Goal: Information Seeking & Learning: Learn about a topic

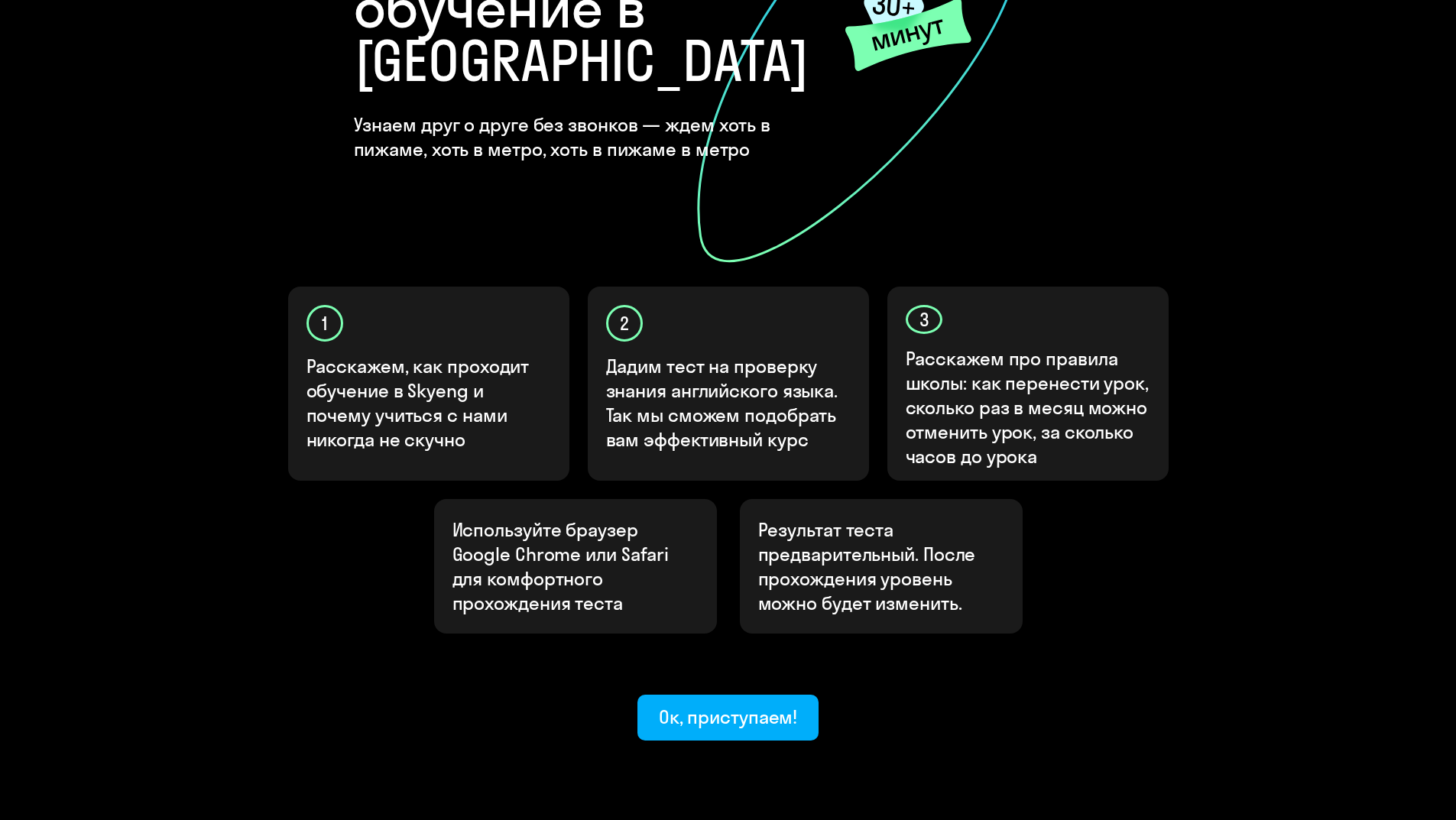
scroll to position [283, 0]
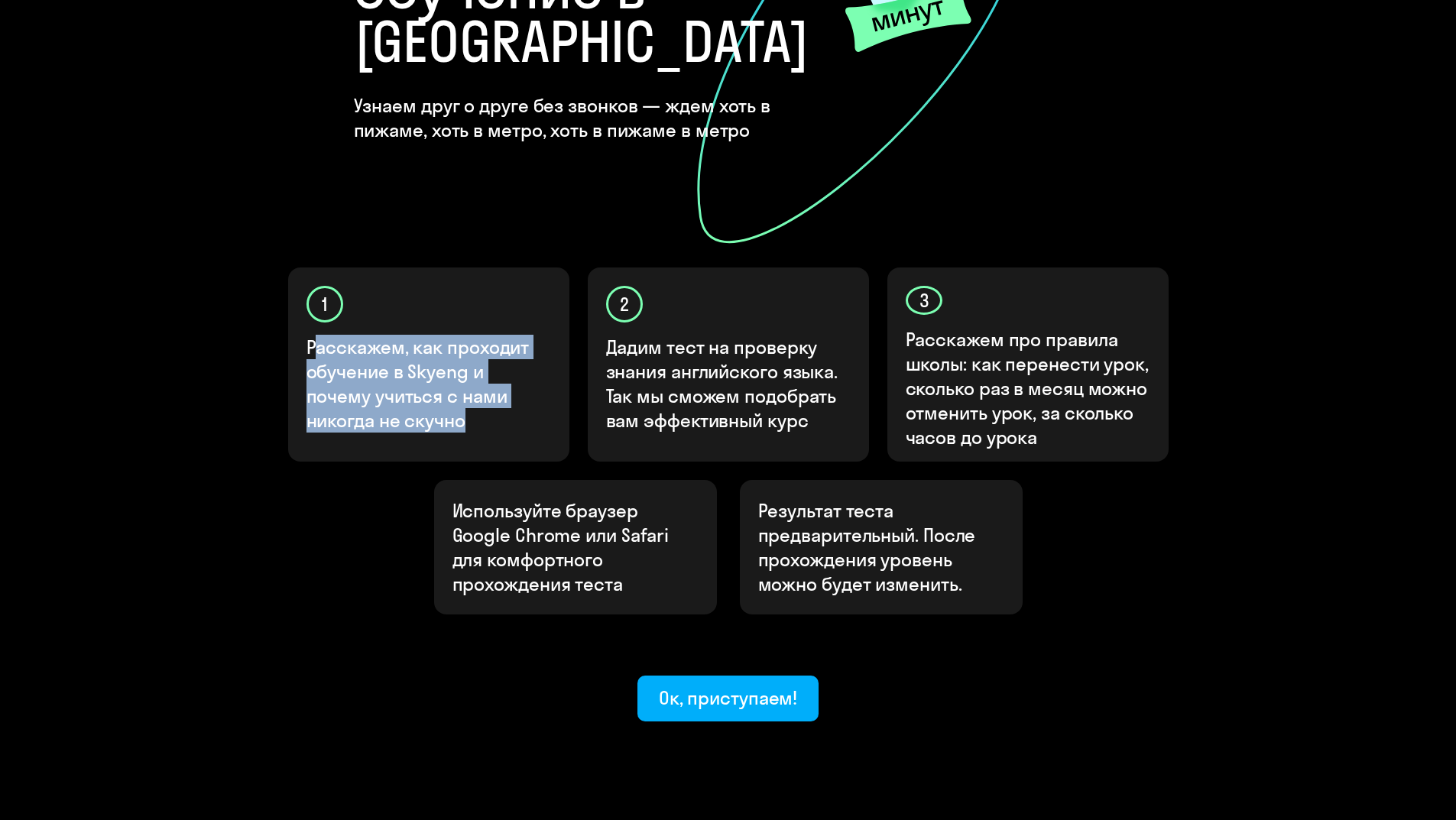
drag, startPoint x: 312, startPoint y: 289, endPoint x: 376, endPoint y: 357, distance: 93.4
click at [376, 357] on p "Расскажем, как проходит обучение в Skyeng и почему учиться с нами никогда не ск…" at bounding box center [430, 384] width 246 height 98
drag, startPoint x: 307, startPoint y: 292, endPoint x: 373, endPoint y: 361, distance: 95.5
click at [373, 361] on p "Расскажем, как проходит обучение в Skyeng и почему учиться с нами никогда не ск…" at bounding box center [430, 384] width 246 height 98
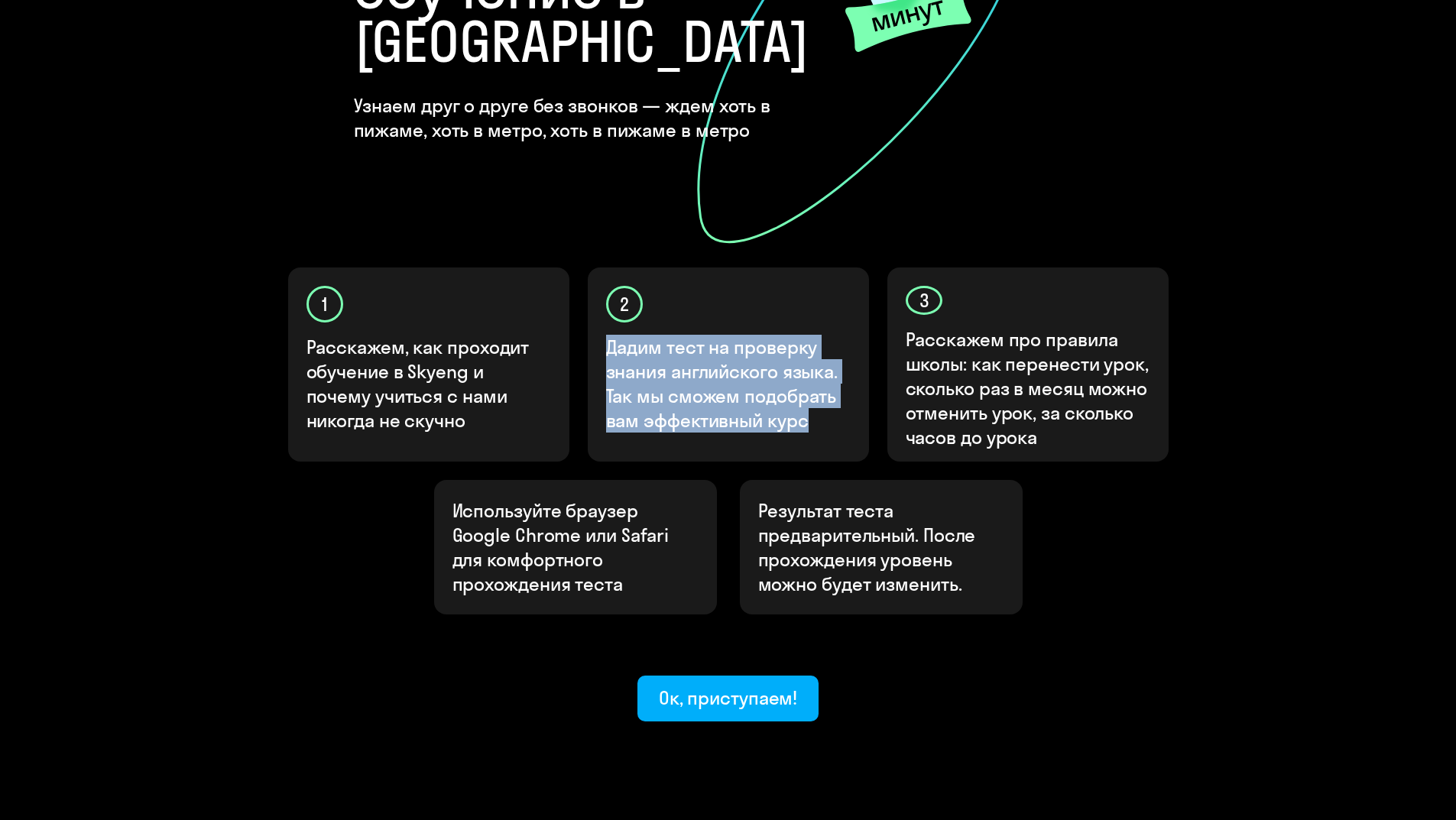
drag, startPoint x: 611, startPoint y: 291, endPoint x: 808, endPoint y: 365, distance: 210.4
click at [808, 365] on p "Дадим тест на проверку знания английского языка. Так мы сможем подобрать вам эф…" at bounding box center [729, 384] width 246 height 98
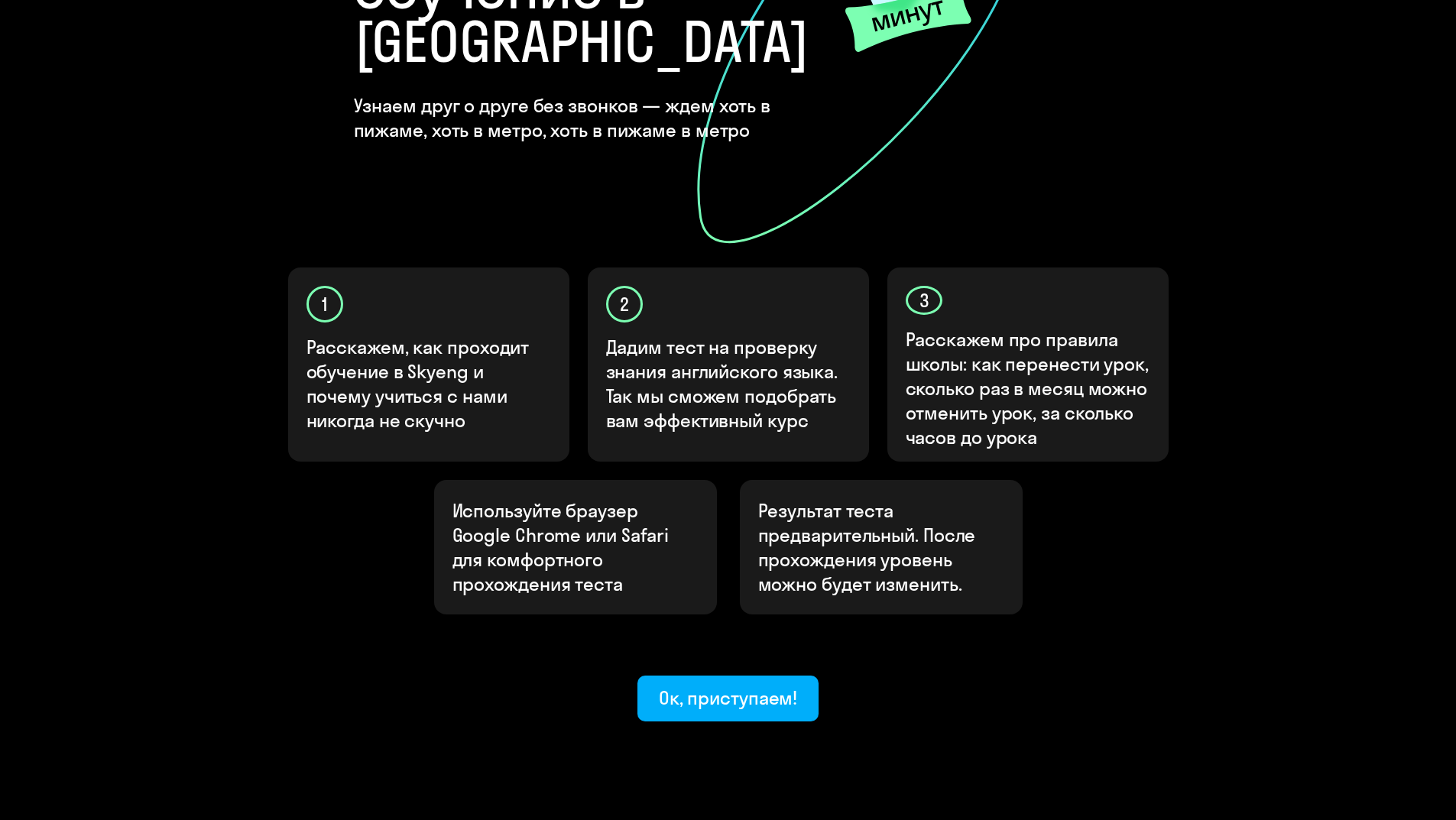
click at [1107, 485] on div "Используйте браузер Google Chrome или Safari для комфортного прохождения теста …" at bounding box center [728, 547] width 917 height 135
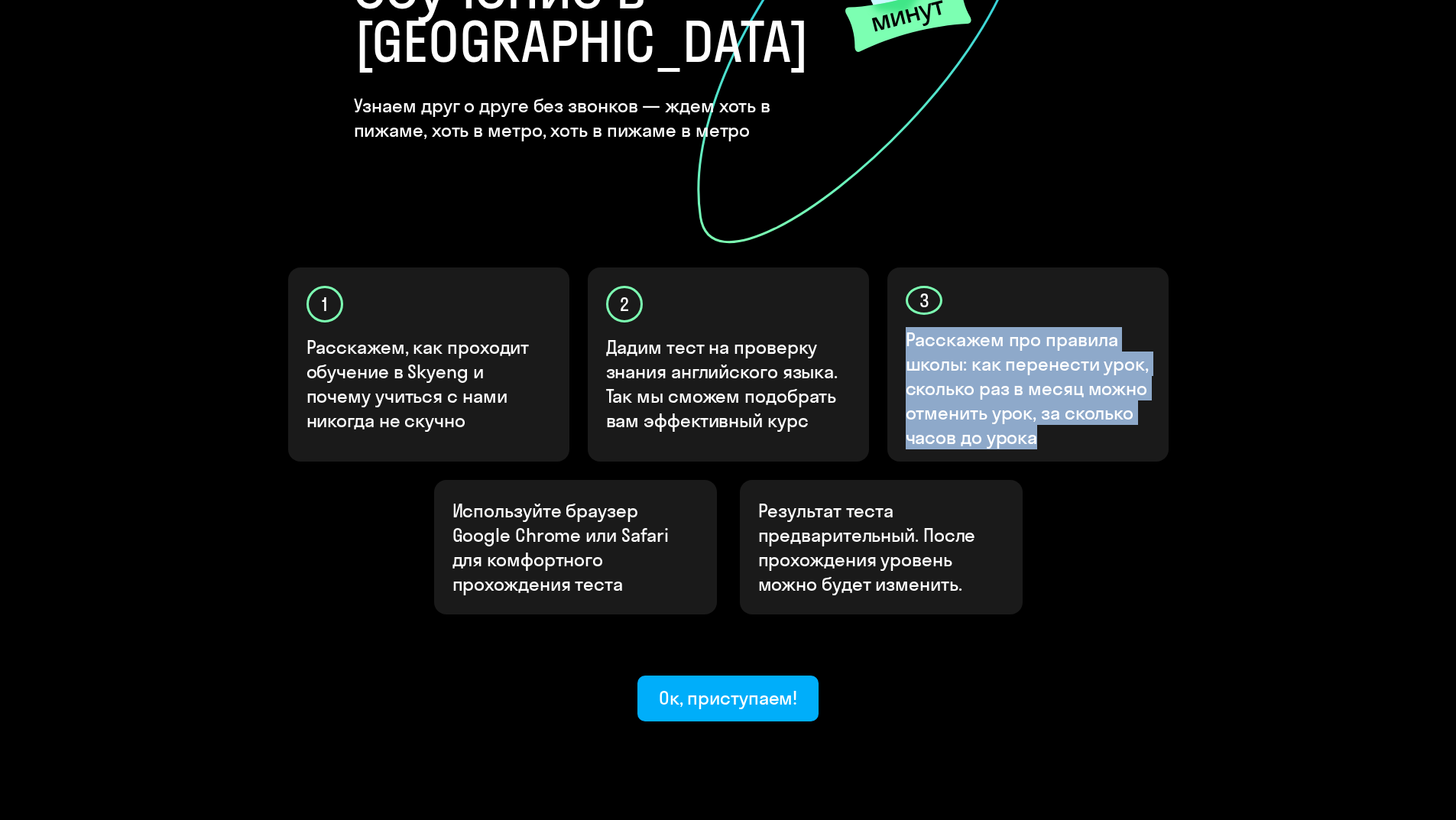
drag, startPoint x: 907, startPoint y: 282, endPoint x: 1061, endPoint y: 384, distance: 184.7
click at [1061, 384] on p "Расскажем про правила школы: как перенести урок, сколько раз в месяц можно отме…" at bounding box center [1029, 387] width 246 height 122
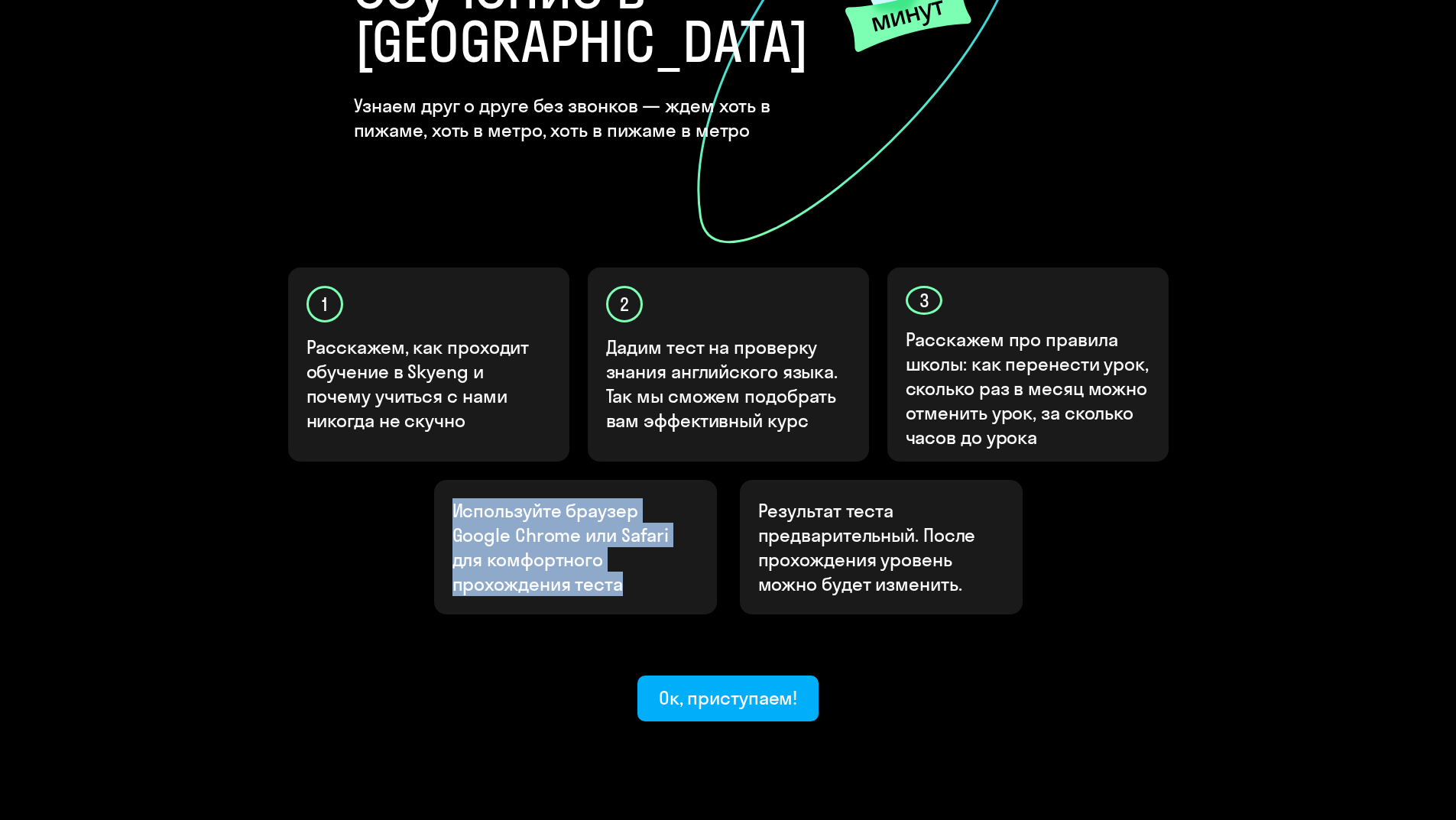
drag, startPoint x: 456, startPoint y: 456, endPoint x: 642, endPoint y: 524, distance: 198.0
click at [642, 524] on p "Используйте браузер Google Chrome или Safari для комфортного прохождения теста" at bounding box center [576, 548] width 246 height 98
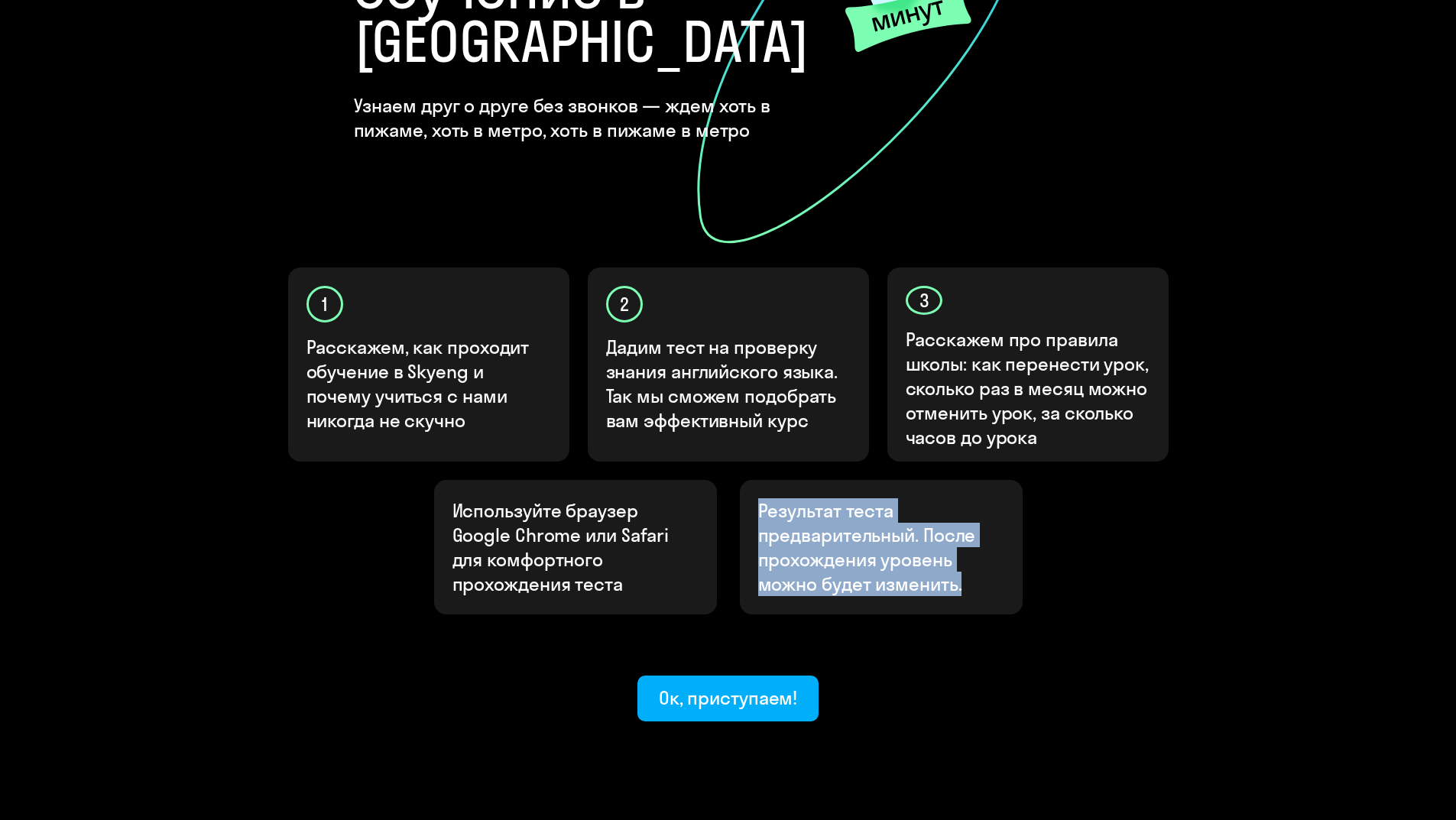
drag, startPoint x: 759, startPoint y: 453, endPoint x: 980, endPoint y: 525, distance: 232.4
click at [980, 525] on p "Результат теста предварительный. После прохождения уровень можно будет изменить." at bounding box center [881, 548] width 246 height 98
click at [1038, 548] on div "Используйте браузер Google Chrome или Safari для комфортного прохождения теста …" at bounding box center [728, 547] width 917 height 135
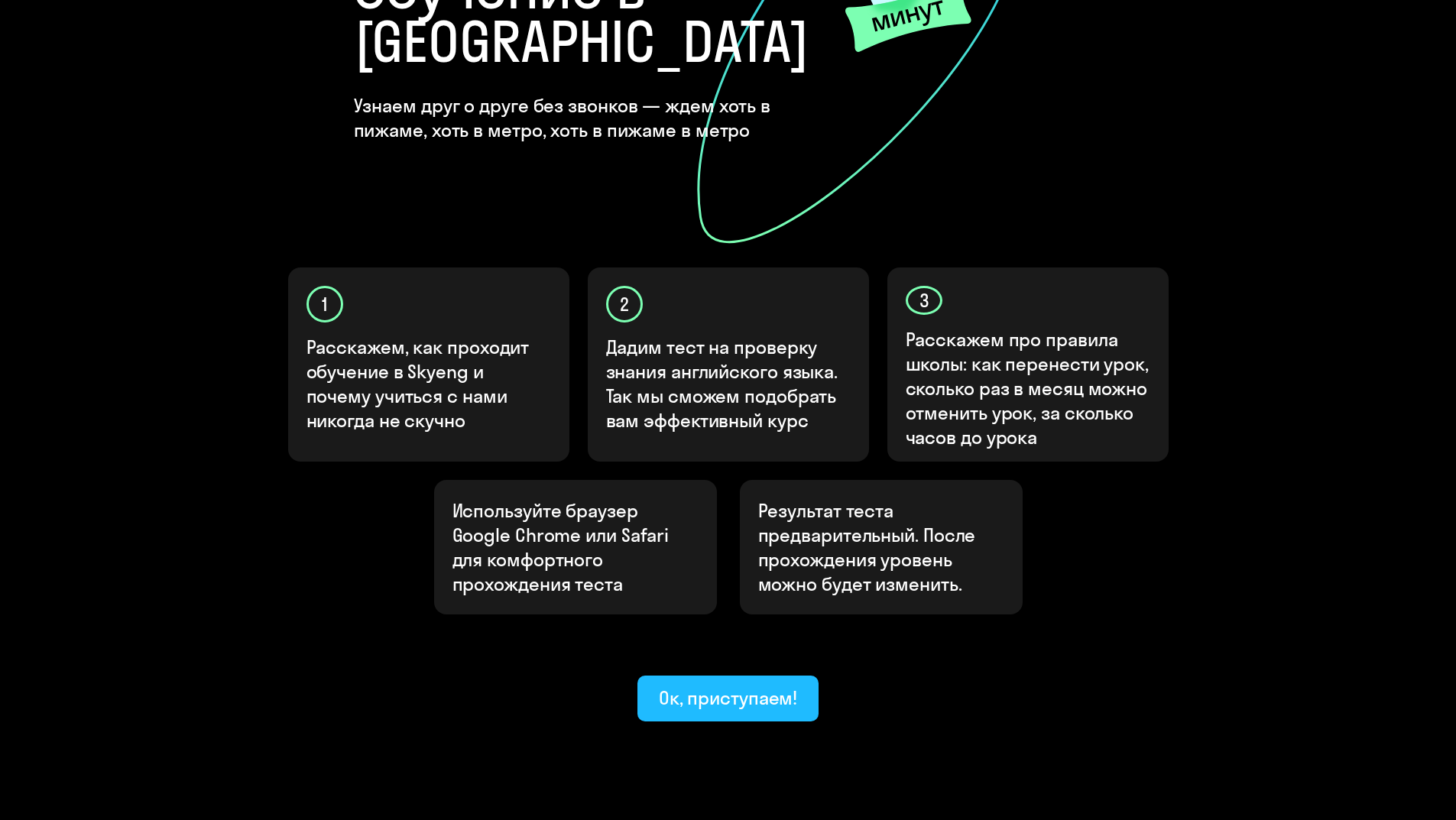
click at [740, 686] on div "Ок, приступаем!" at bounding box center [728, 698] width 139 height 24
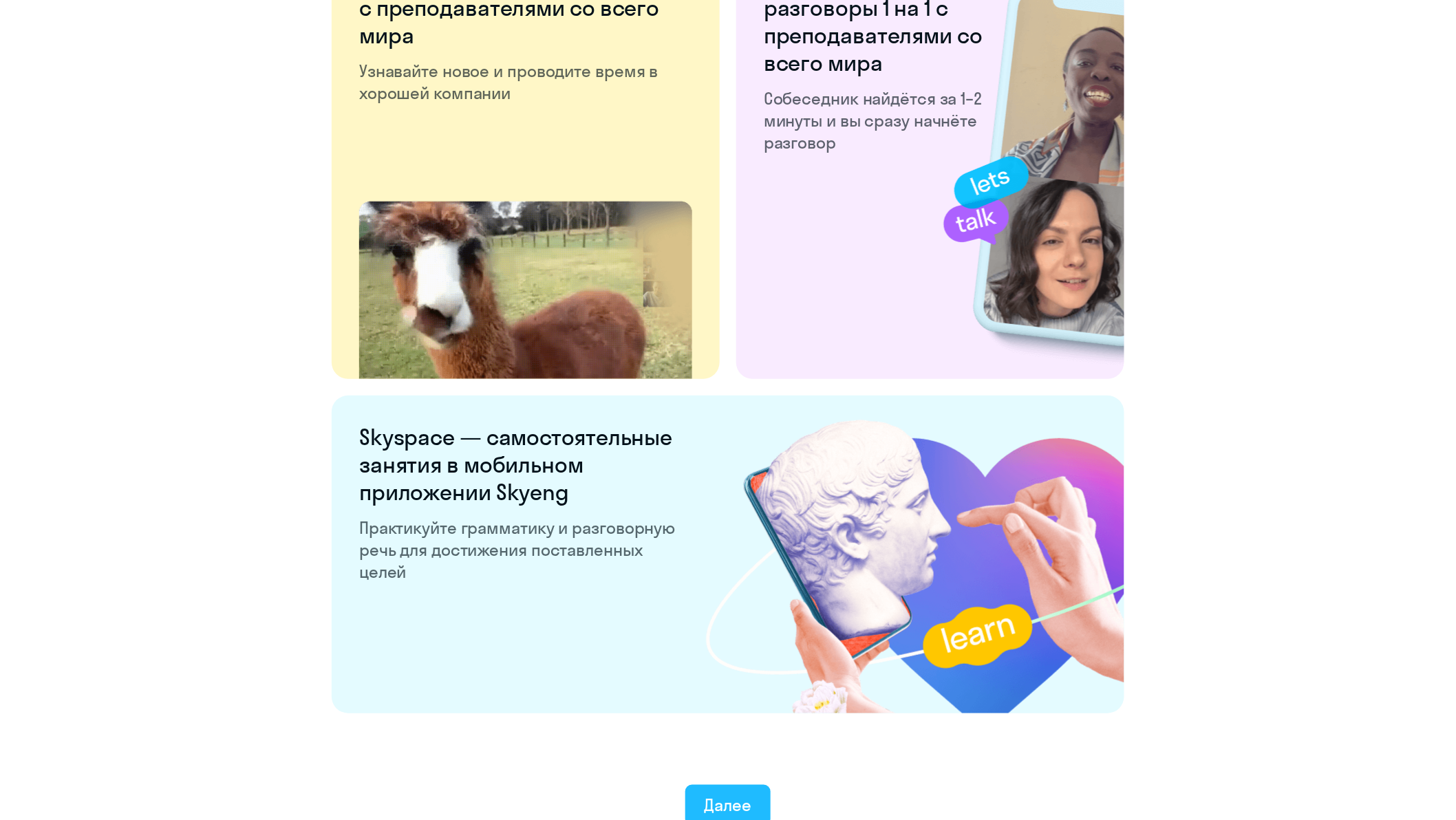
scroll to position [2367, 0]
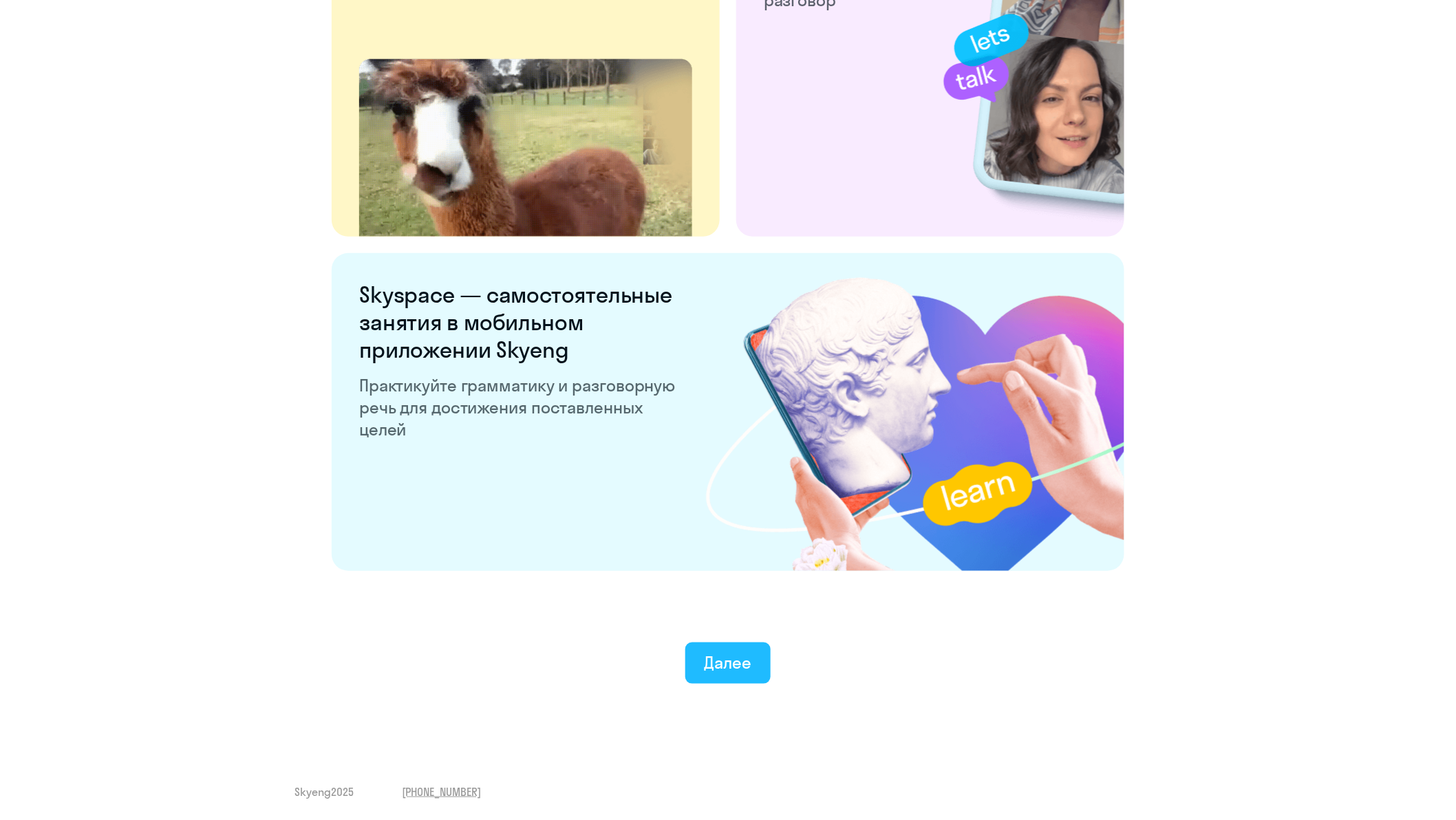
click at [732, 660] on div "Далее" at bounding box center [728, 662] width 47 height 22
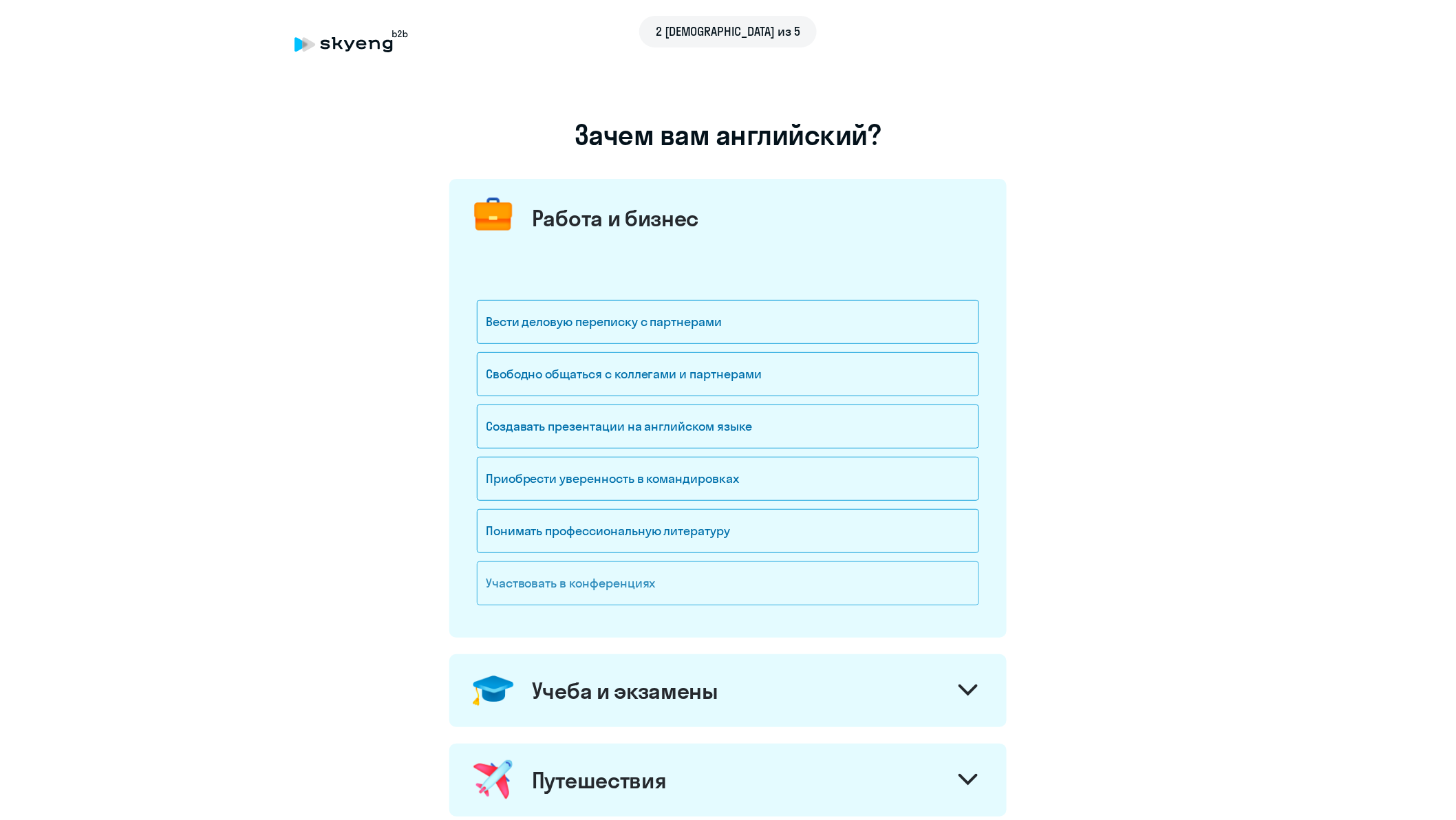
click at [623, 583] on div "Участвовать в конференциях" at bounding box center [728, 583] width 502 height 44
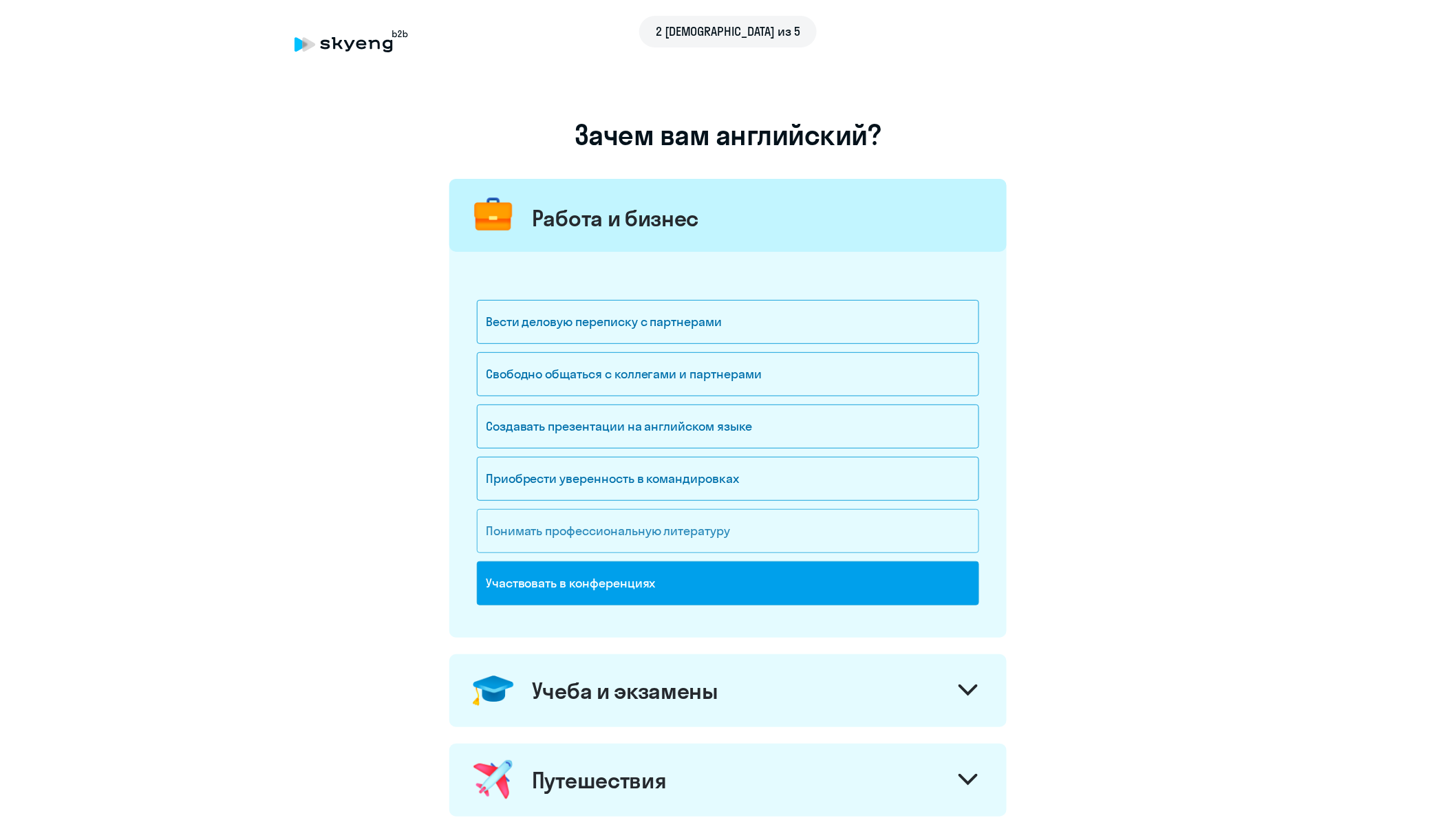
click at [649, 532] on div "Понимать профессиональную литературу" at bounding box center [728, 531] width 502 height 44
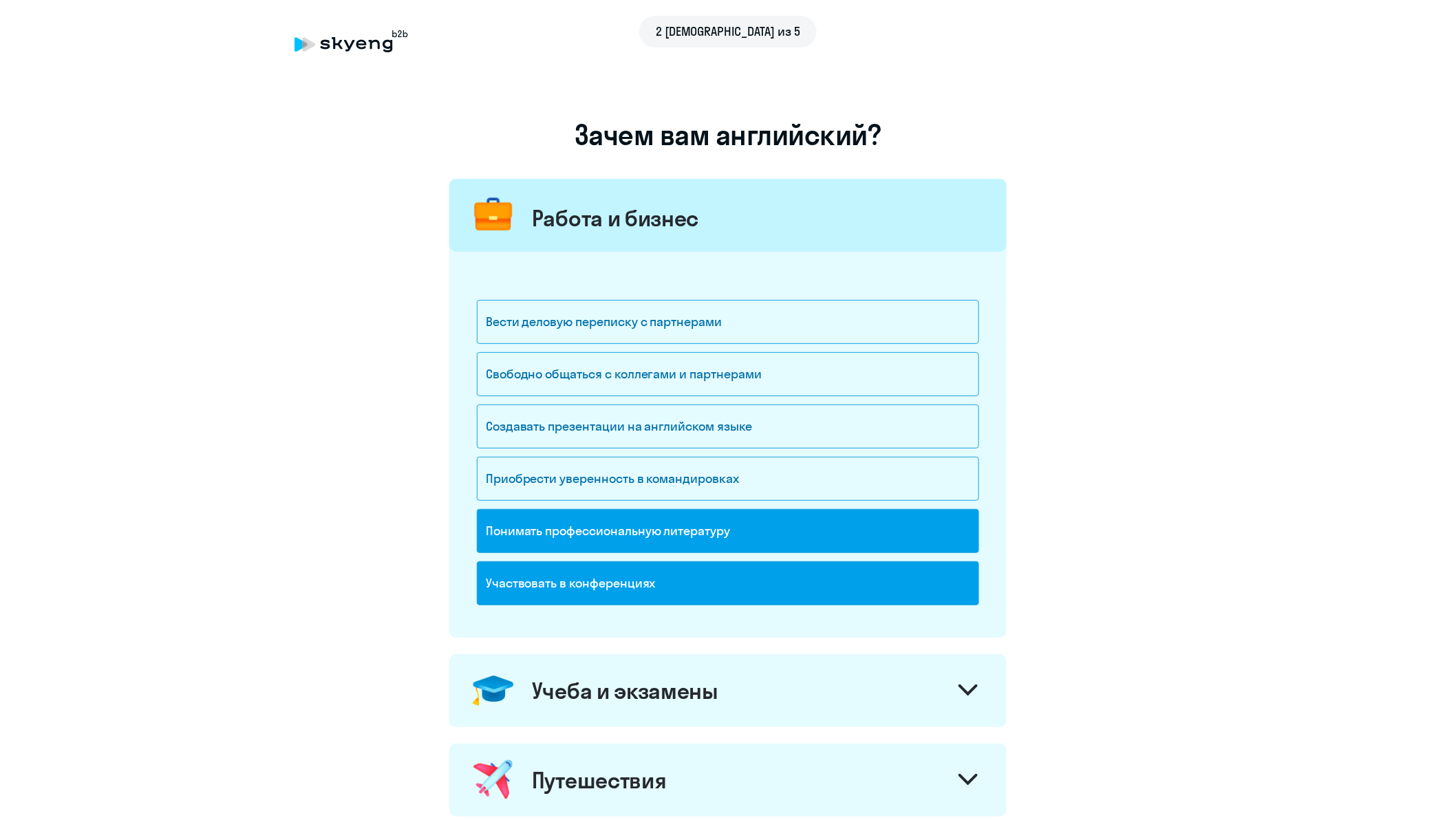
scroll to position [77, 0]
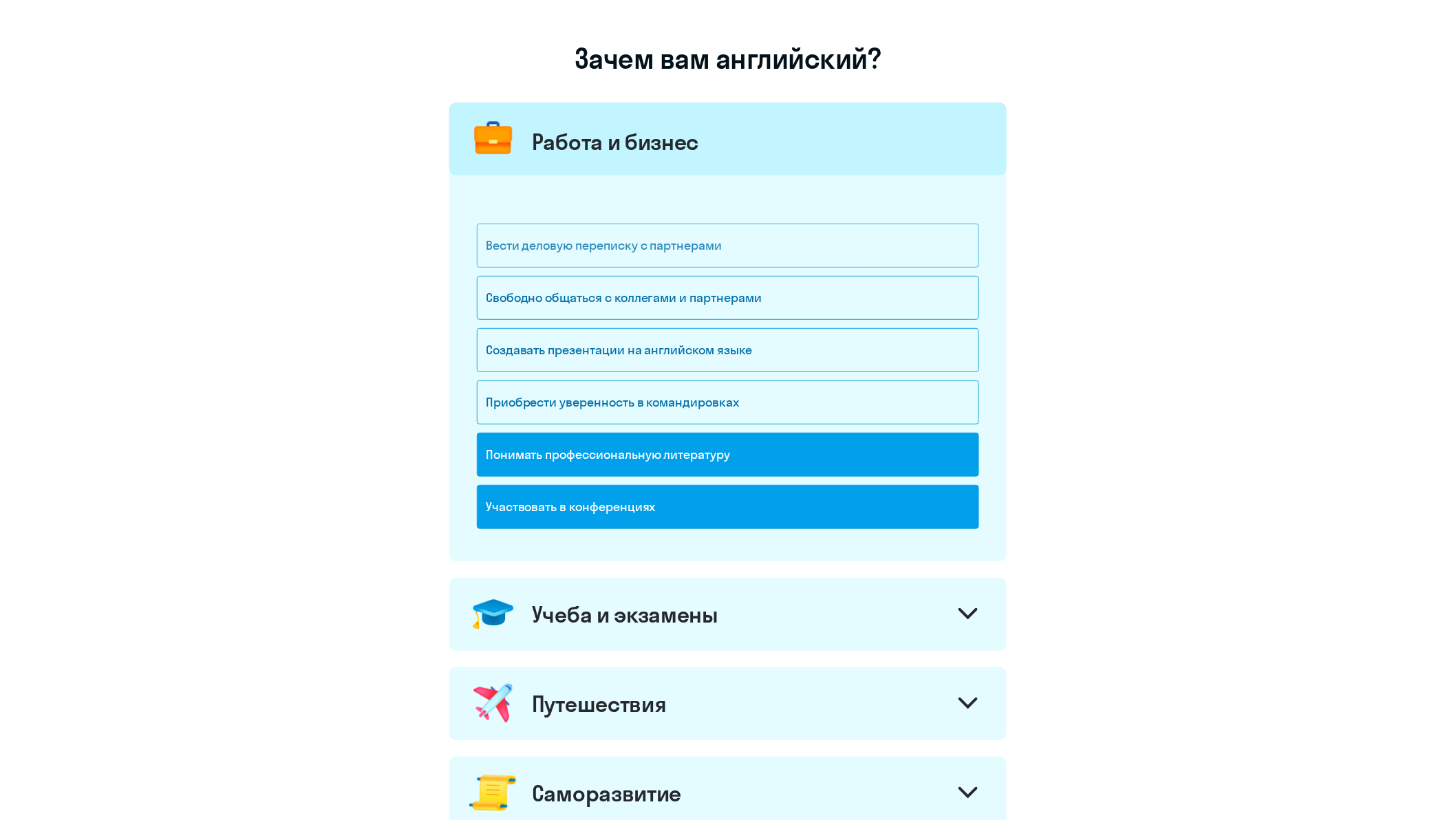
click at [797, 250] on div "Вести деловую переписку с партнерами" at bounding box center [728, 245] width 502 height 44
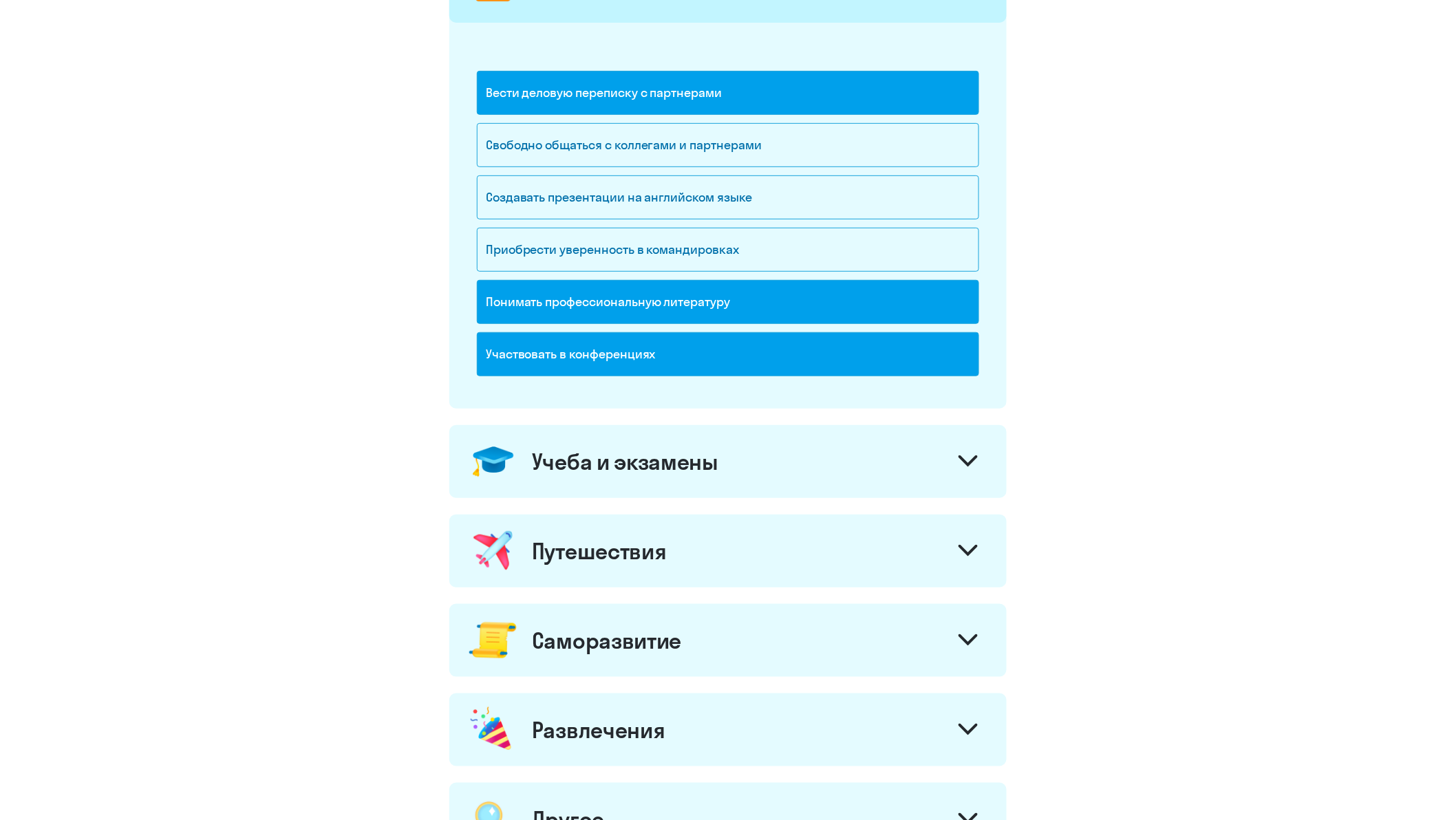
scroll to position [305, 0]
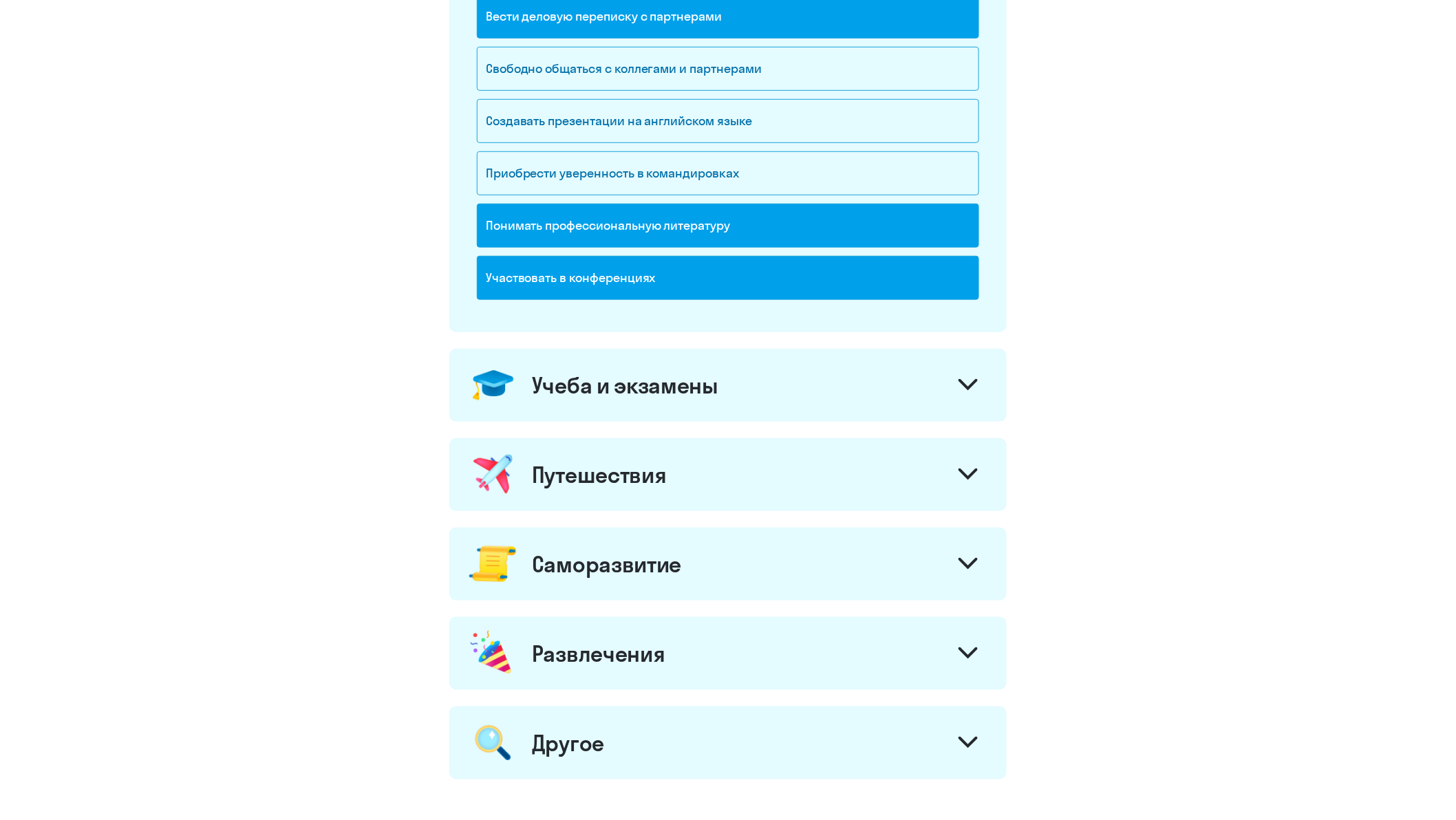
click at [984, 383] on div at bounding box center [968, 386] width 33 height 33
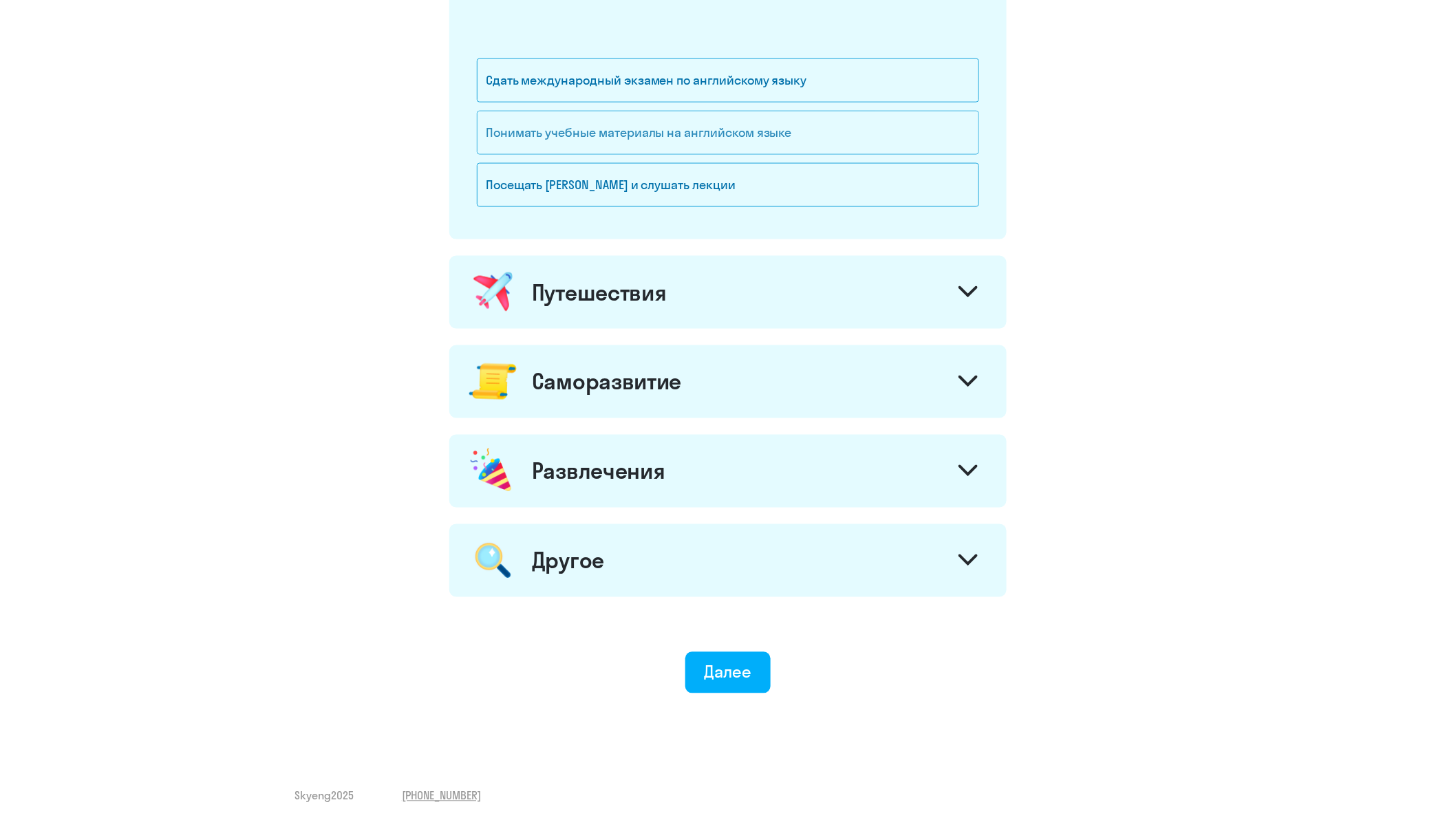
scroll to position [722, 0]
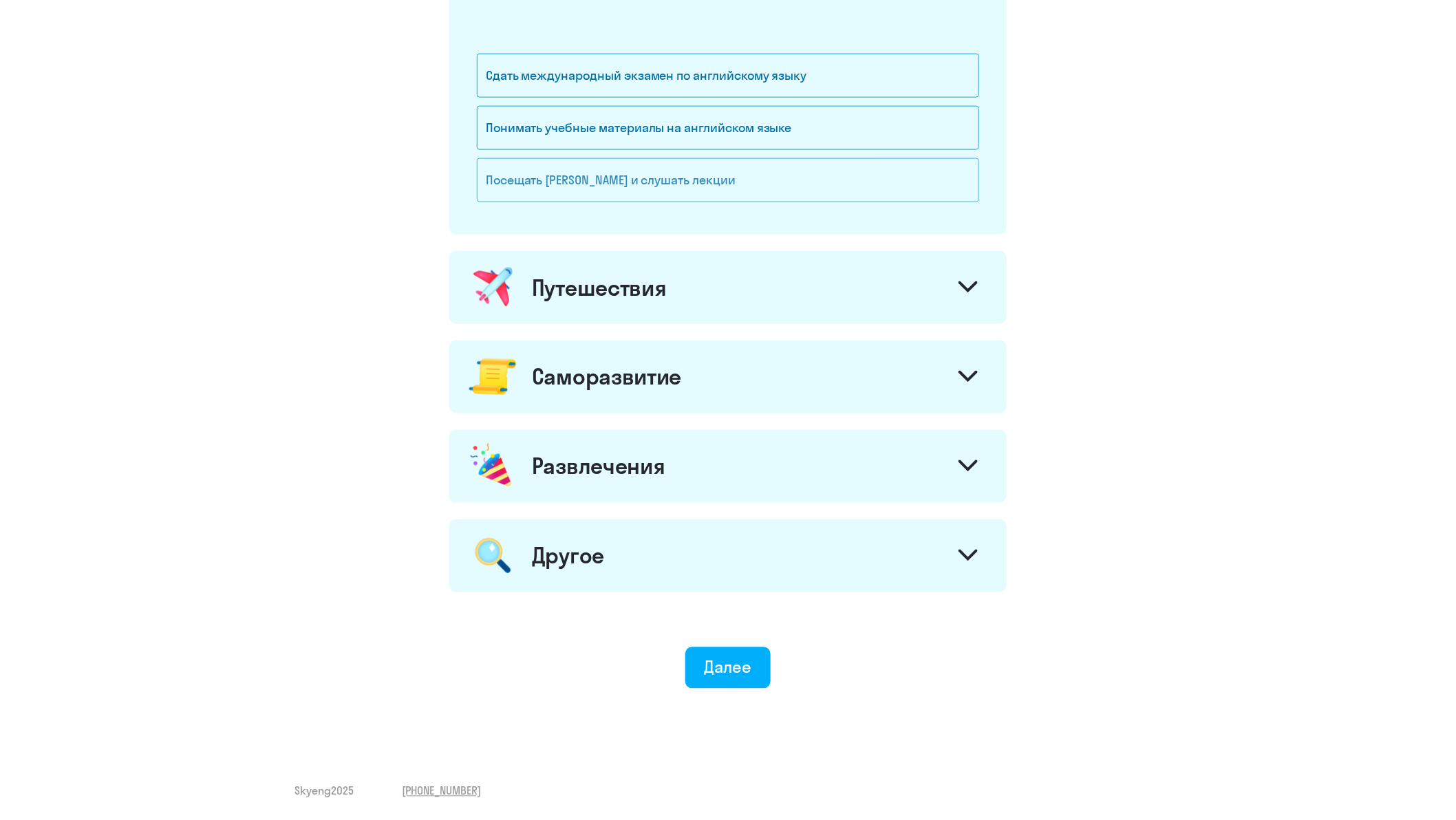
click at [604, 182] on div "Посещать [PERSON_NAME] и слушать лекции" at bounding box center [728, 180] width 502 height 44
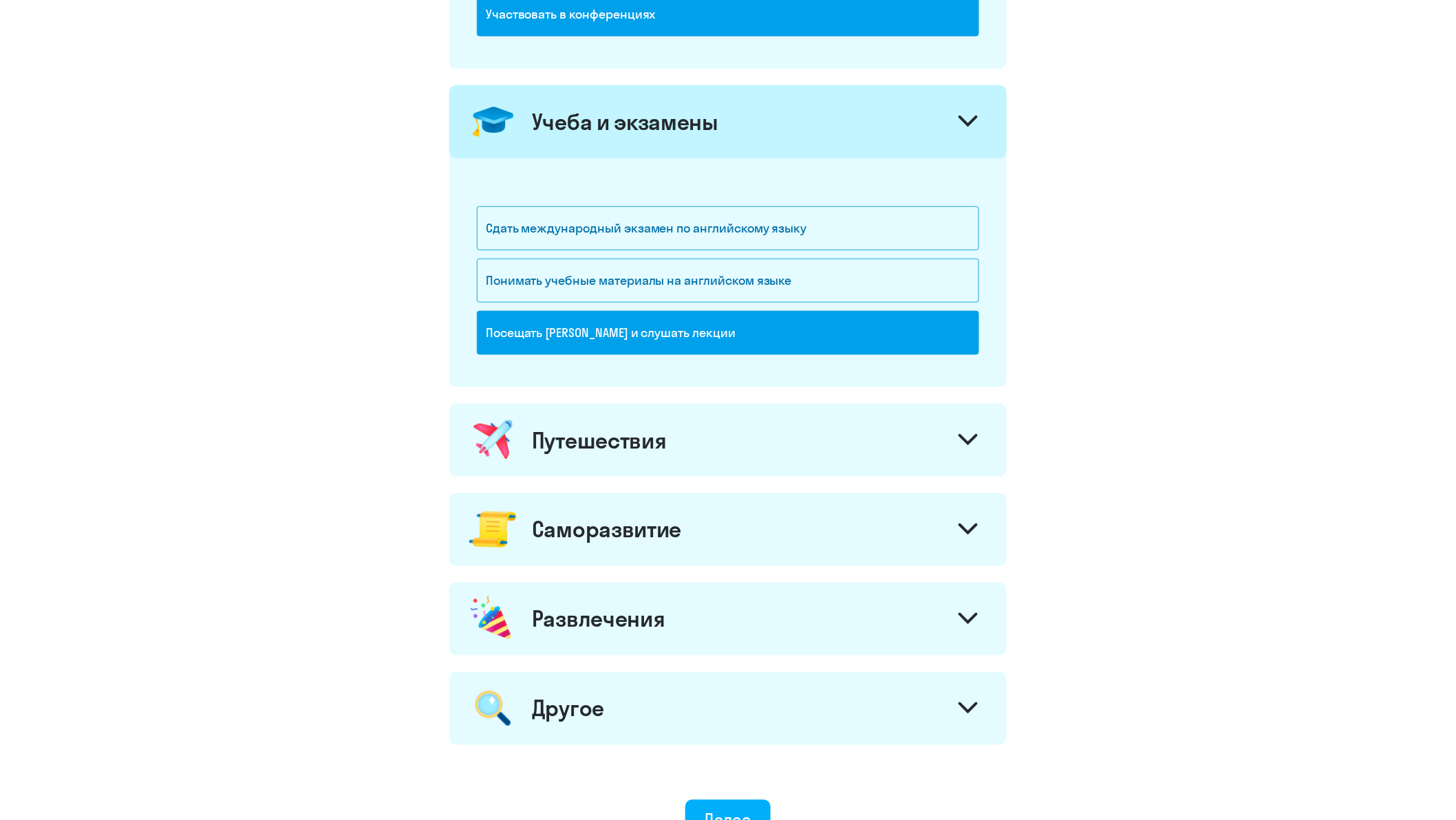
click at [961, 114] on div at bounding box center [968, 123] width 33 height 33
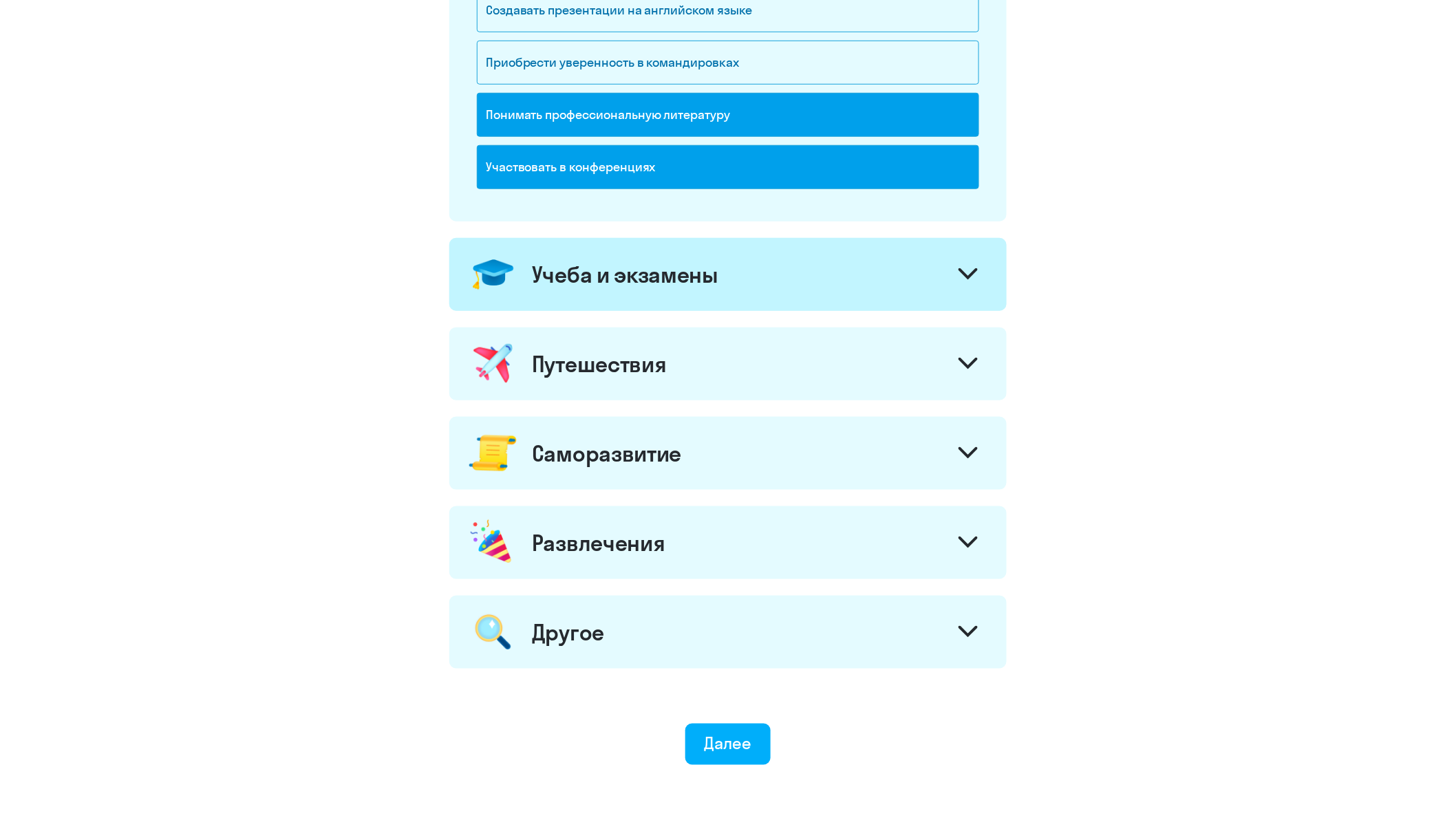
scroll to position [493, 0]
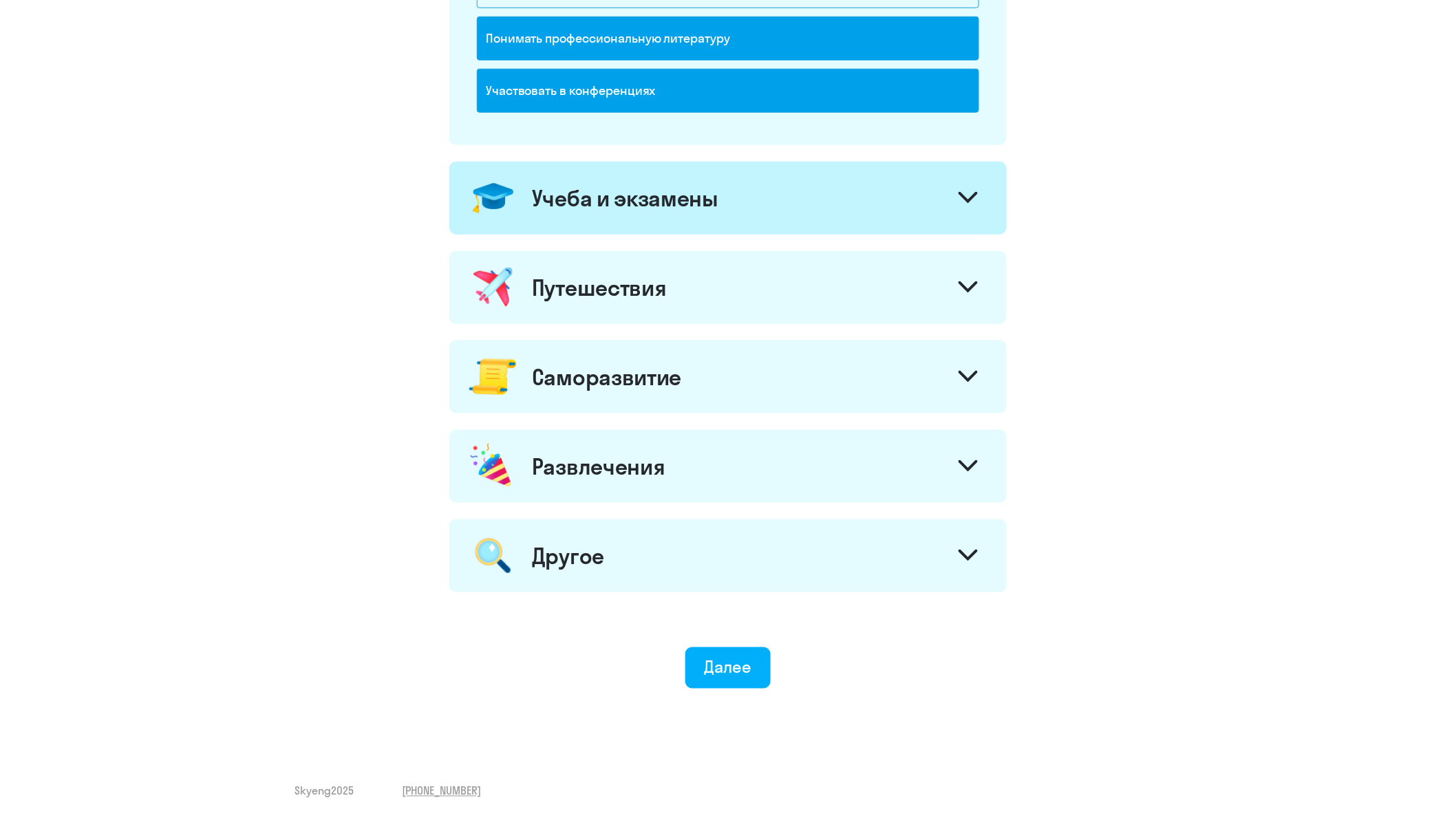
click at [974, 283] on icon at bounding box center [968, 287] width 16 height 8
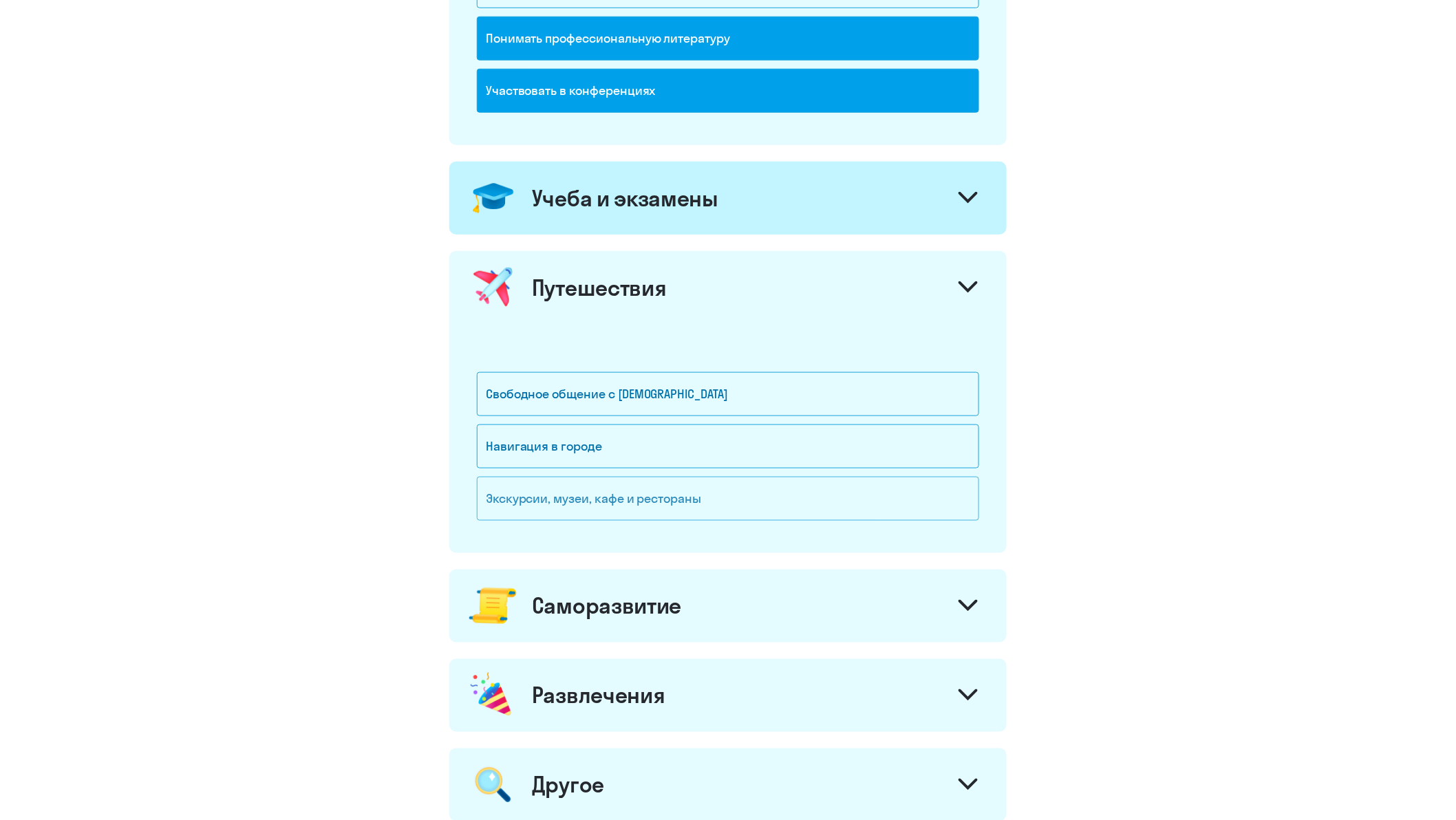
click at [565, 497] on div "Экскурсии, музеи, кафе и рестораны" at bounding box center [728, 498] width 502 height 44
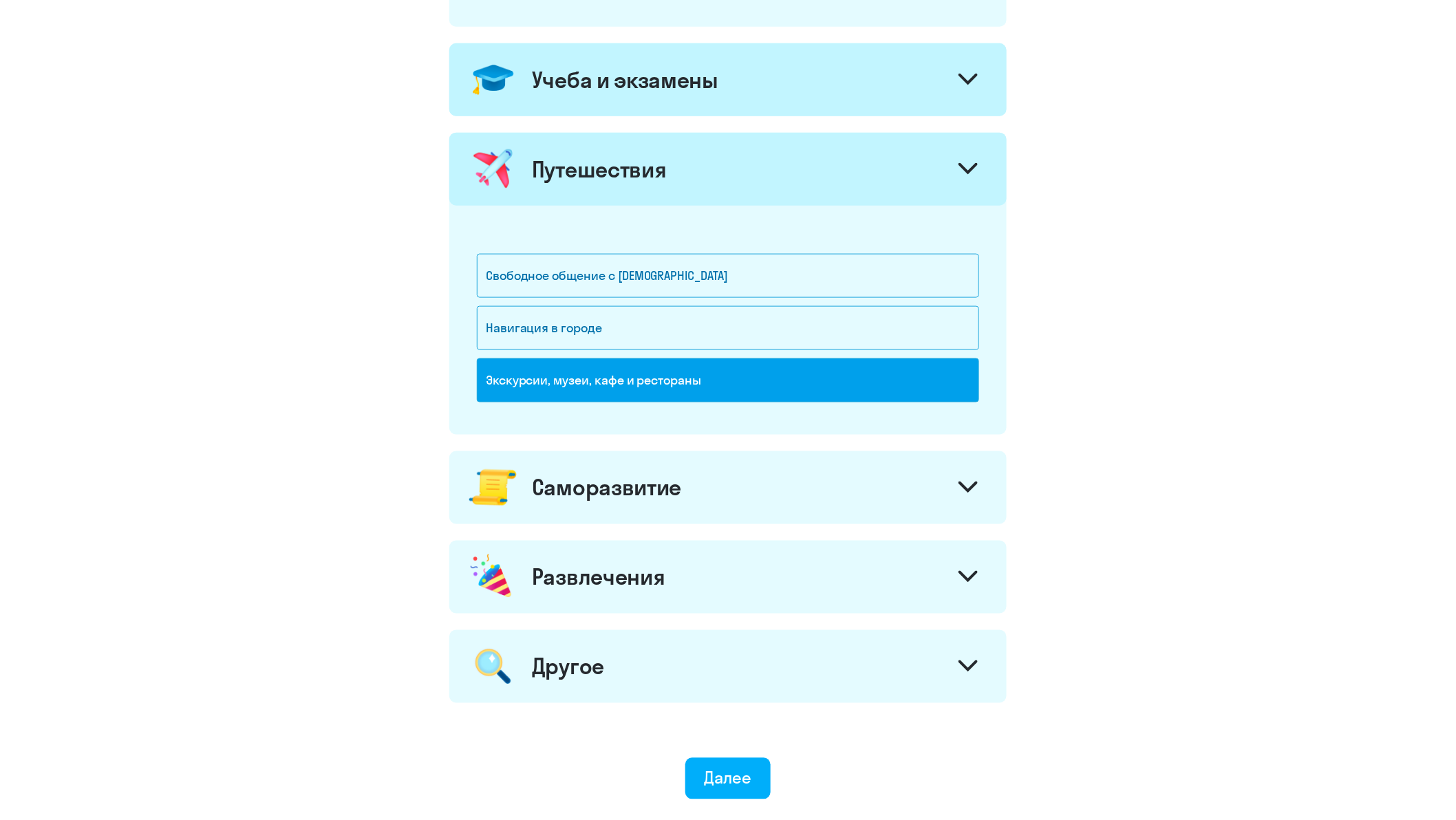
scroll to position [722, 0]
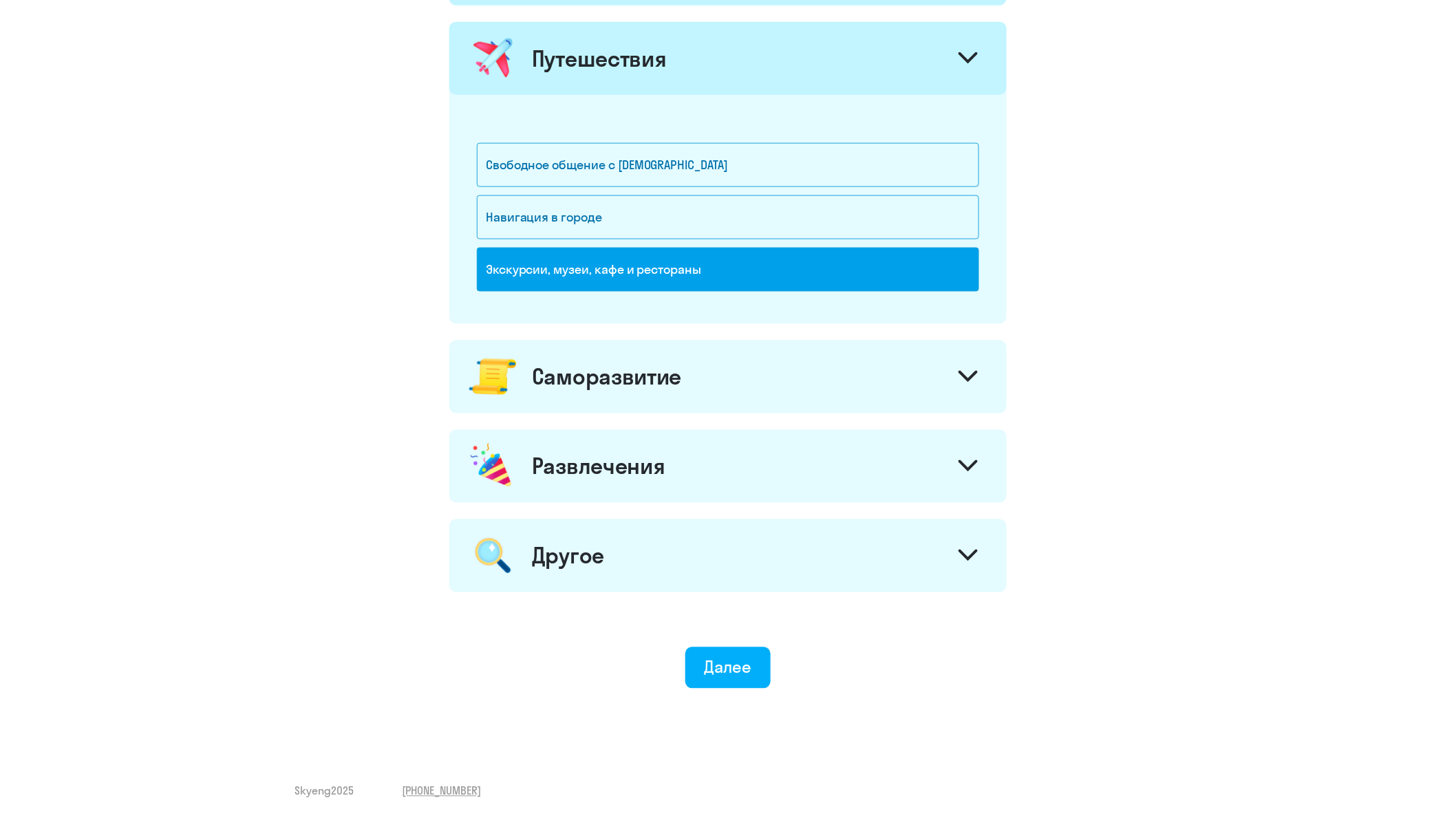
click at [967, 374] on icon at bounding box center [968, 376] width 20 height 11
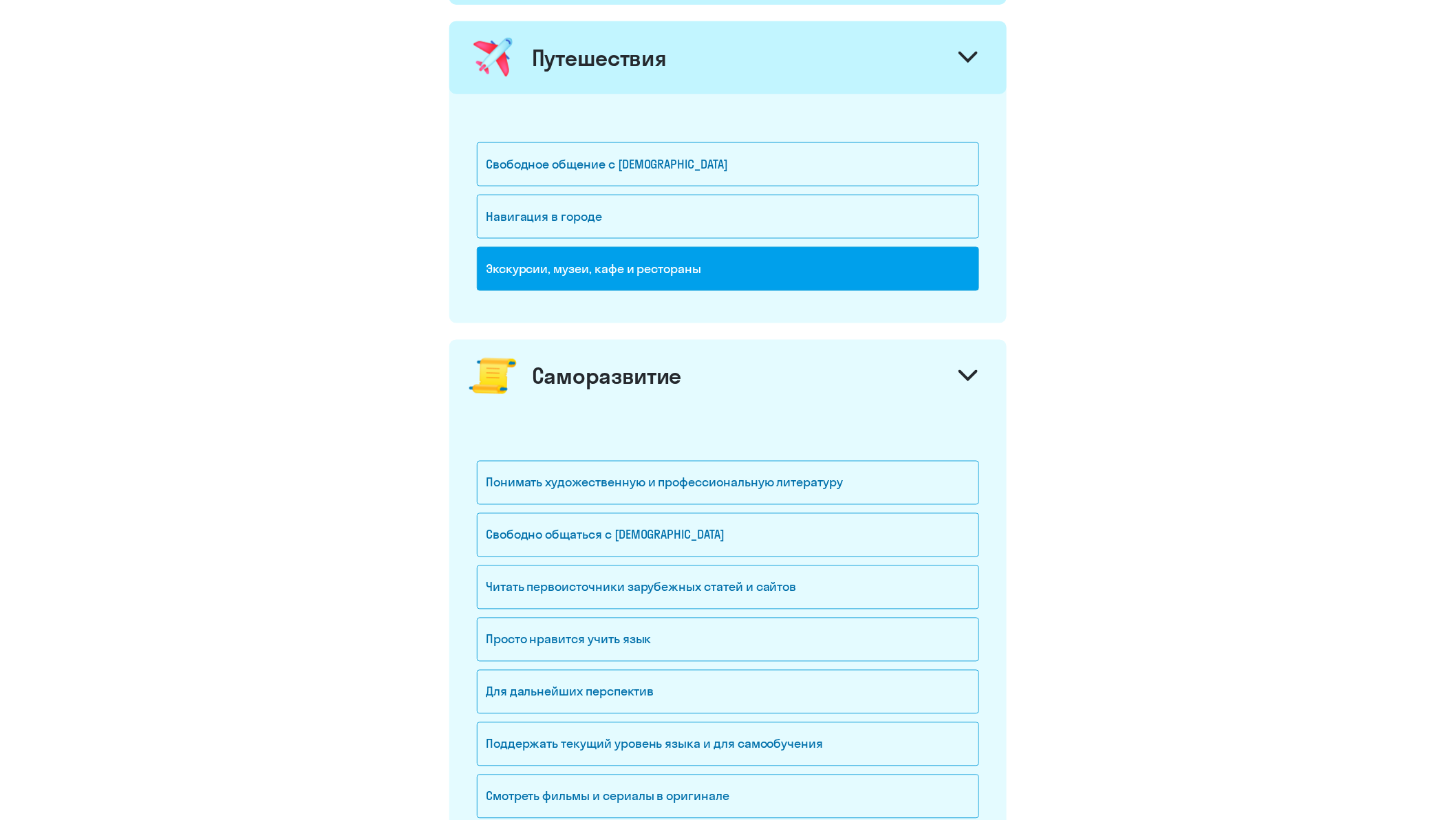
click at [974, 57] on icon at bounding box center [968, 57] width 16 height 8
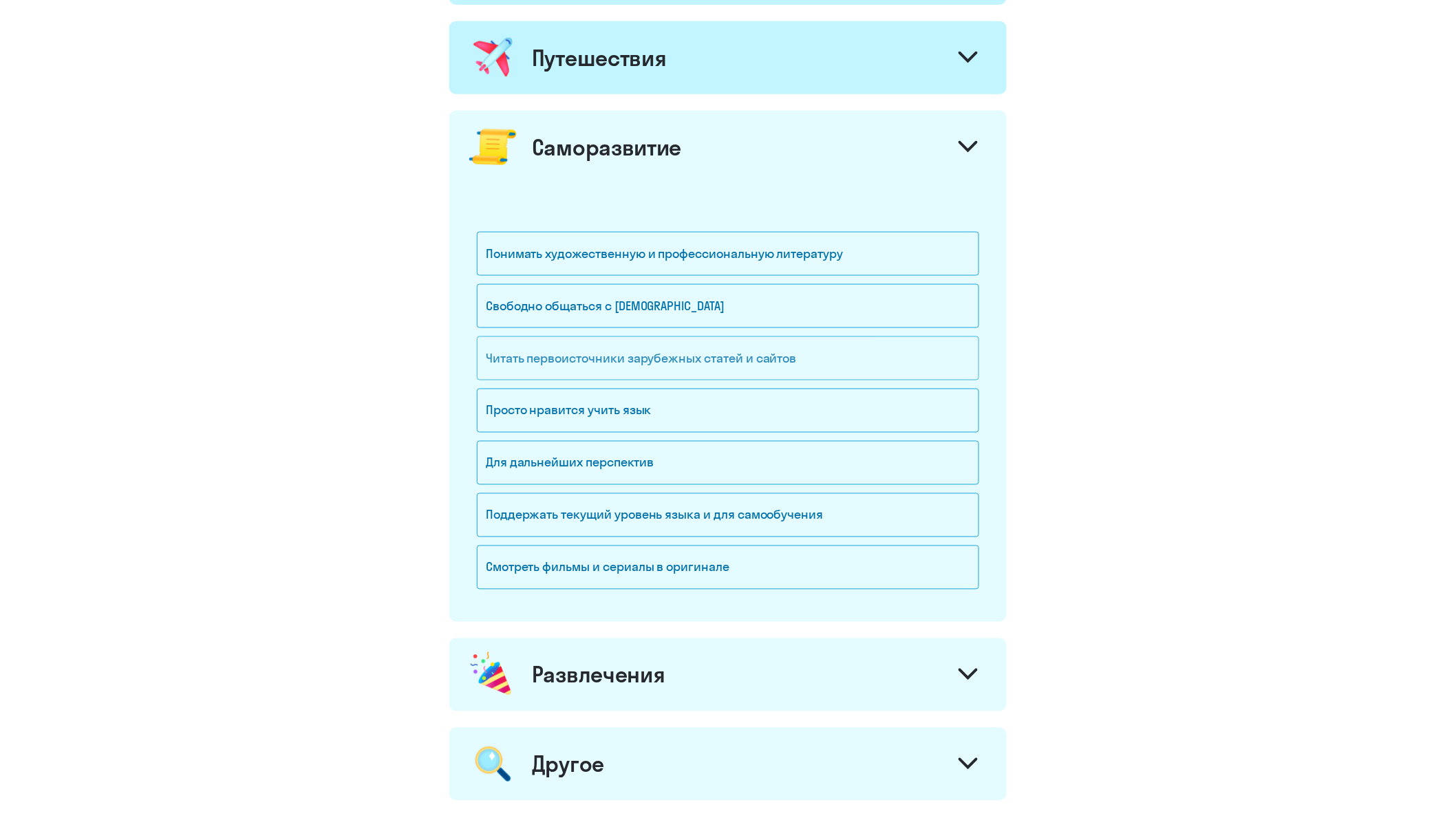
click at [750, 358] on div "Читать первоисточники зарубежных статей и сайтов" at bounding box center [728, 358] width 502 height 44
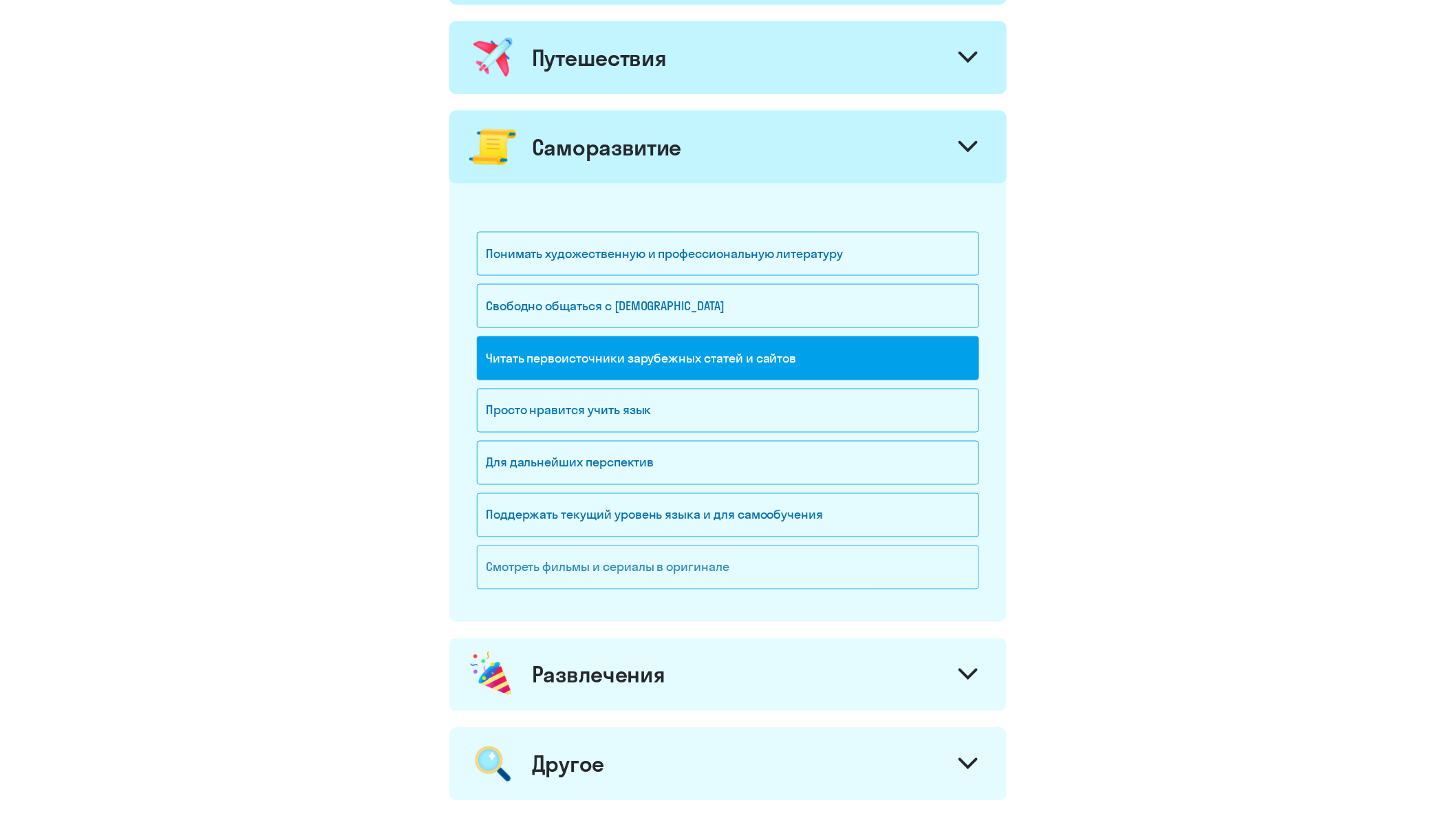
click at [681, 572] on div "Смотреть фильмы и сериалы в оригинале" at bounding box center [728, 568] width 502 height 44
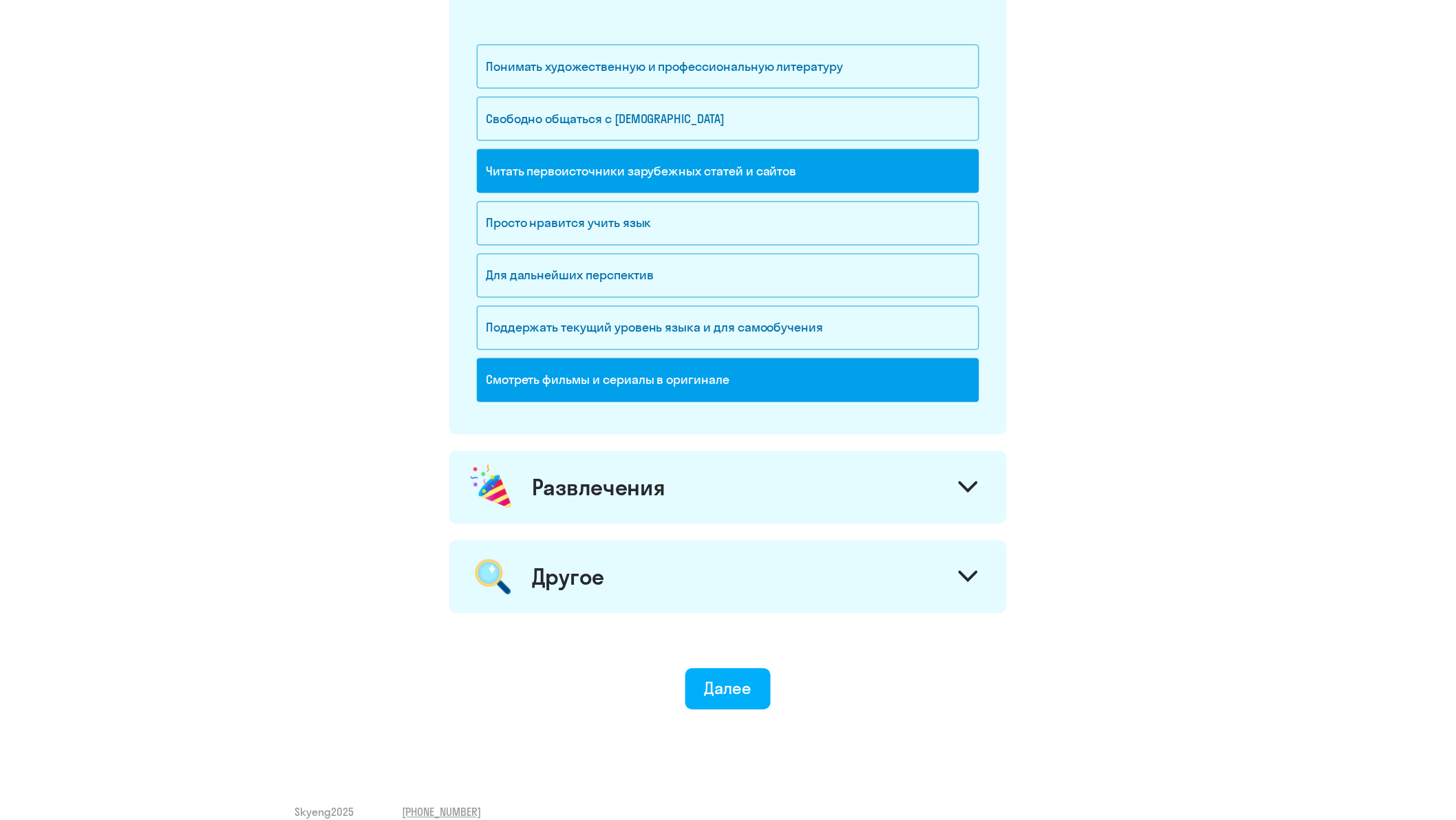
scroll to position [932, 0]
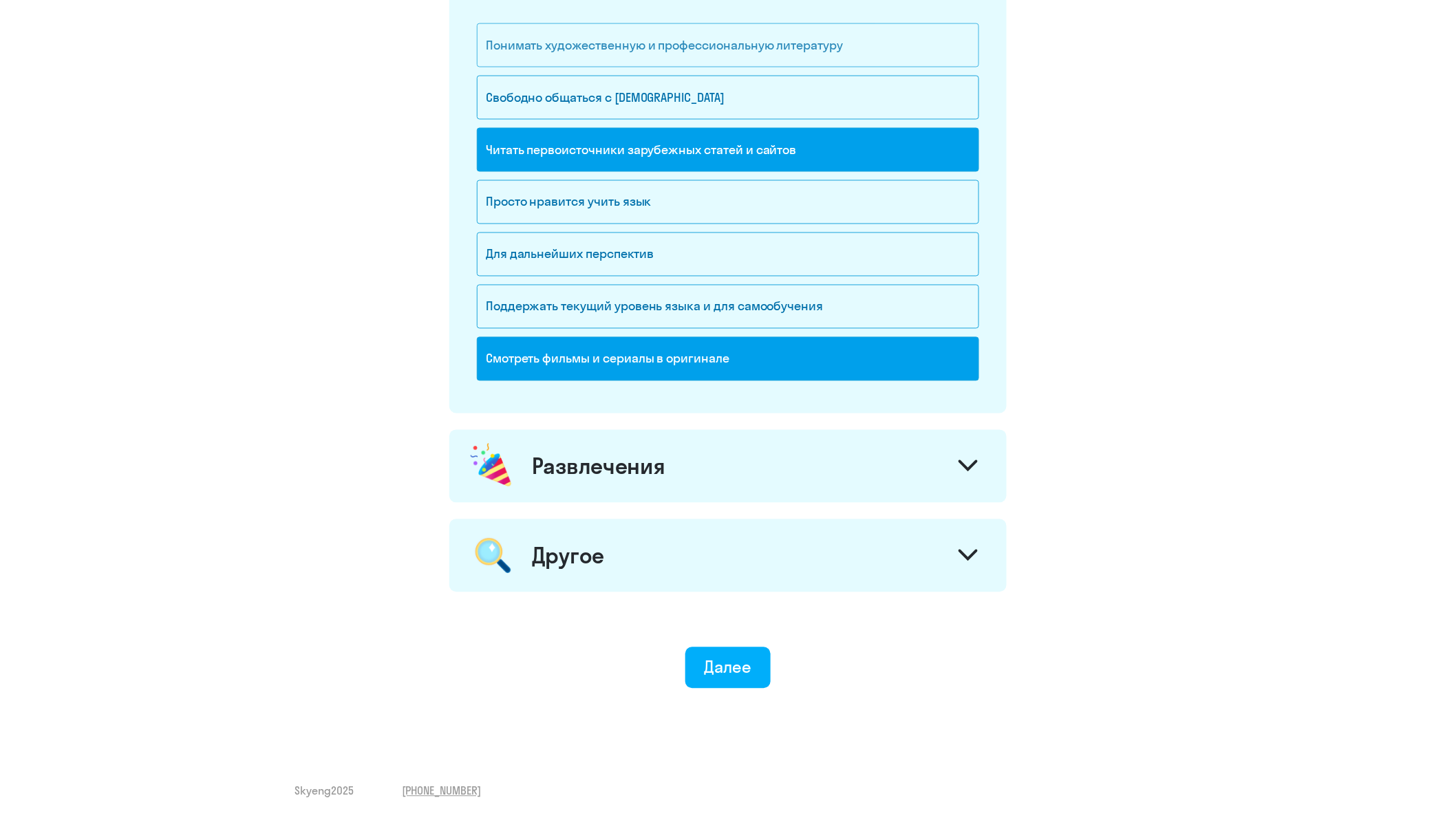
click at [724, 42] on div "Понимать художественную и профессиональную литературу" at bounding box center [728, 46] width 502 height 44
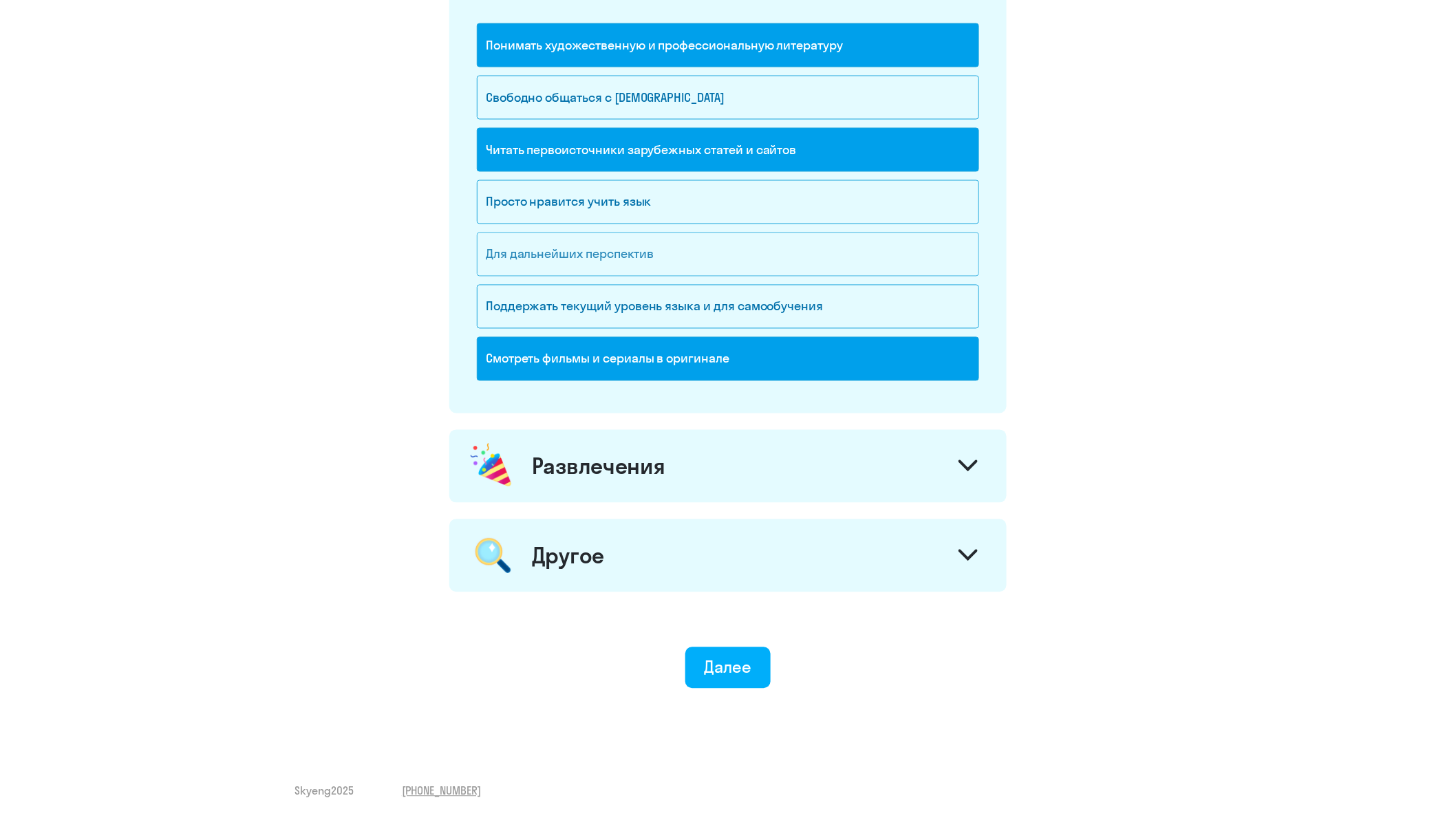
click at [527, 241] on div "Для дальнейших перспектив" at bounding box center [728, 254] width 502 height 44
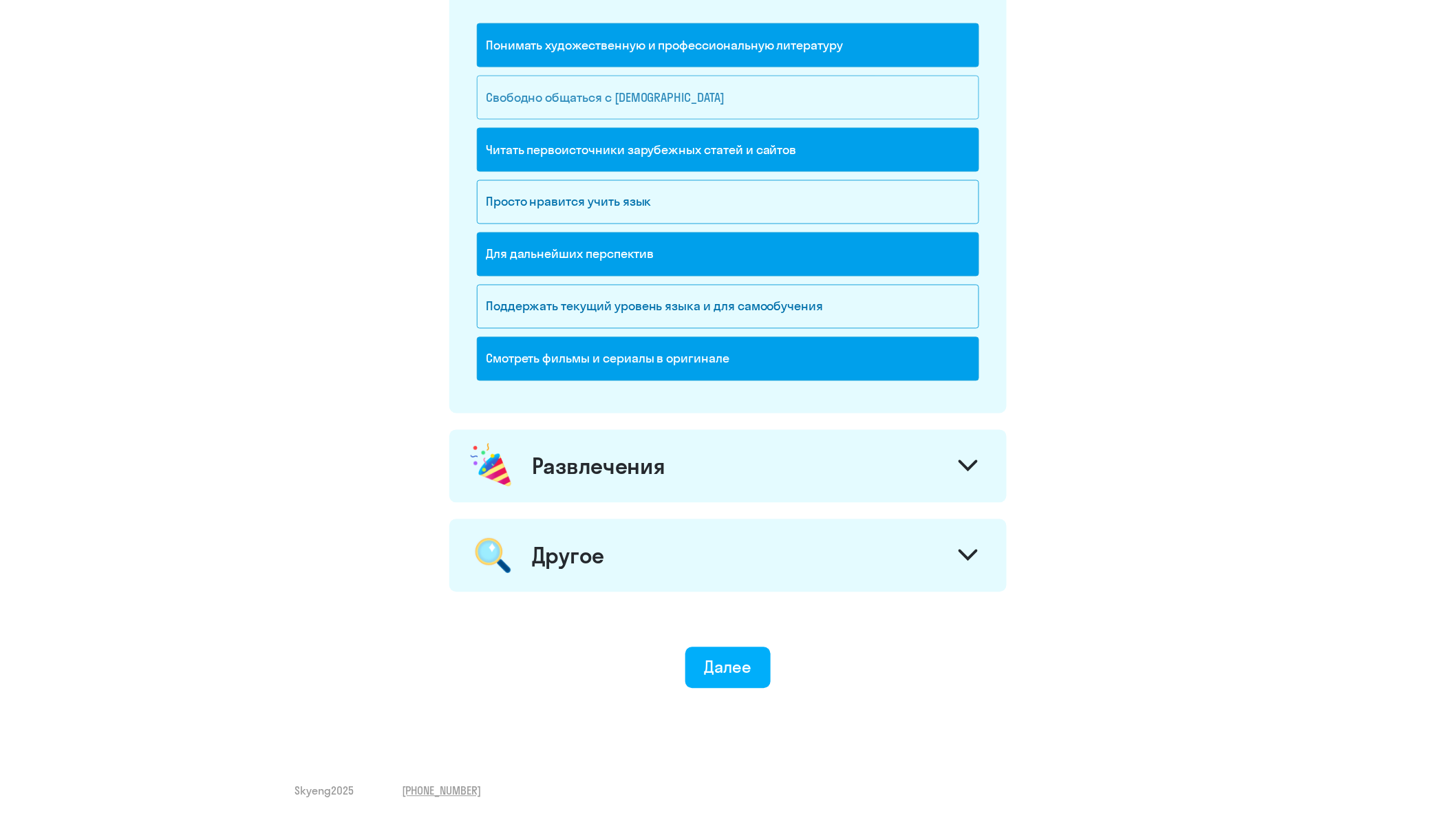
click at [737, 96] on div "Свободно общаться с [DEMOGRAPHIC_DATA]" at bounding box center [728, 98] width 502 height 44
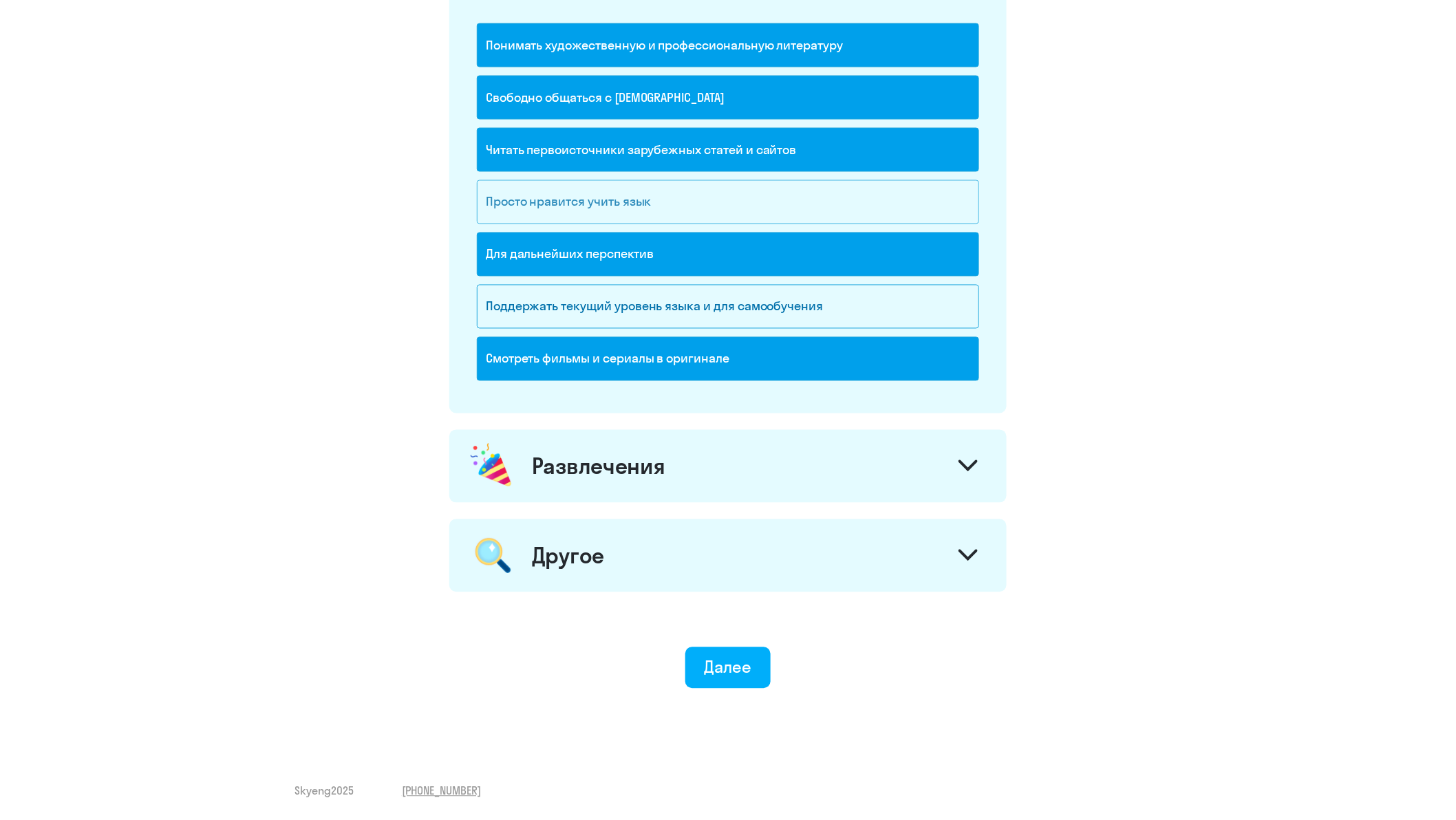
scroll to position [779, 0]
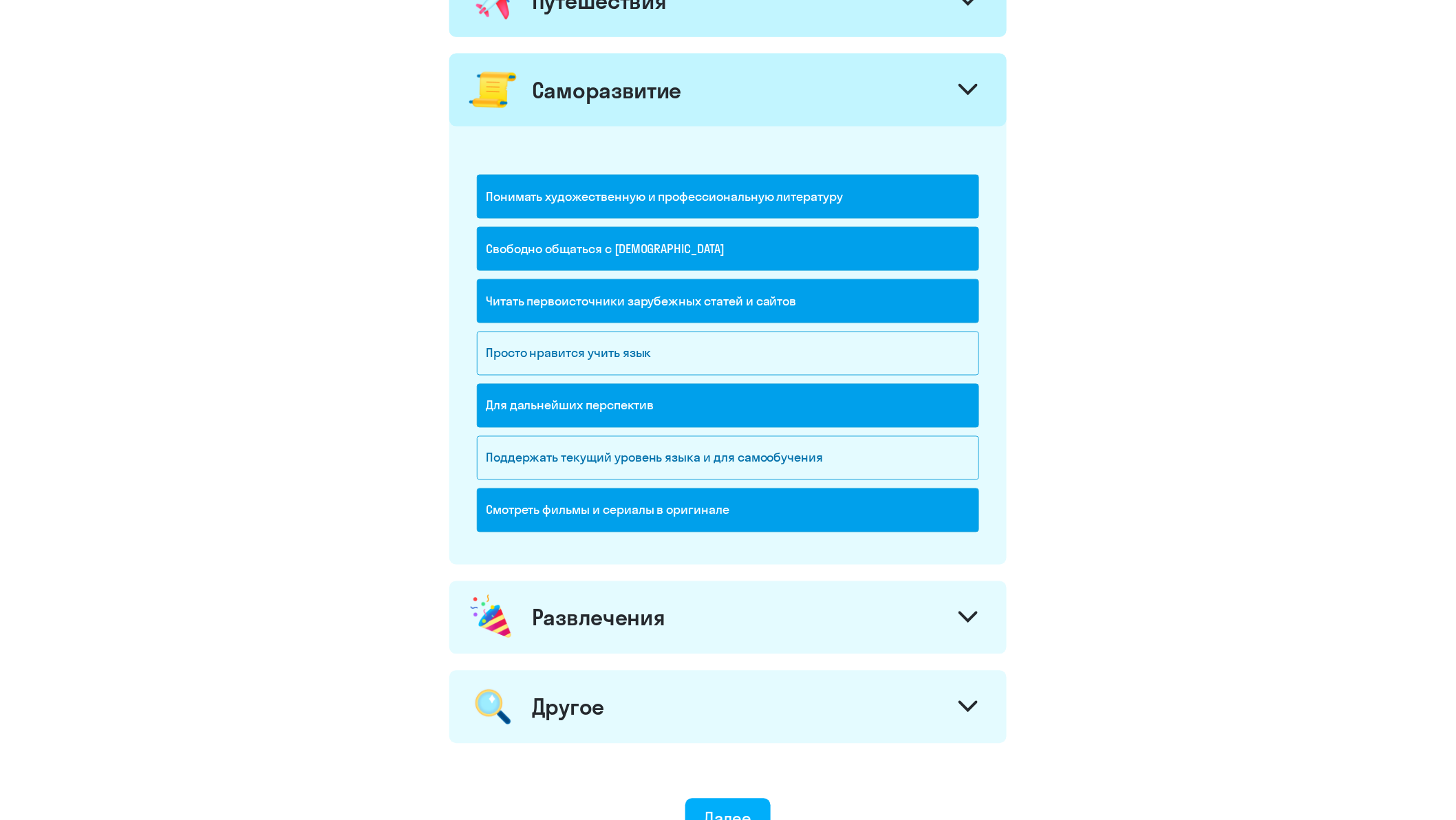
click at [966, 77] on div at bounding box center [968, 91] width 33 height 33
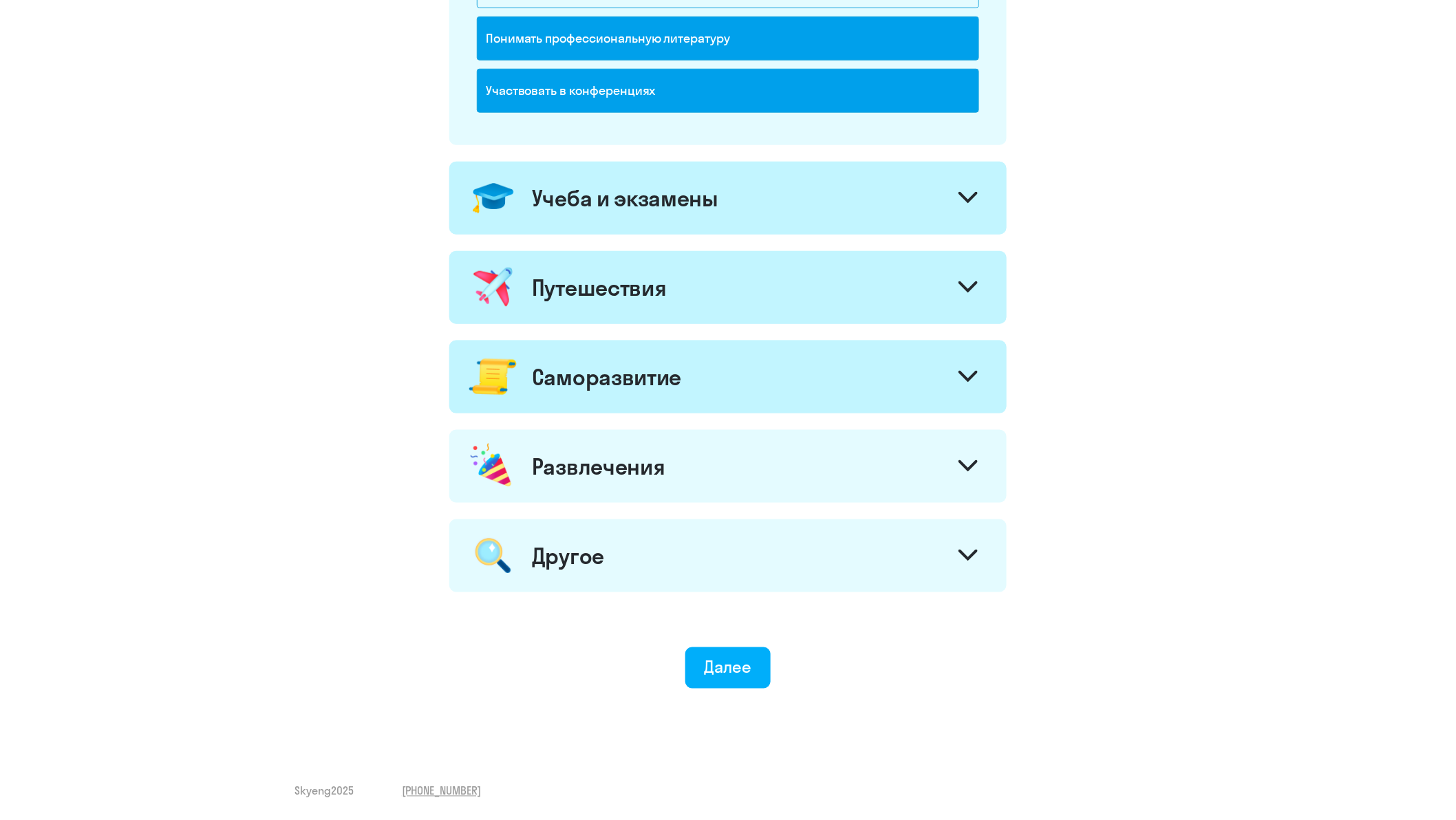
click at [966, 461] on icon at bounding box center [968, 466] width 20 height 11
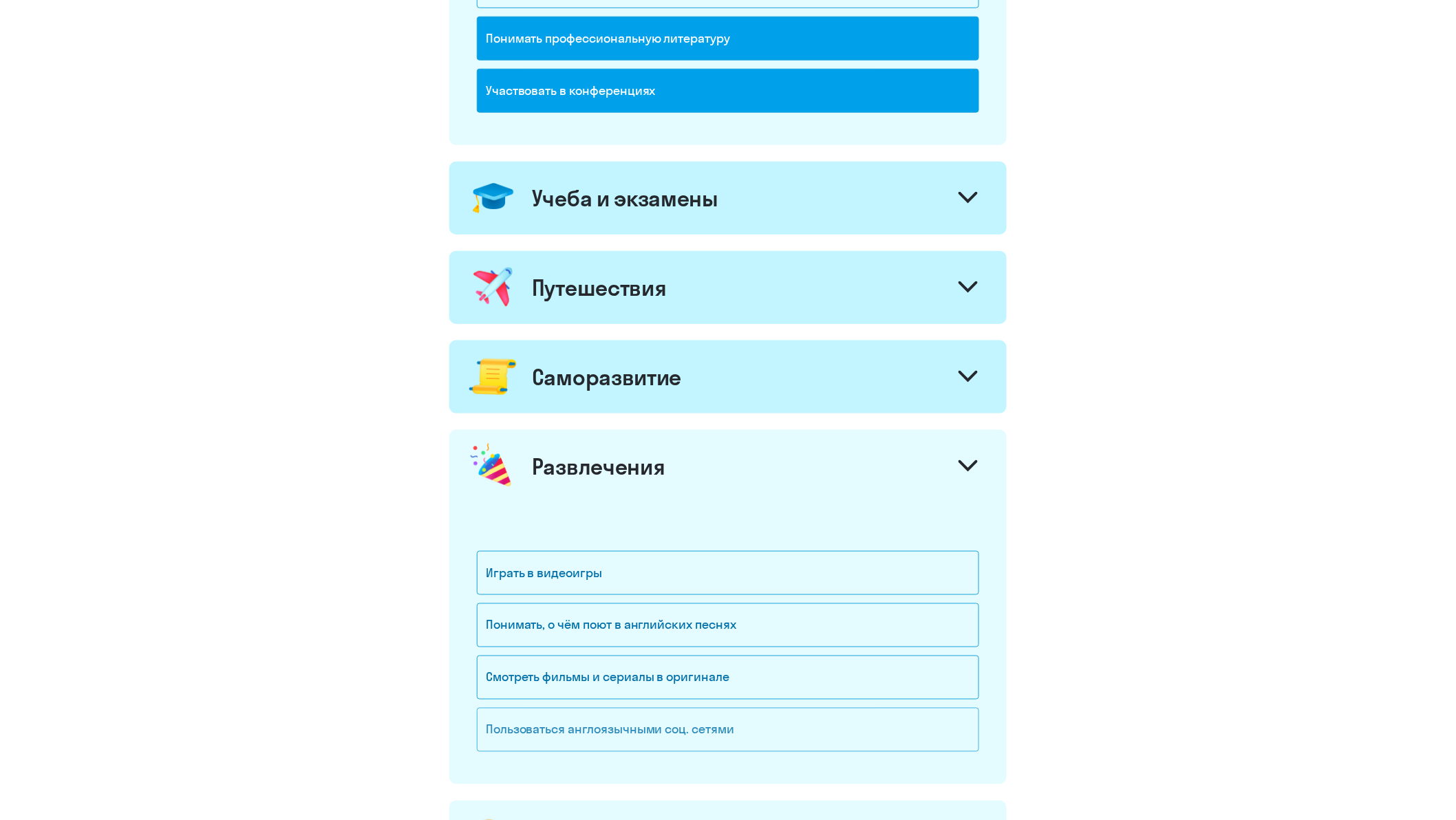
scroll to position [774, 0]
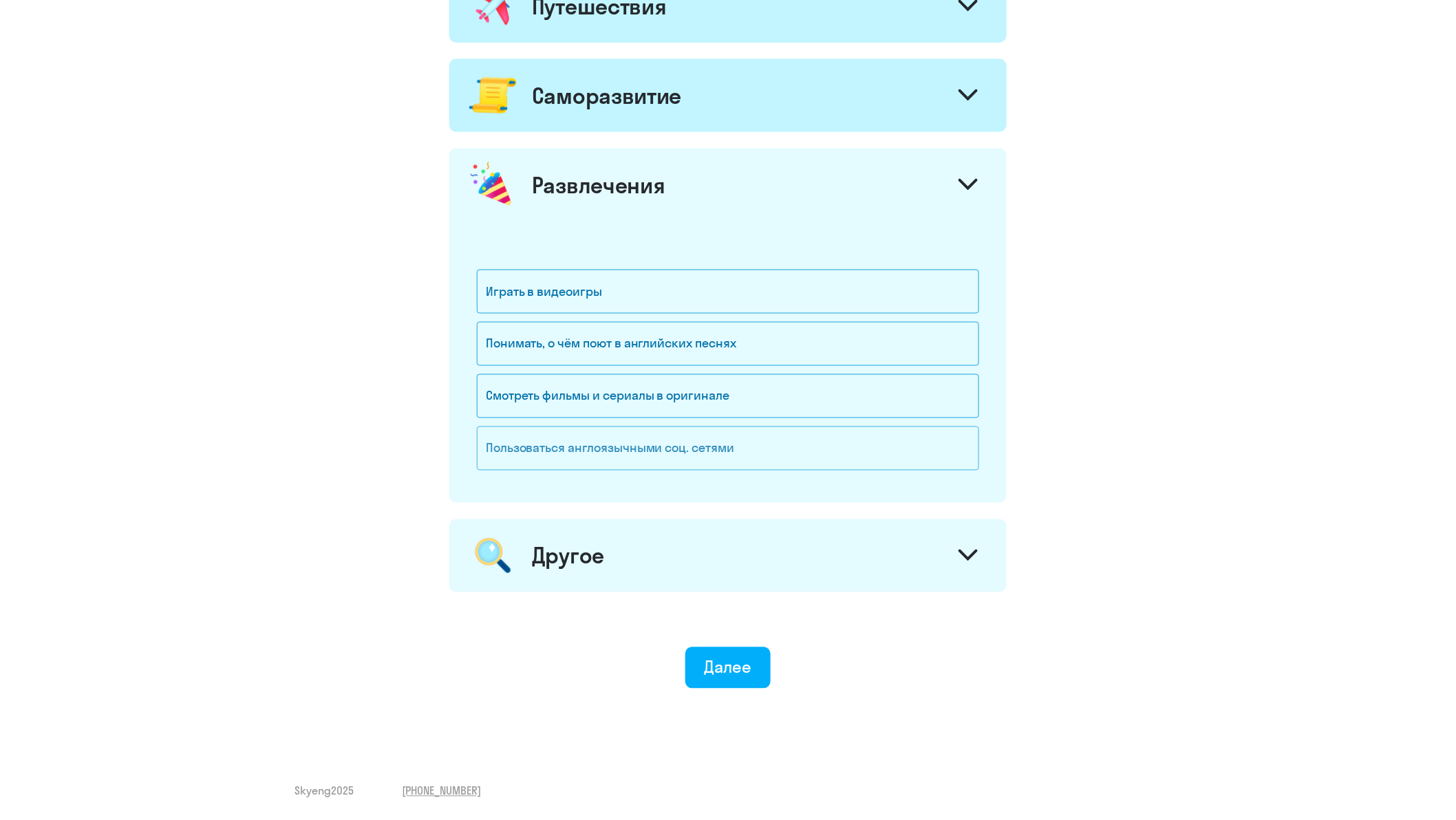
click at [664, 449] on div "Пользоваться англоязычными соц. сетями" at bounding box center [728, 449] width 502 height 44
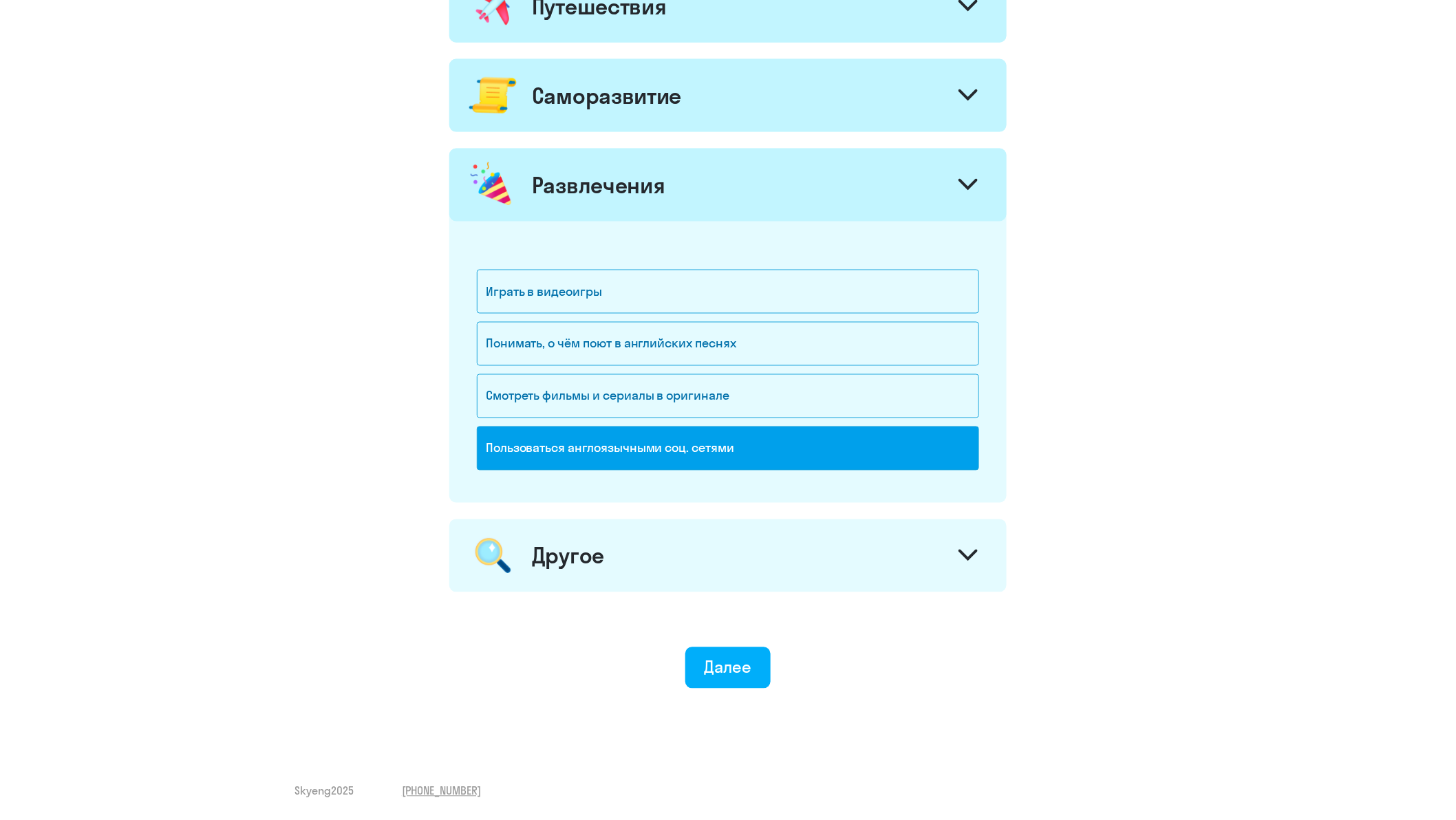
click at [679, 450] on div "Пользоваться англоязычными соц. сетями" at bounding box center [728, 449] width 502 height 44
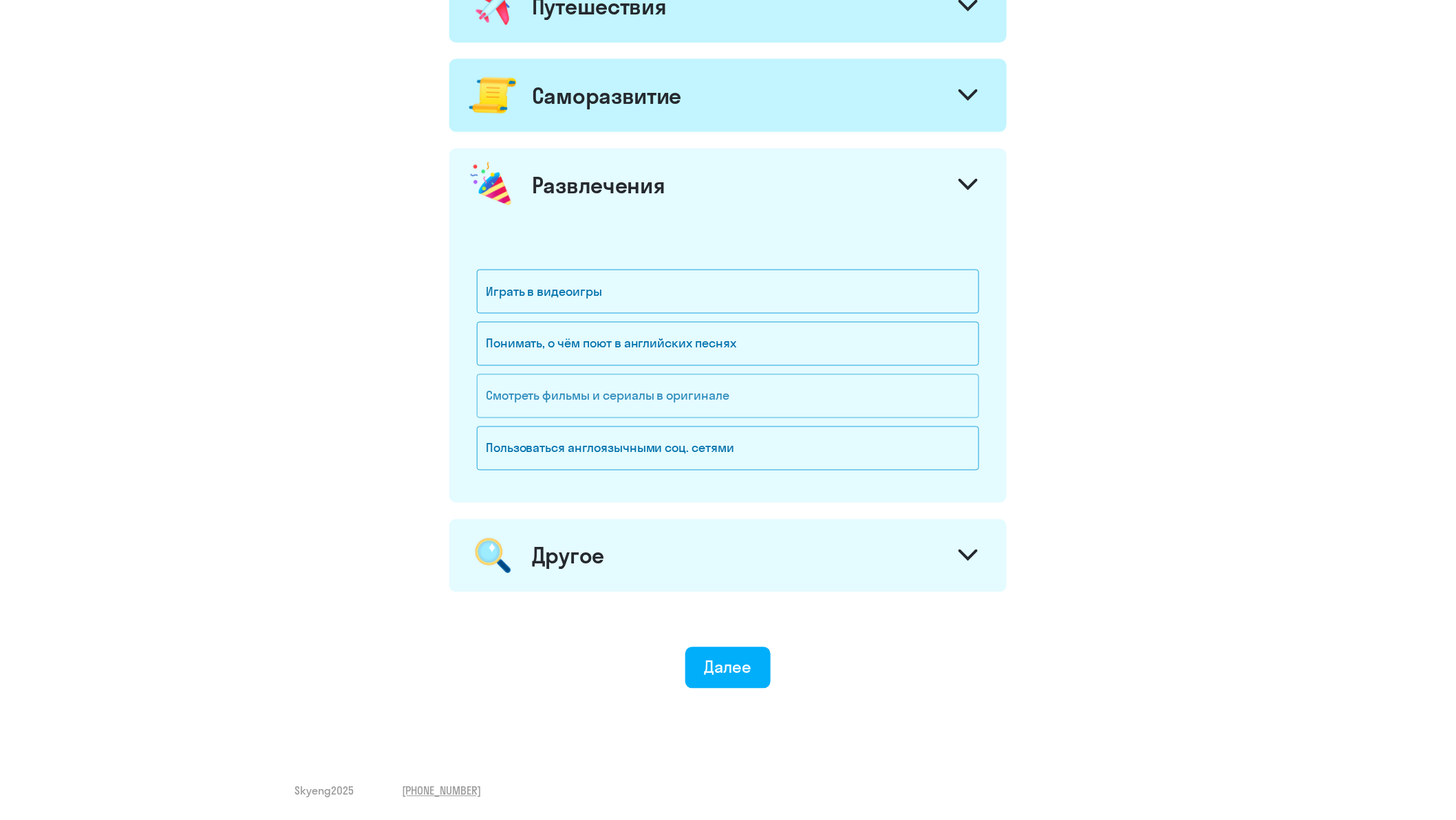
click at [651, 392] on div "Смотреть фильмы и сериалы в оригинале" at bounding box center [728, 396] width 502 height 44
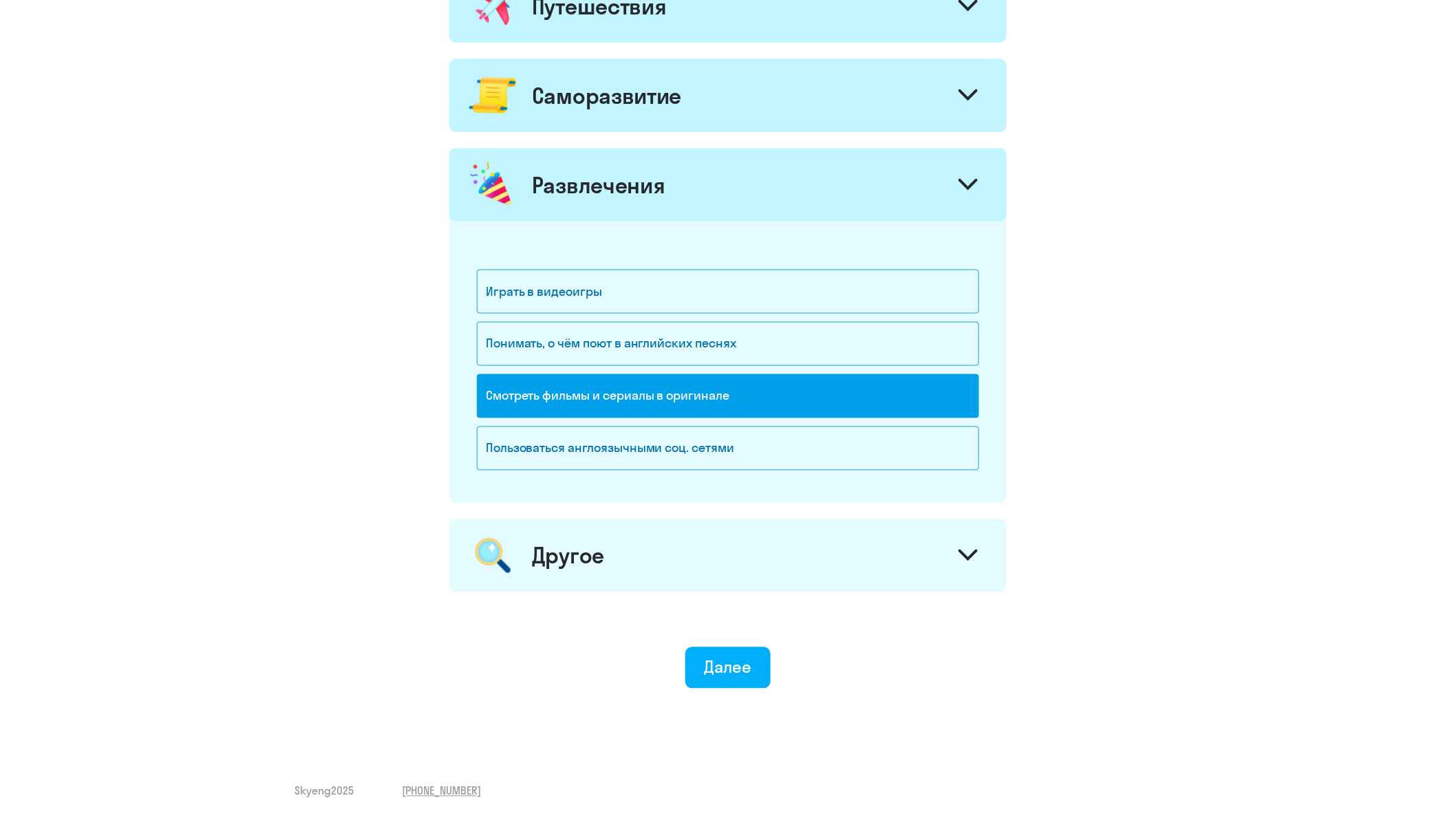
click at [965, 179] on icon at bounding box center [968, 185] width 20 height 11
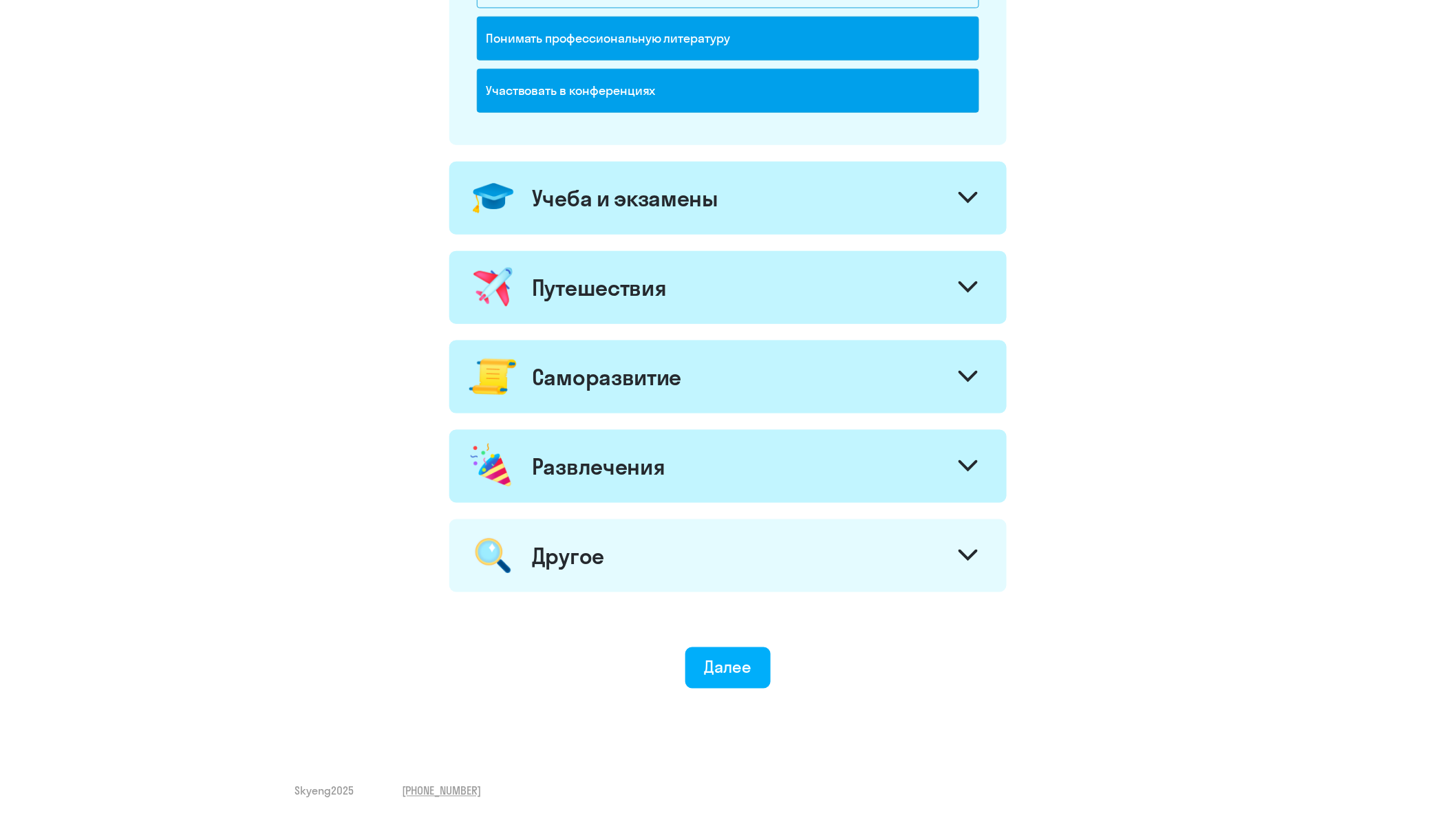
scroll to position [493, 0]
click at [962, 550] on icon at bounding box center [968, 555] width 20 height 11
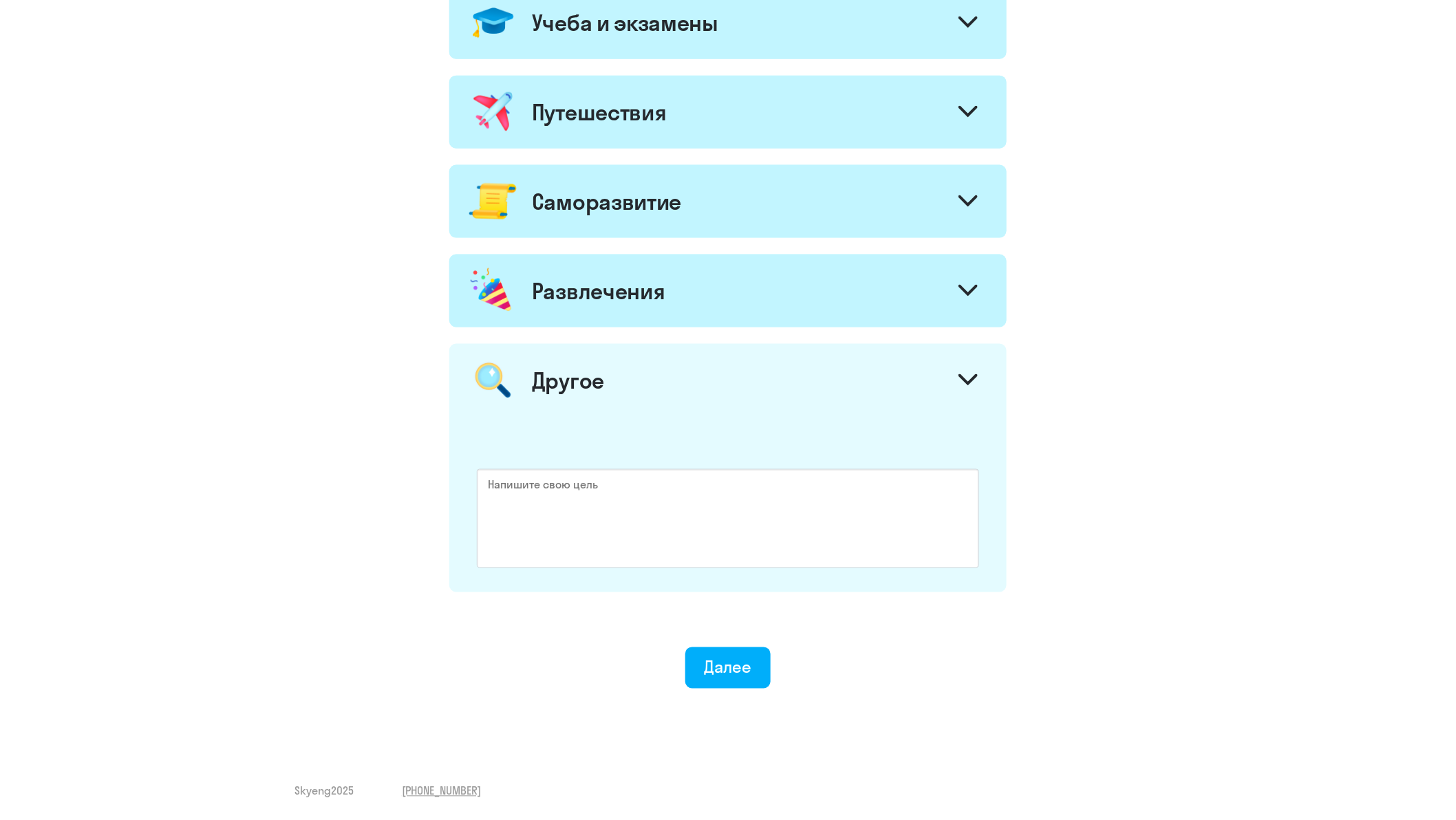
click at [971, 373] on div at bounding box center [968, 381] width 33 height 33
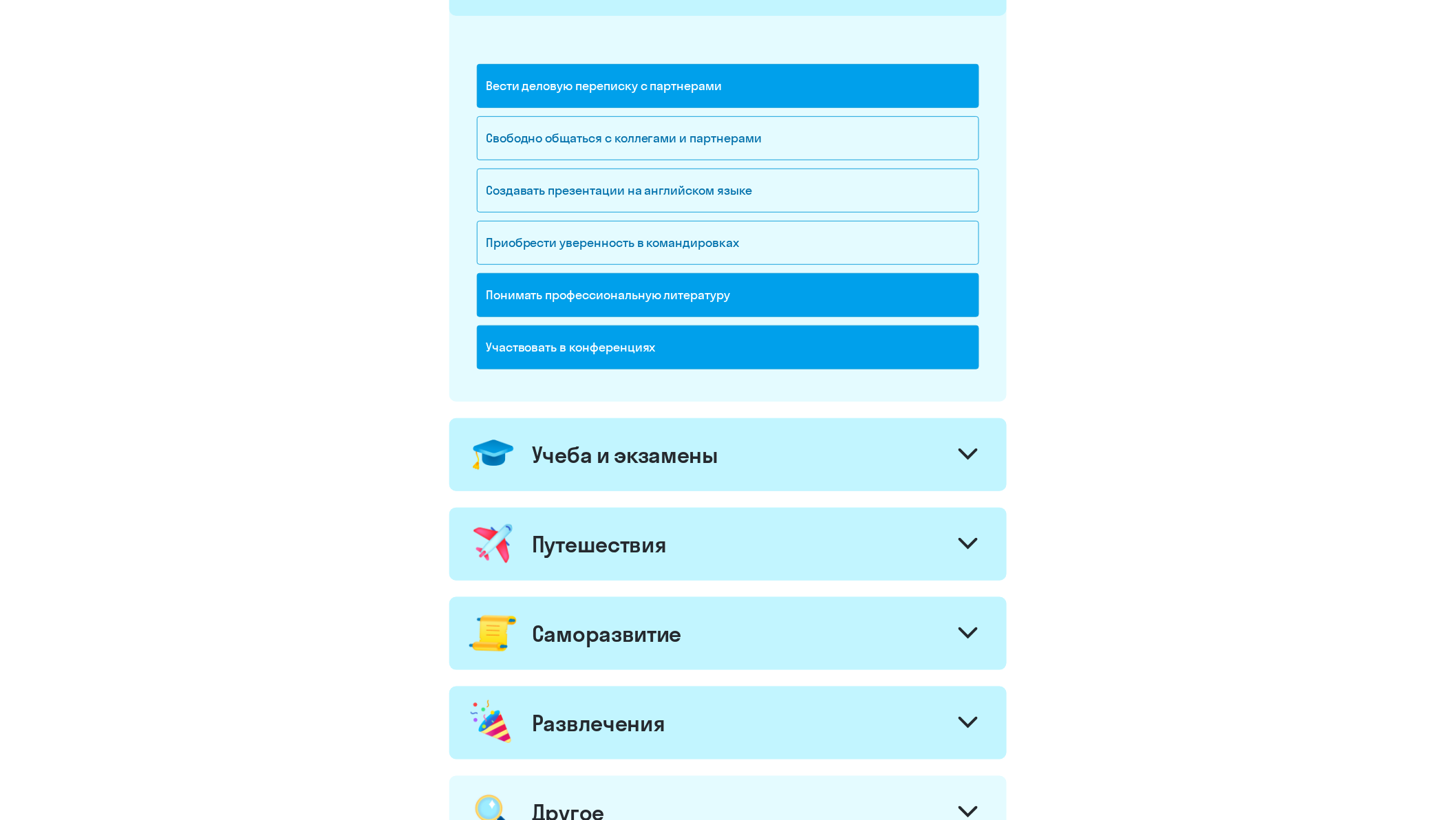
scroll to position [263, 0]
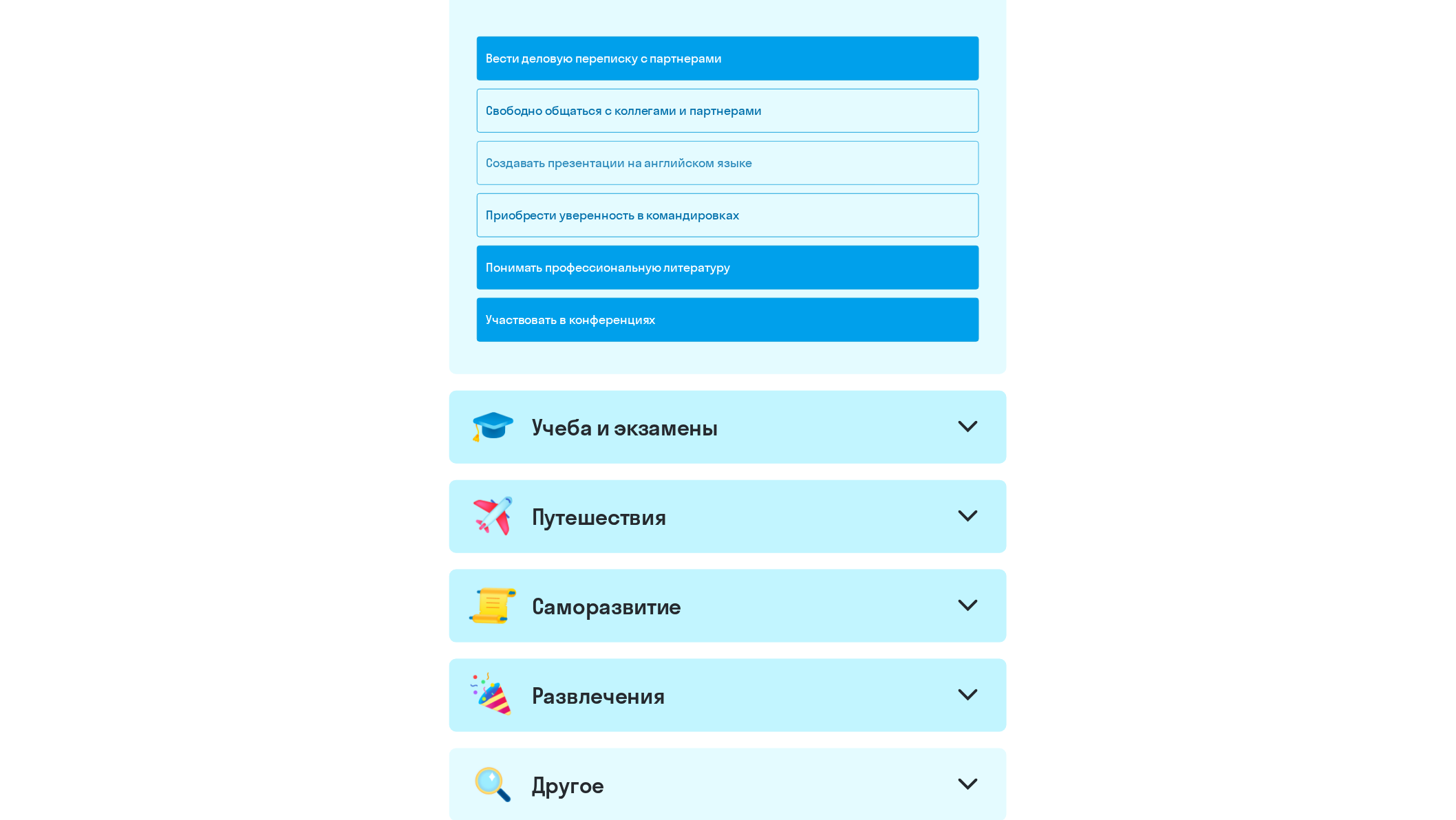
click at [585, 167] on div "Создавать презентации на английском языке" at bounding box center [728, 163] width 502 height 44
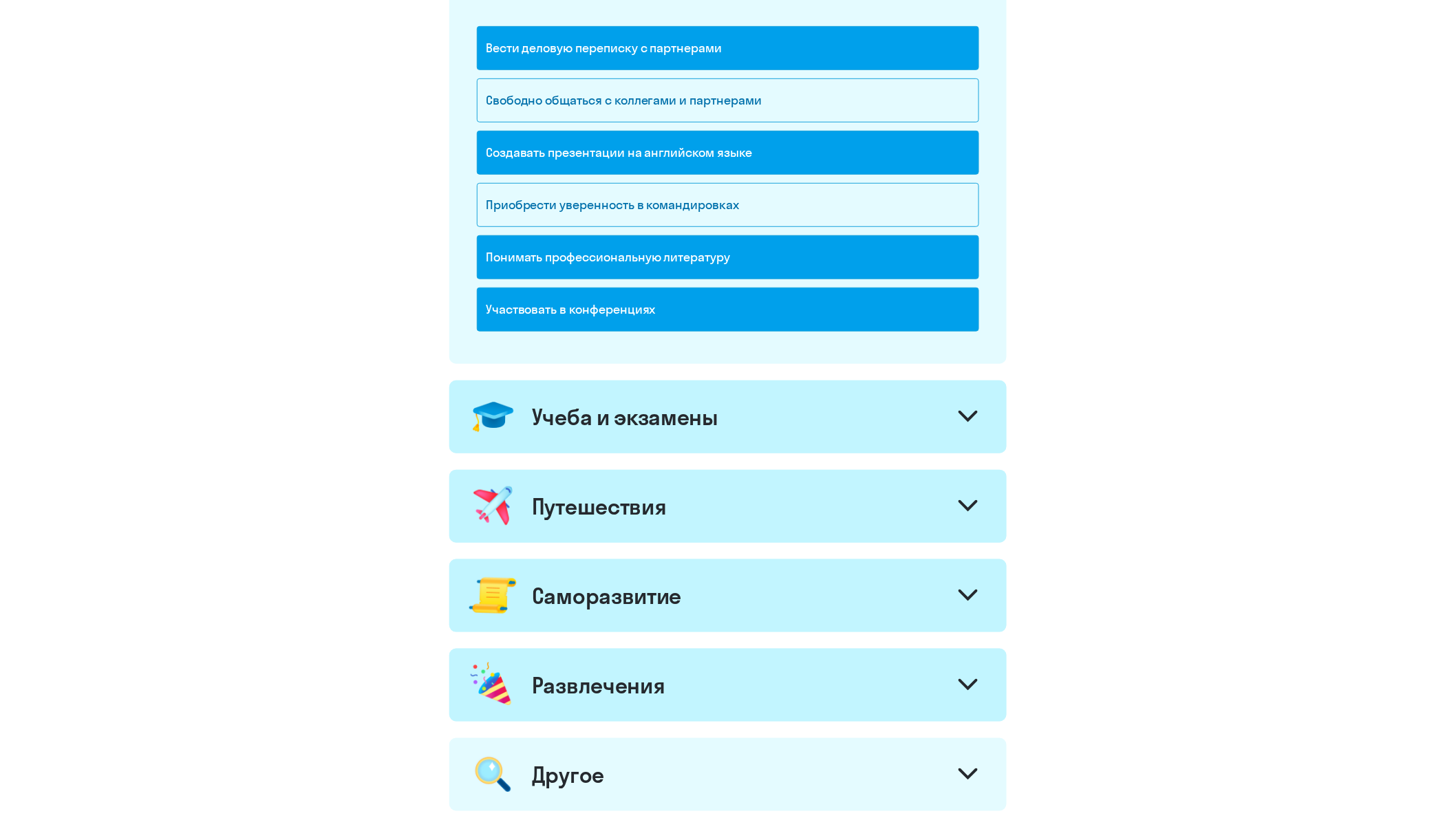
scroll to position [305, 0]
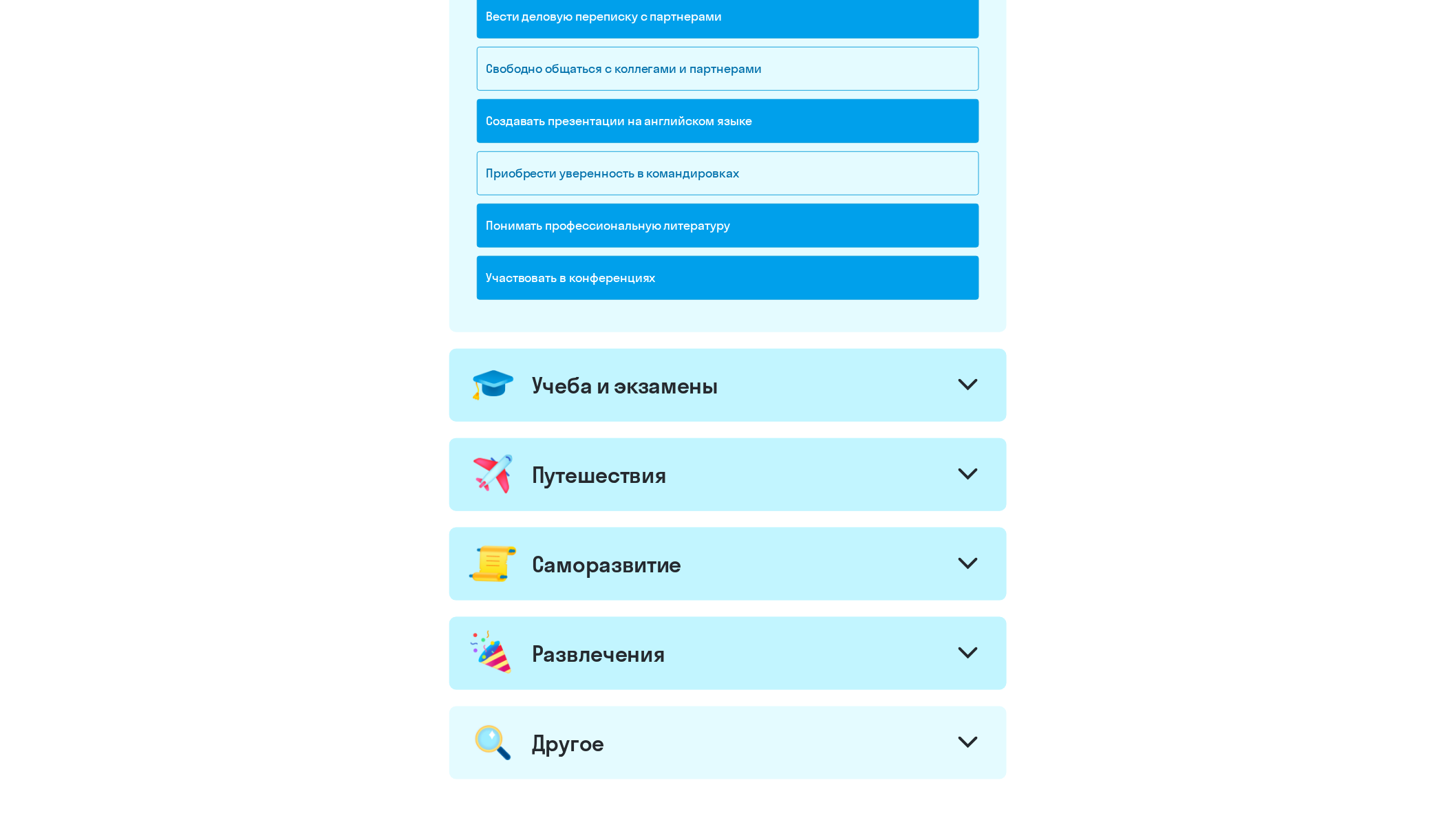
click at [975, 379] on icon at bounding box center [968, 384] width 20 height 11
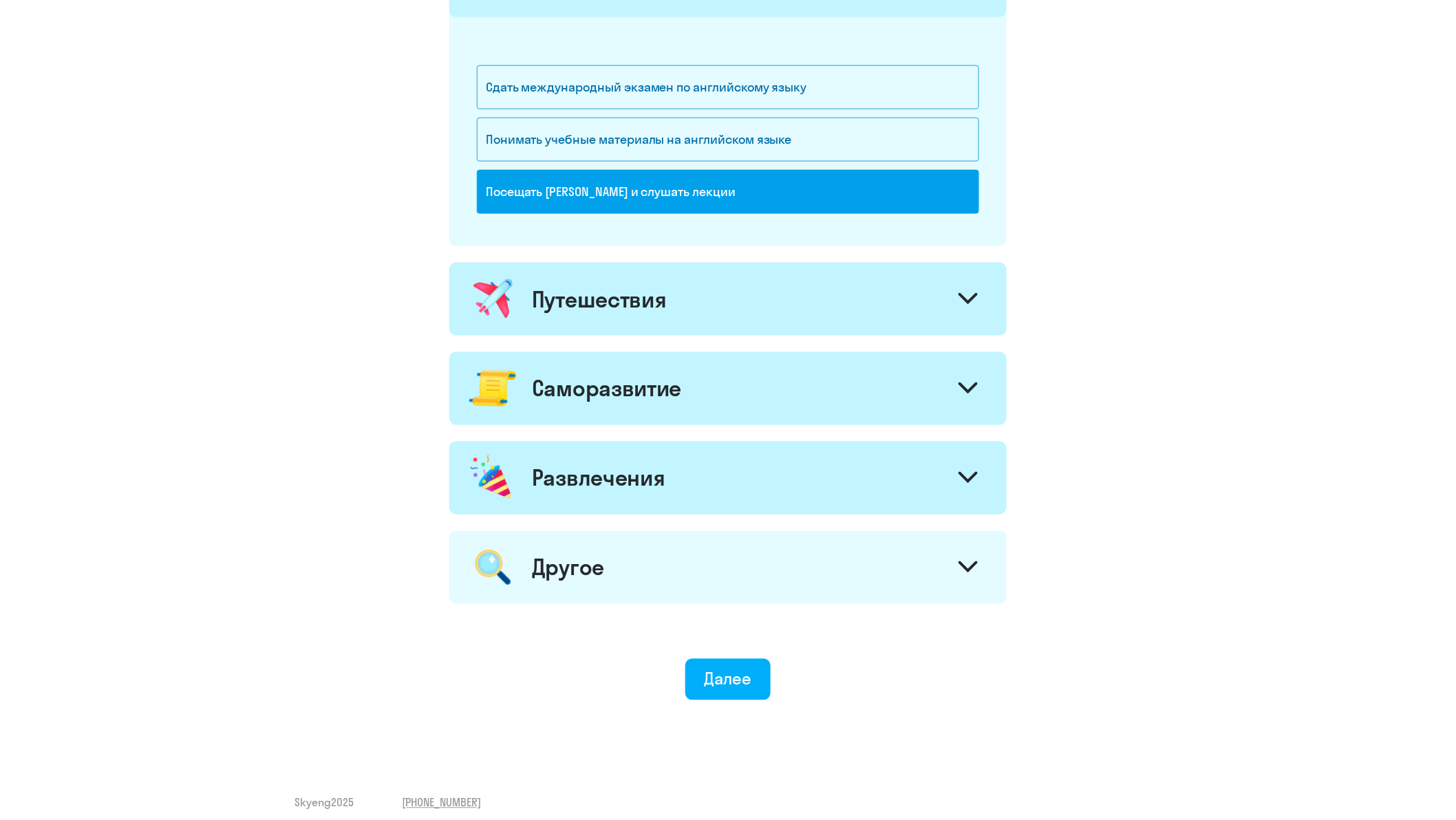
scroll to position [722, 0]
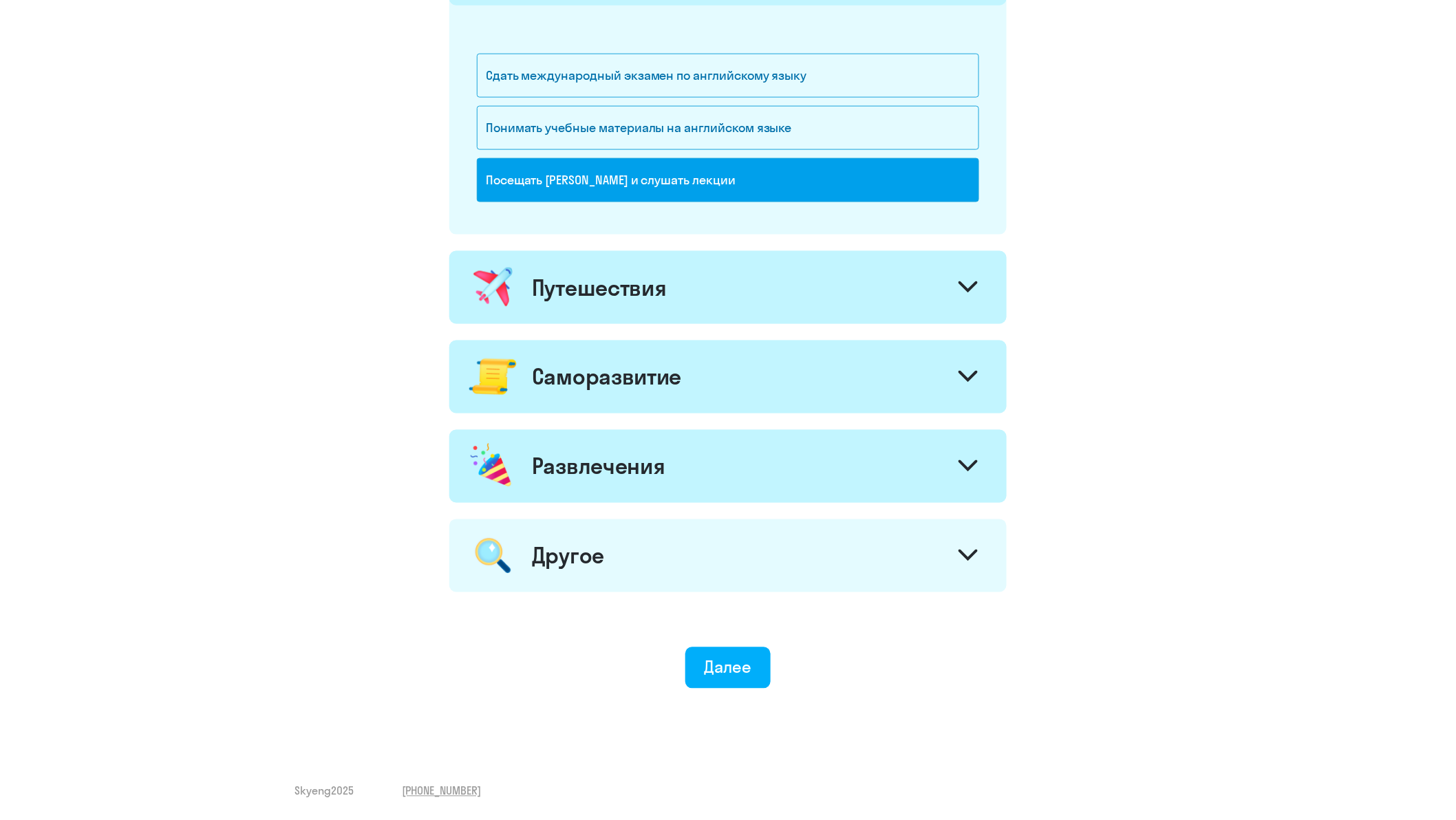
click at [971, 280] on div at bounding box center [968, 288] width 33 height 33
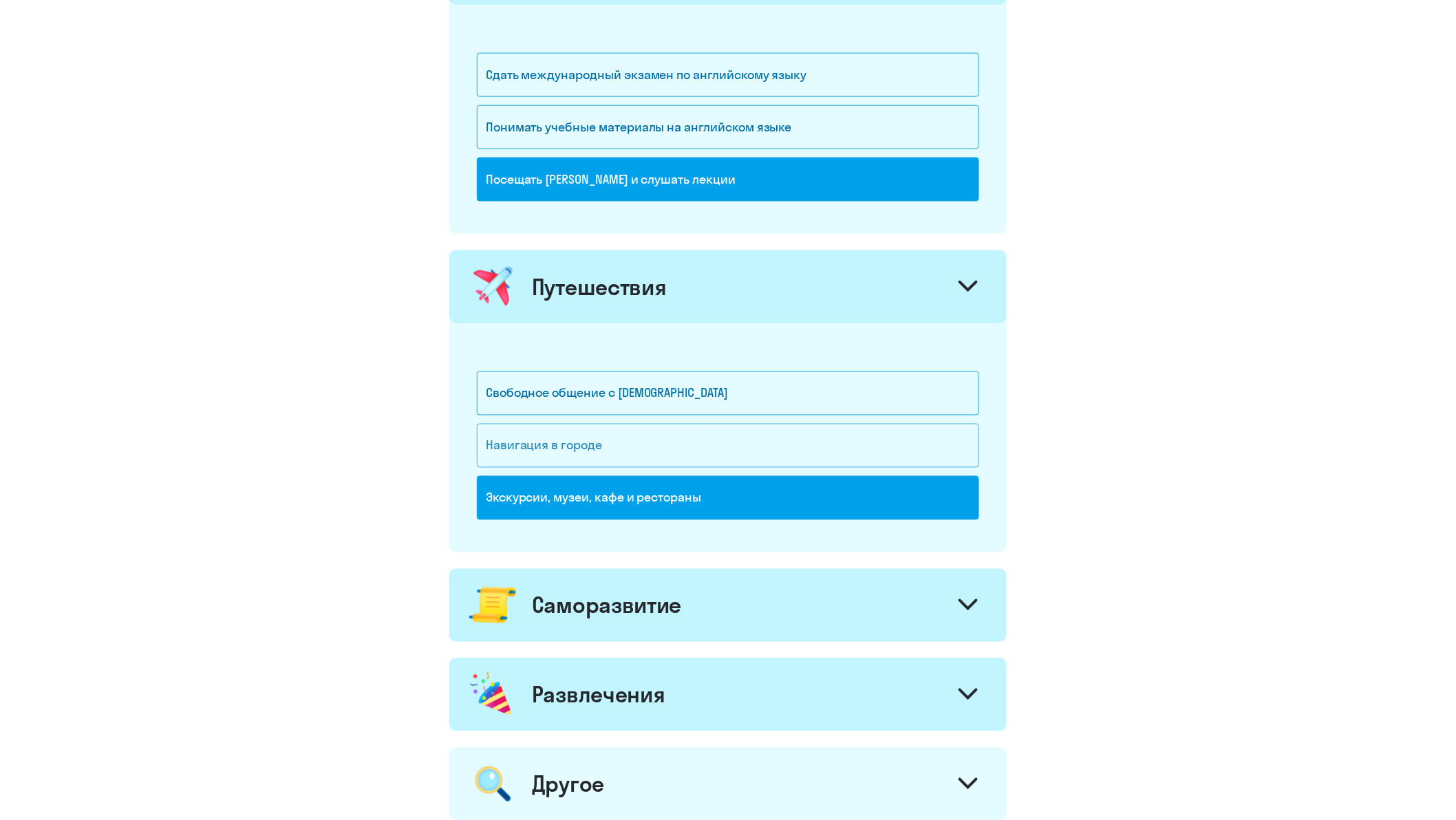
click at [583, 448] on div "Навигация в городе" at bounding box center [728, 445] width 502 height 44
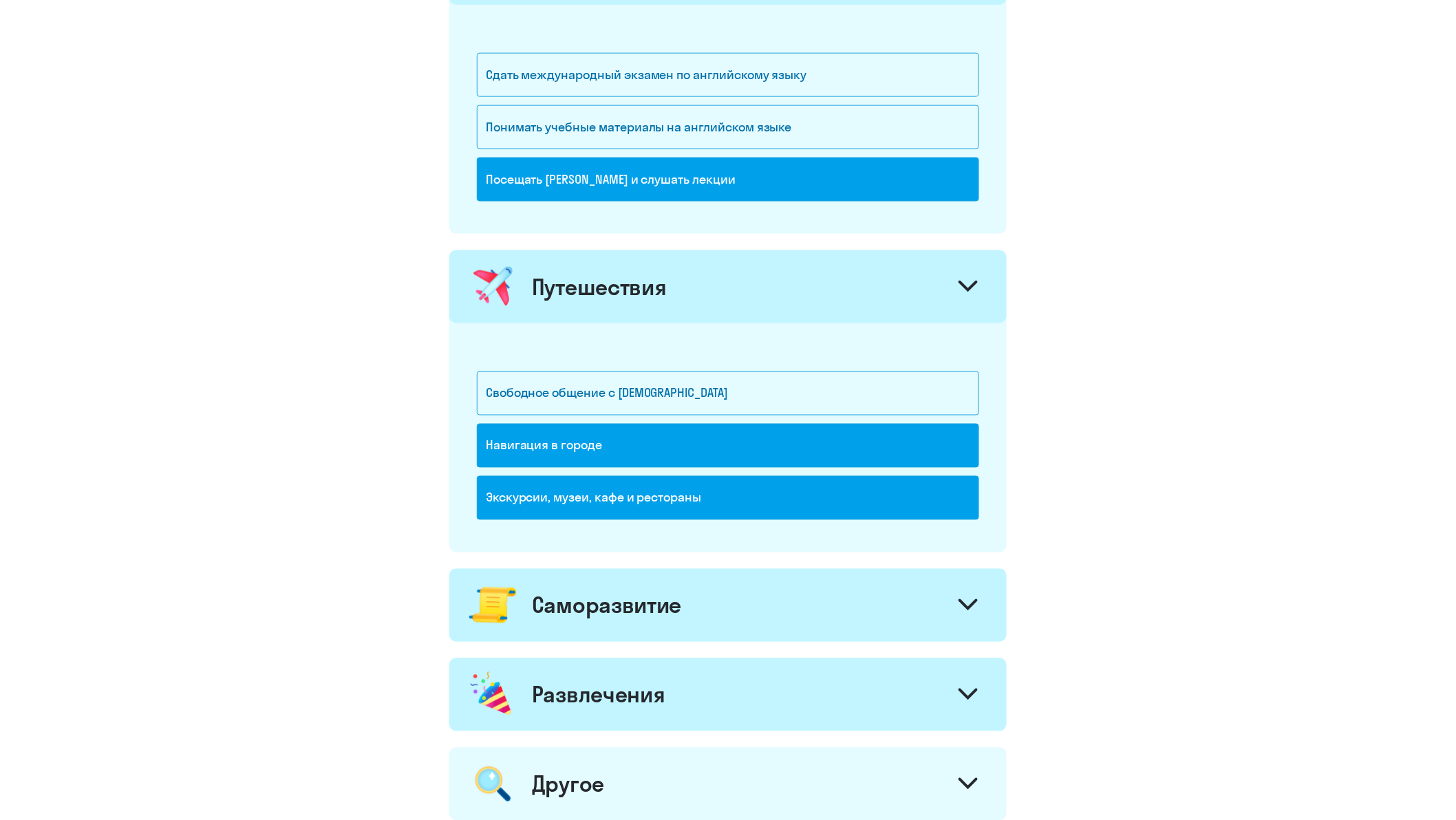
click at [582, 502] on div "Экскурсии, музеи, кафе и рестораны" at bounding box center [728, 498] width 502 height 44
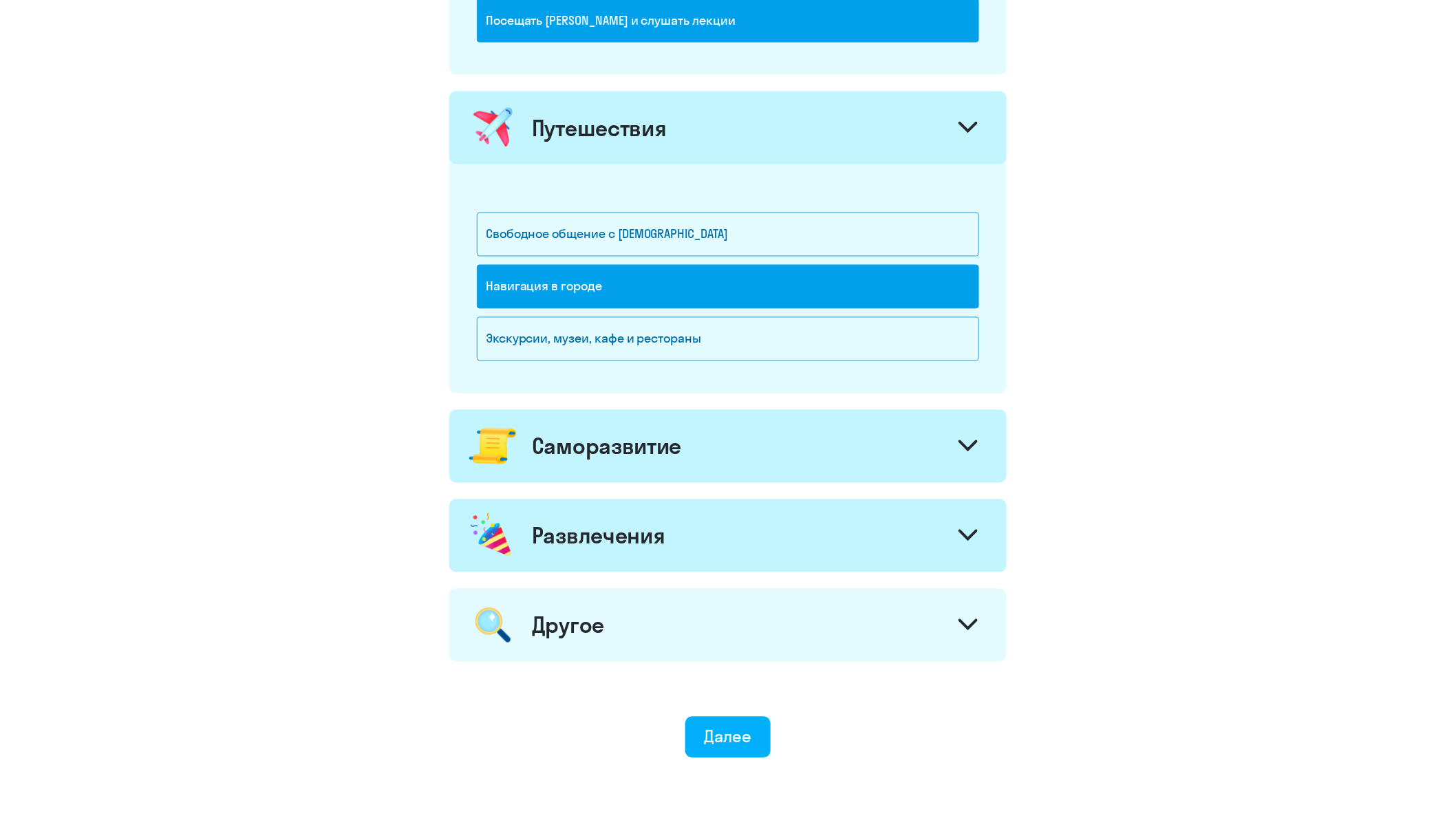
scroll to position [951, 0]
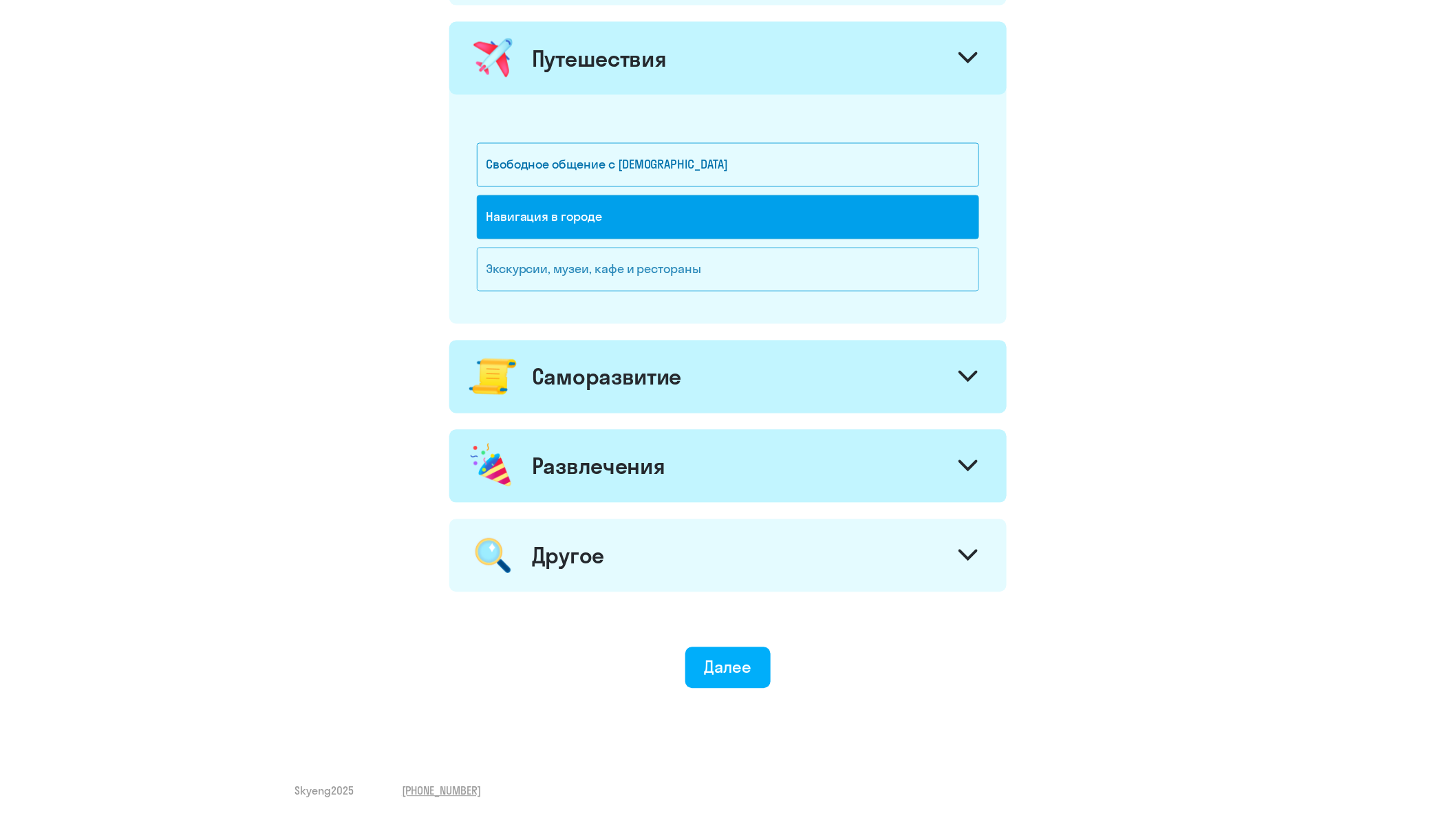
click at [507, 271] on div "Экскурсии, музеи, кафе и рестораны" at bounding box center [728, 270] width 502 height 44
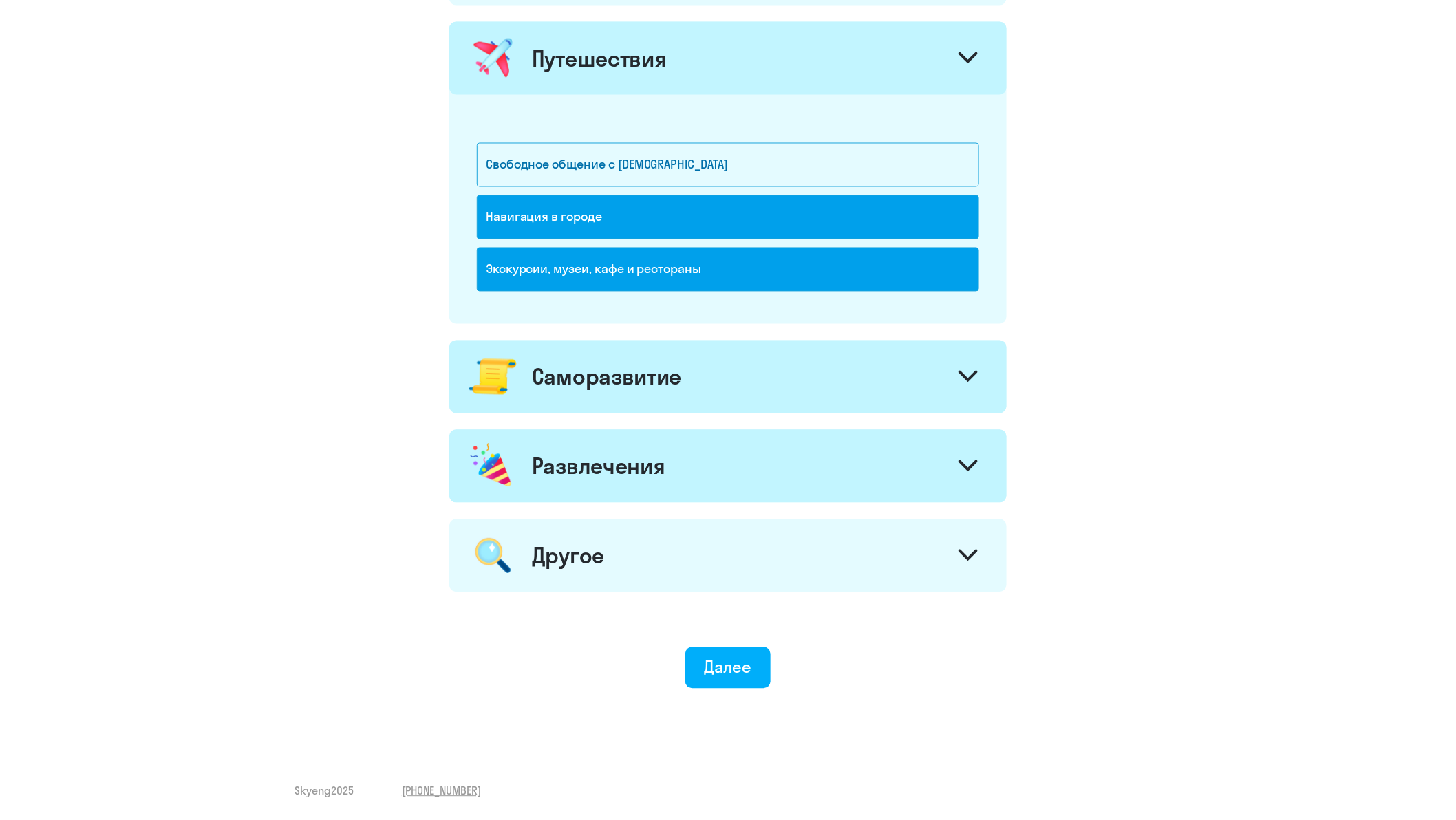
click at [980, 379] on div at bounding box center [968, 378] width 33 height 33
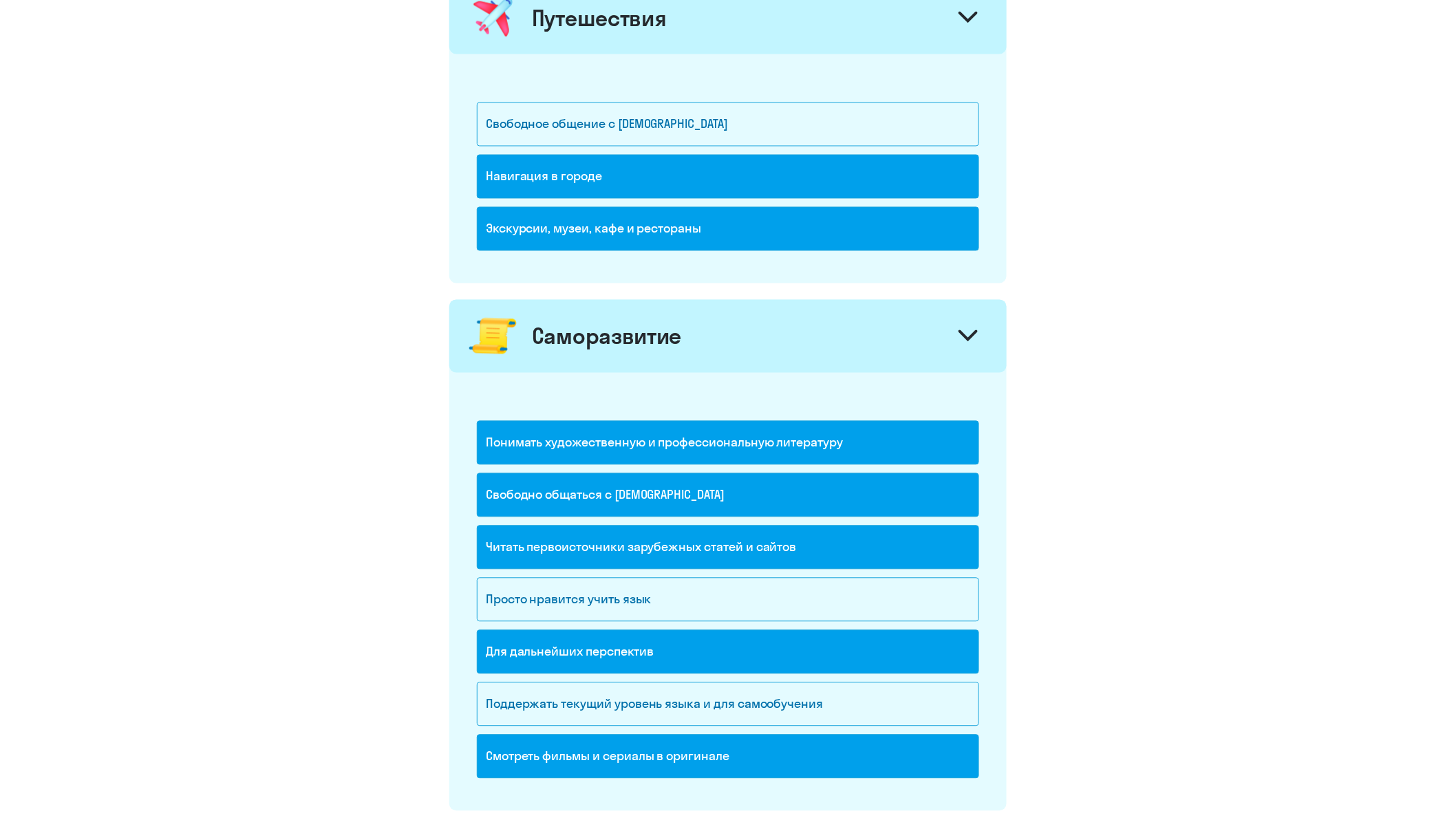
scroll to position [1256, 0]
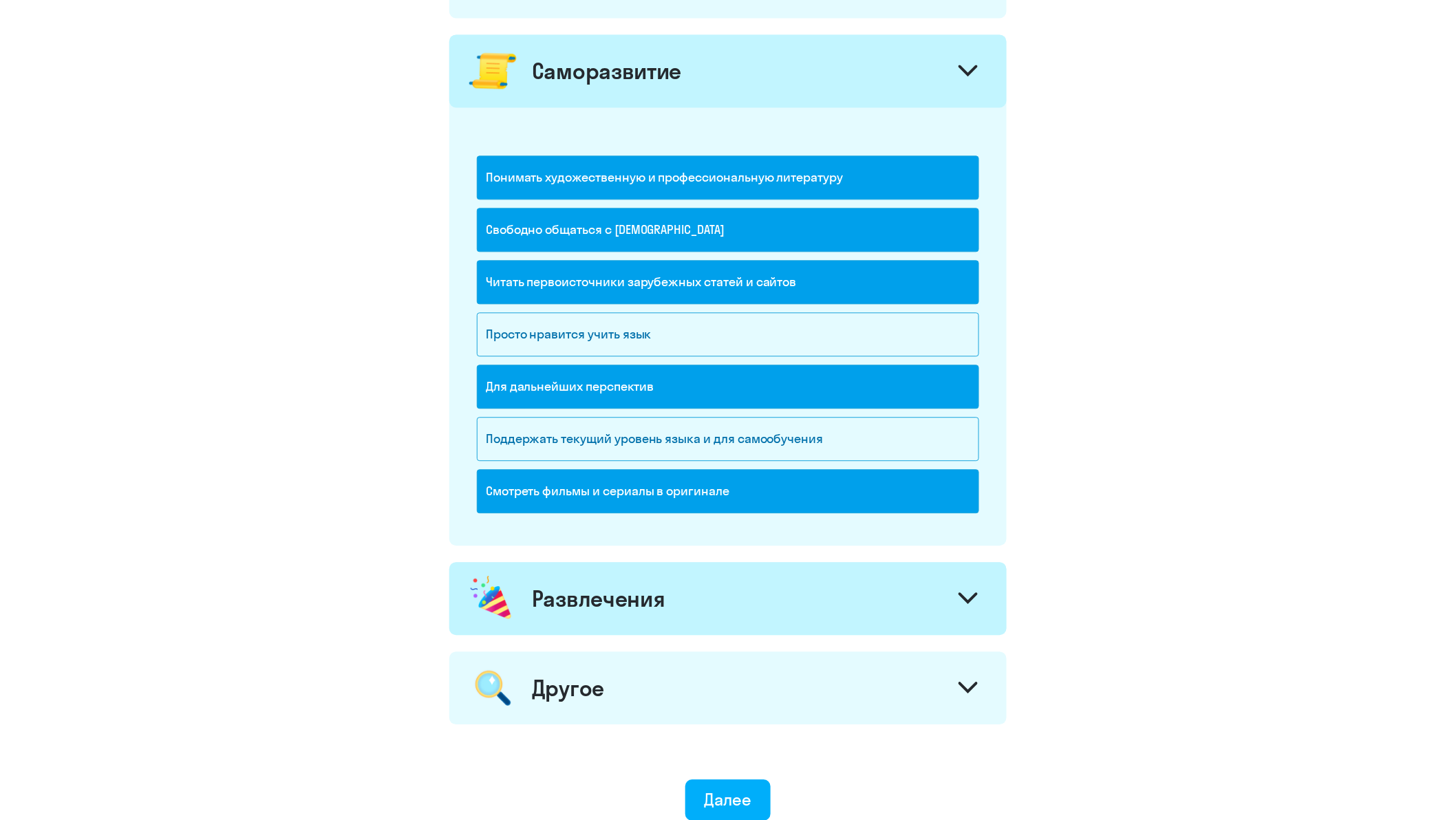
click at [666, 493] on div "Смотреть фильмы и сериалы в оригинале" at bounding box center [728, 491] width 502 height 44
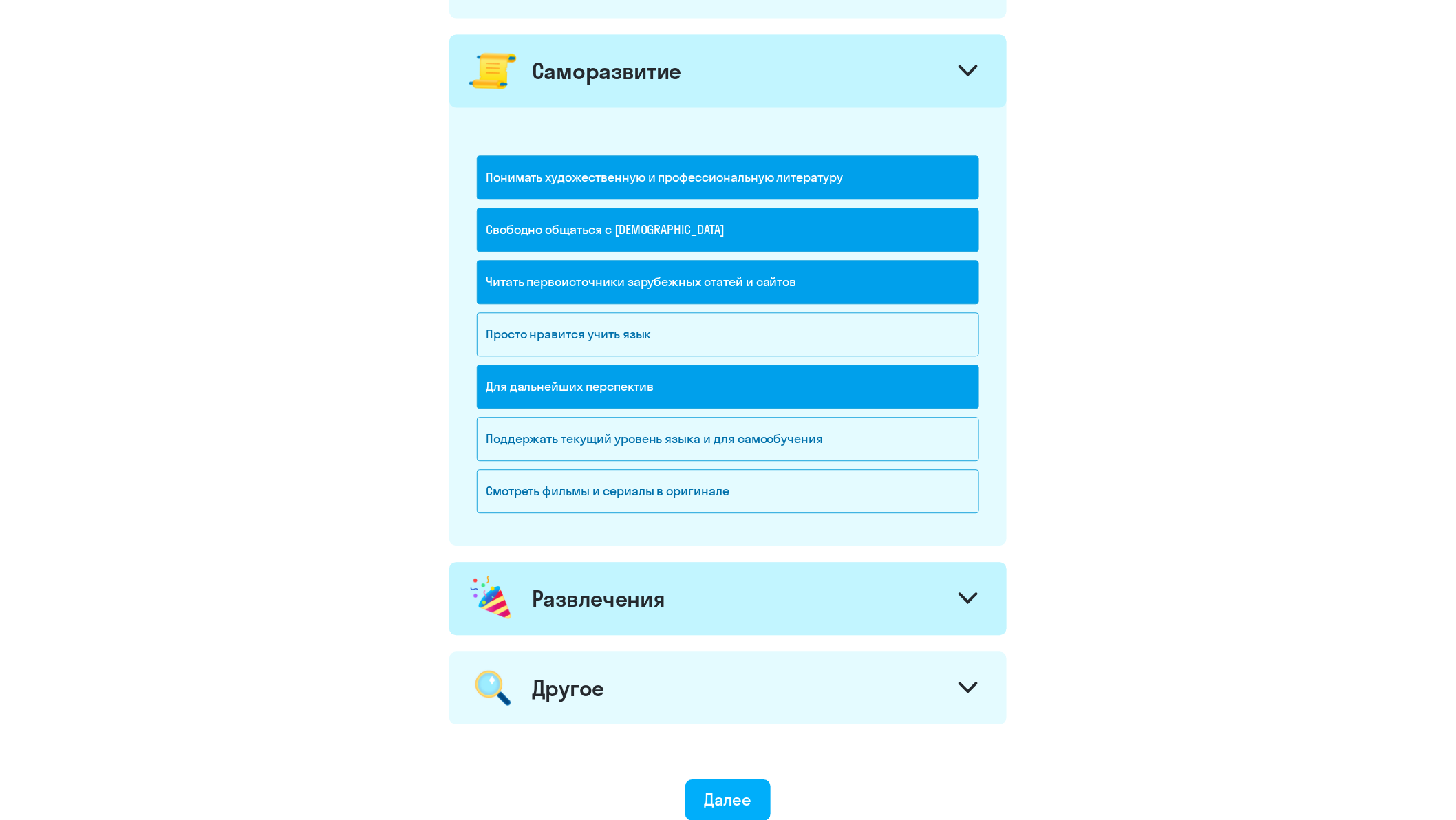
click at [969, 606] on svg-icon at bounding box center [968, 599] width 20 height 15
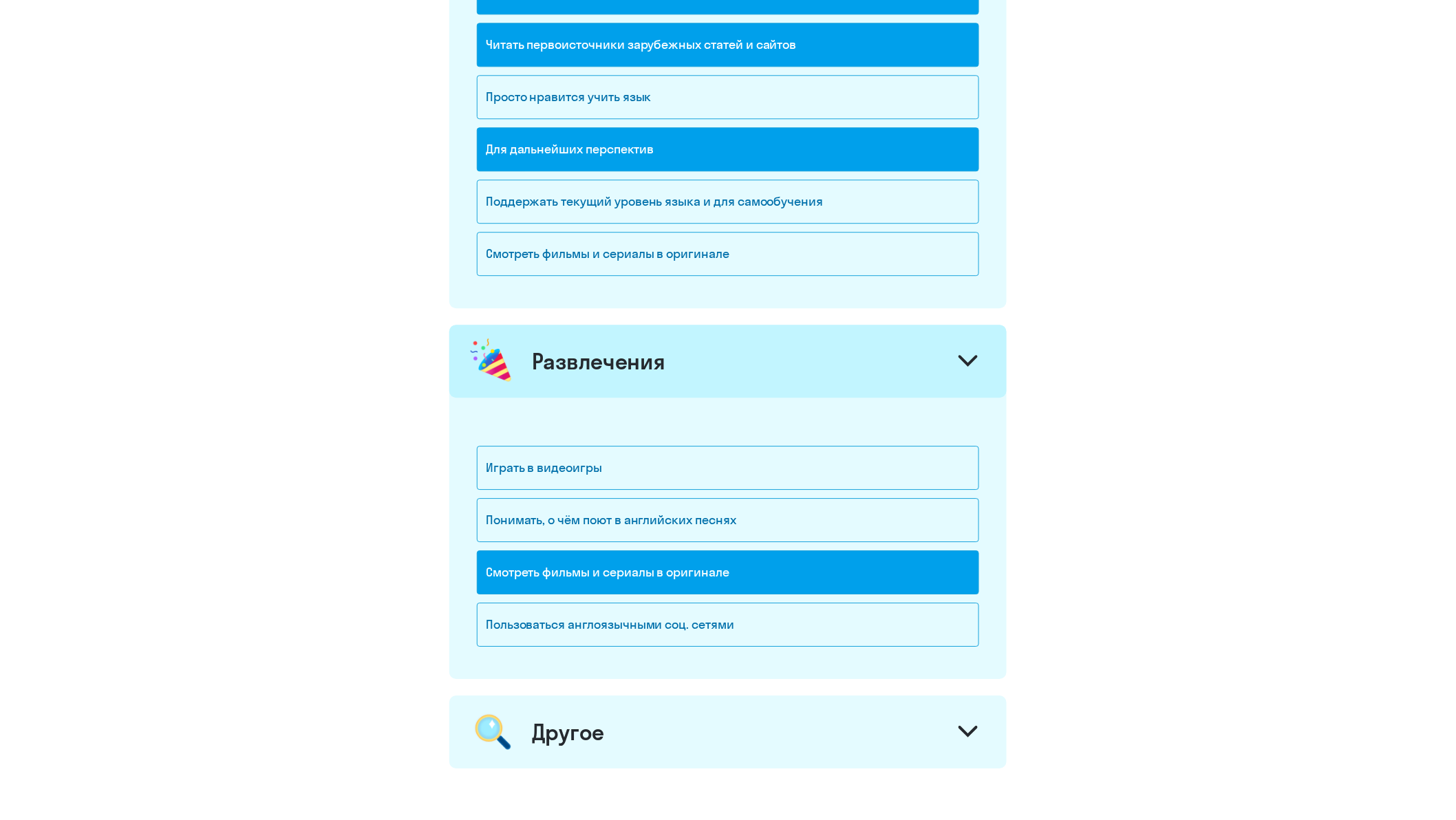
scroll to position [1563, 0]
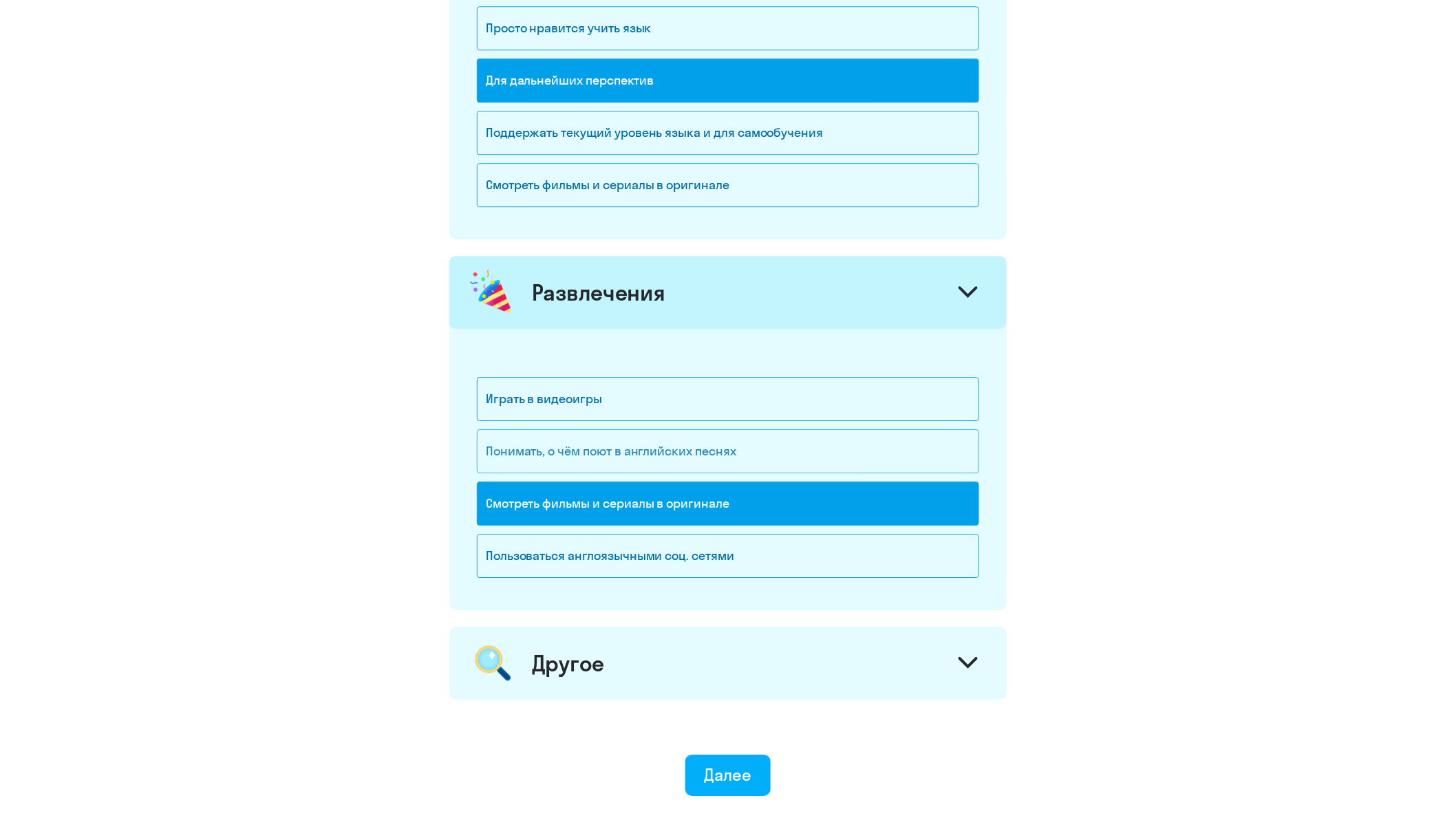
click at [548, 448] on div "Понимать, о чём поют в английских песнях" at bounding box center [728, 451] width 502 height 44
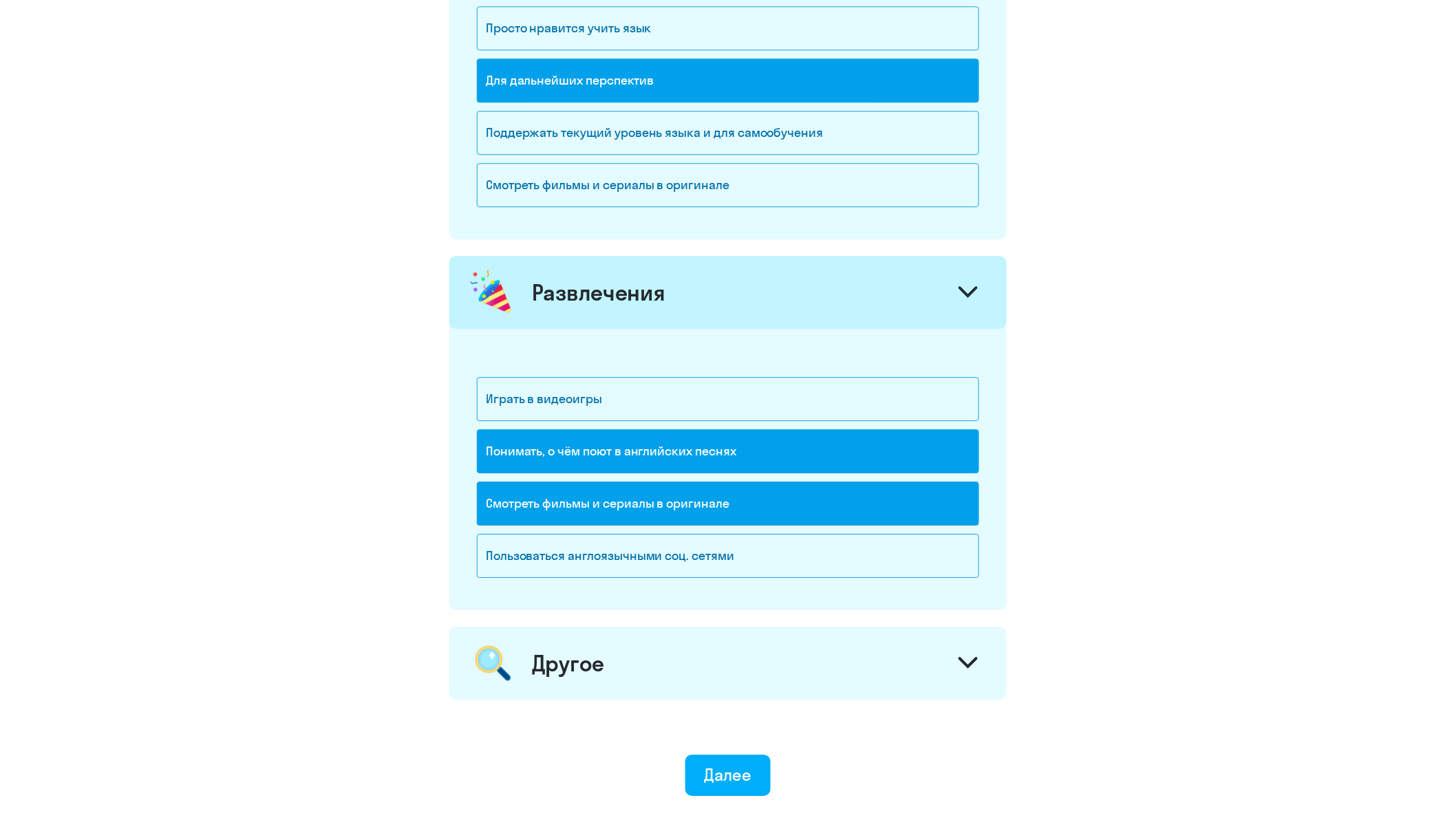
click at [978, 663] on icon at bounding box center [968, 662] width 20 height 11
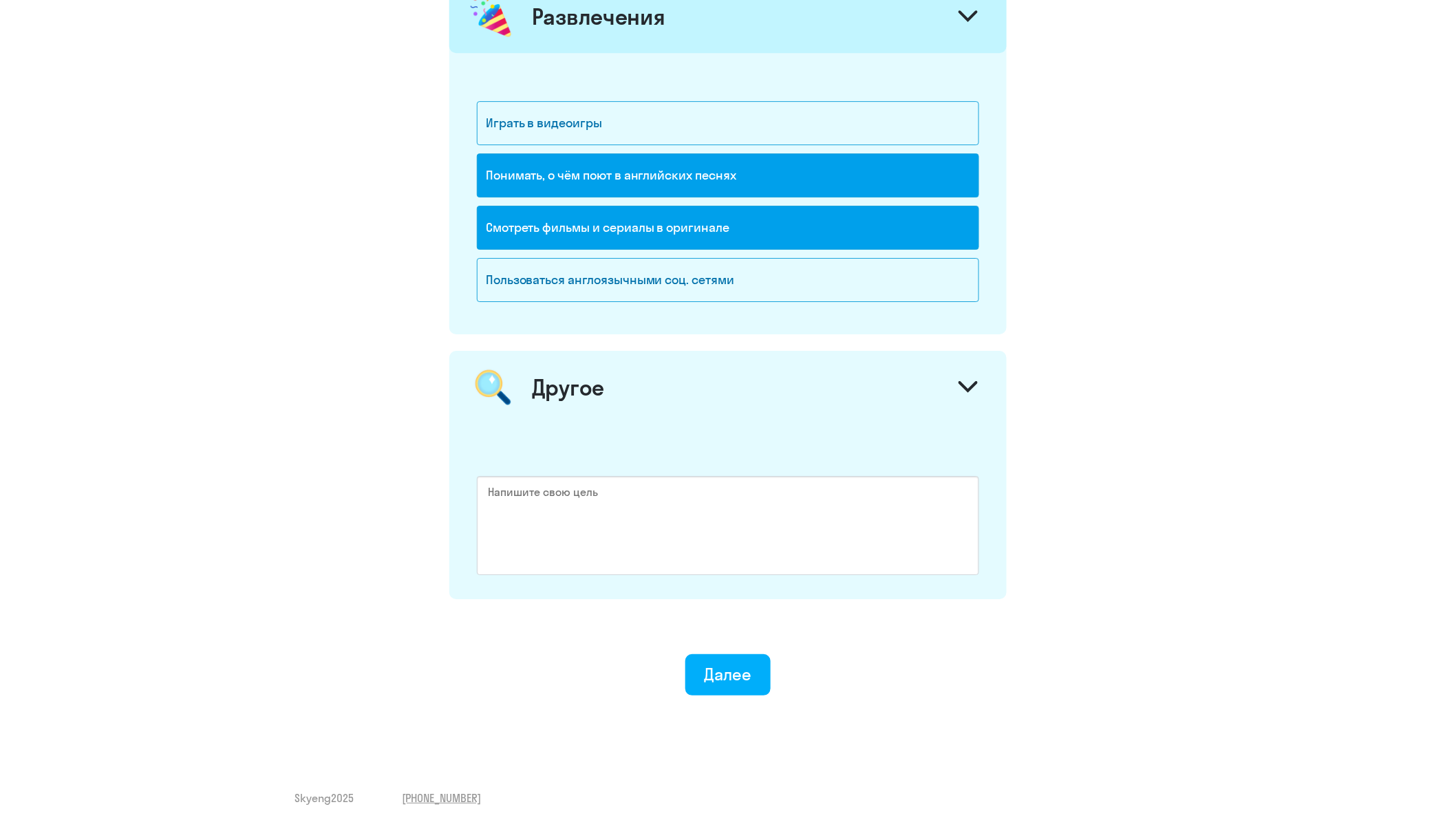
scroll to position [1847, 0]
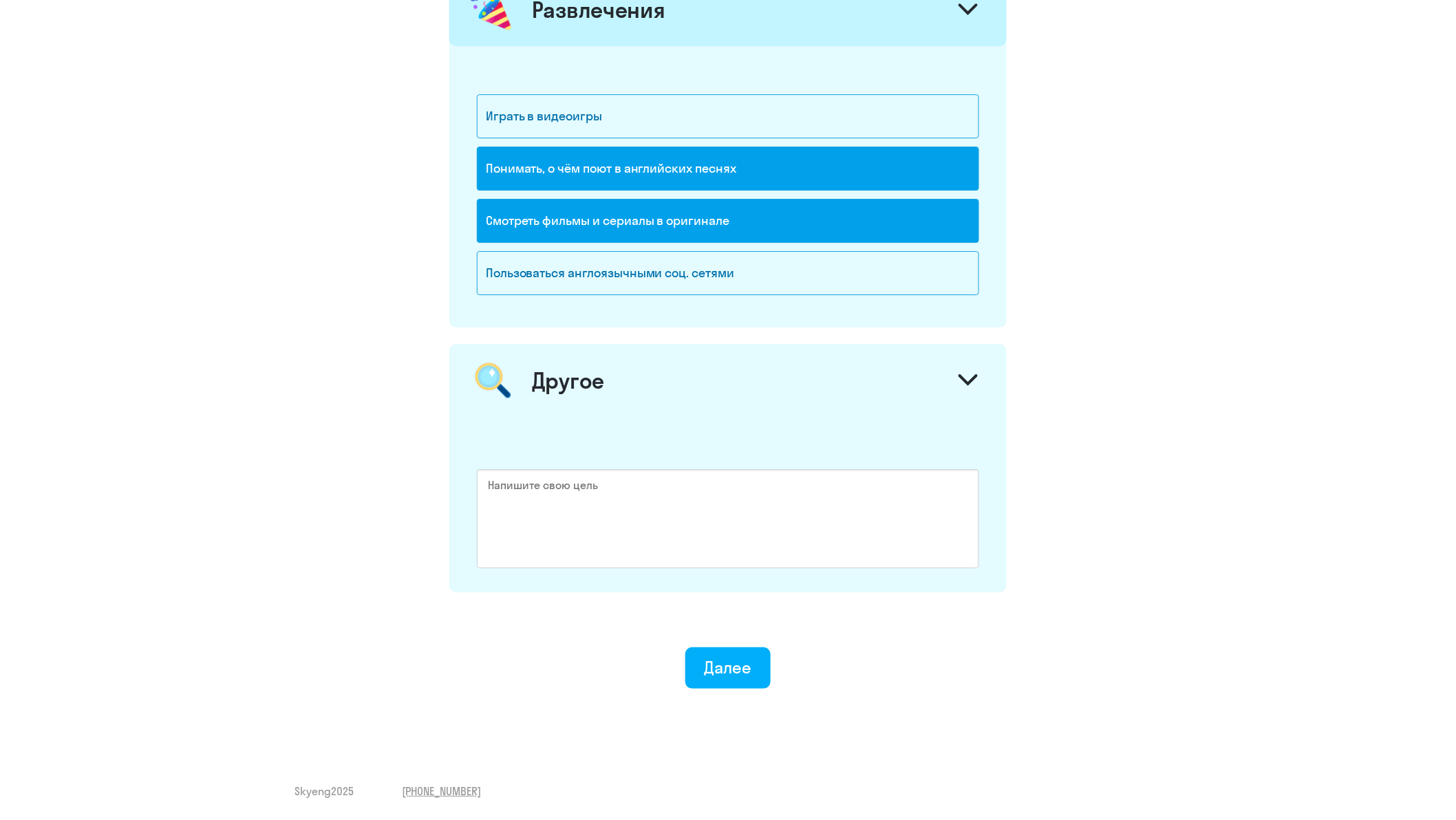
click at [966, 381] on icon at bounding box center [968, 379] width 16 height 8
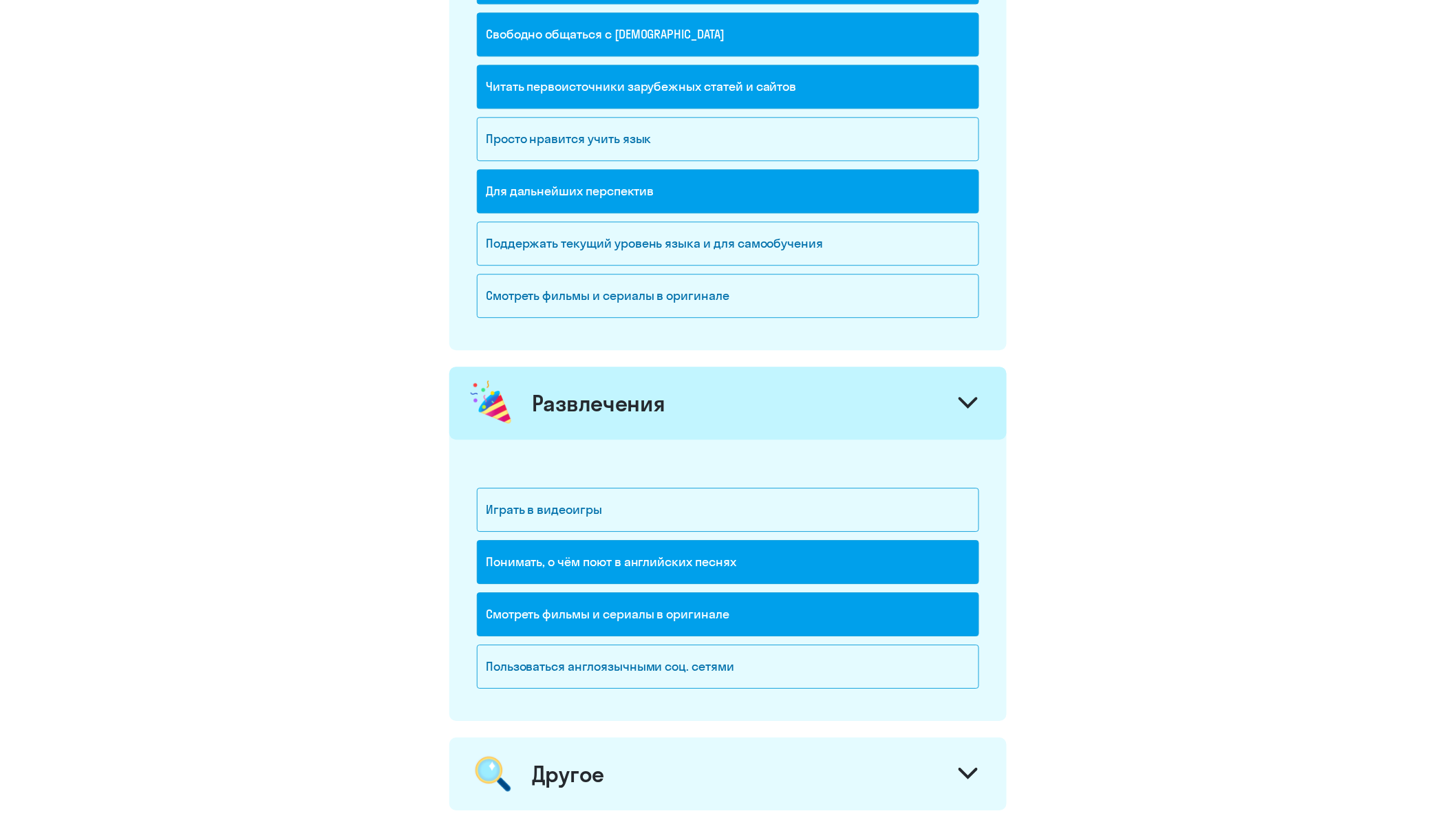
scroll to position [1673, 0]
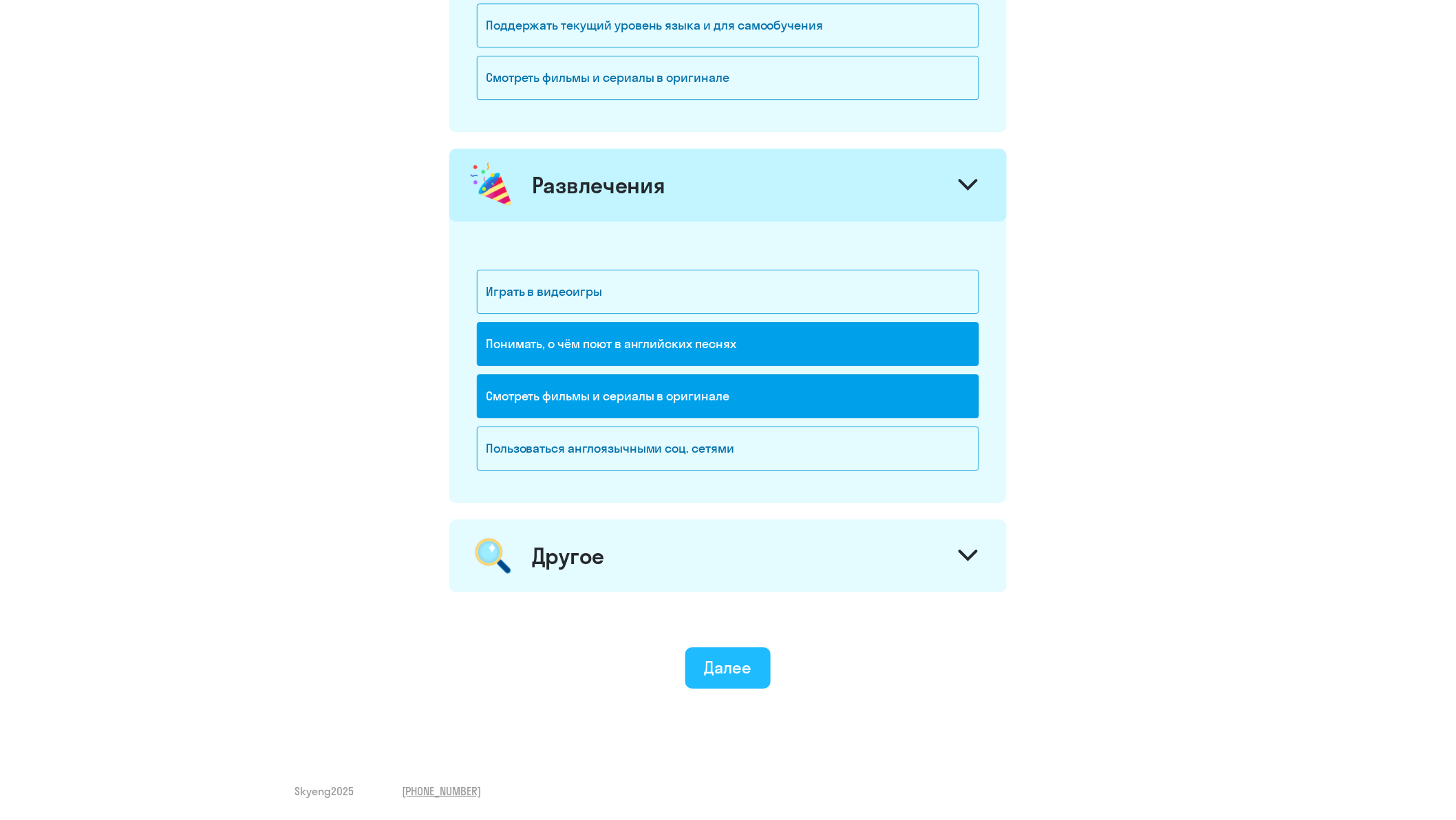
click at [732, 665] on div "Далее" at bounding box center [728, 667] width 47 height 22
